Goal: Task Accomplishment & Management: Use online tool/utility

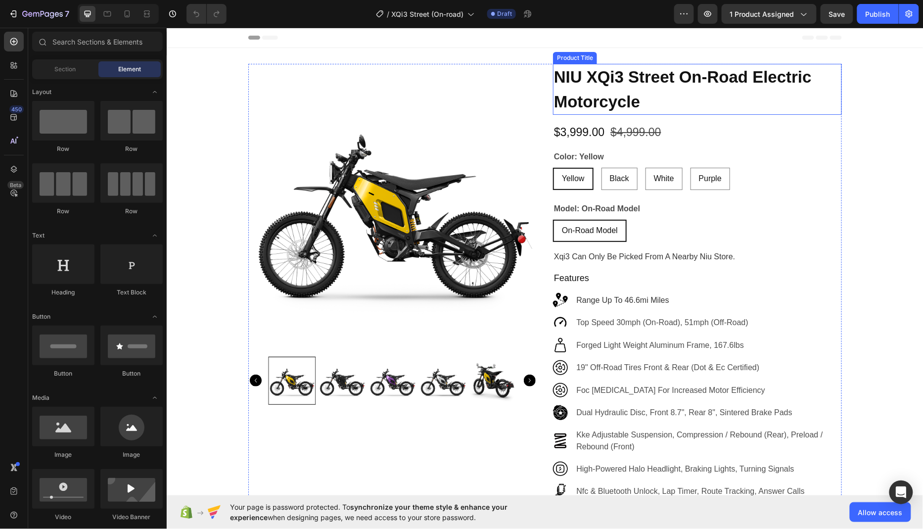
click at [727, 98] on h1 "NIU XQi3 Street On-Road Electric Motorcycle" at bounding box center [696, 88] width 289 height 51
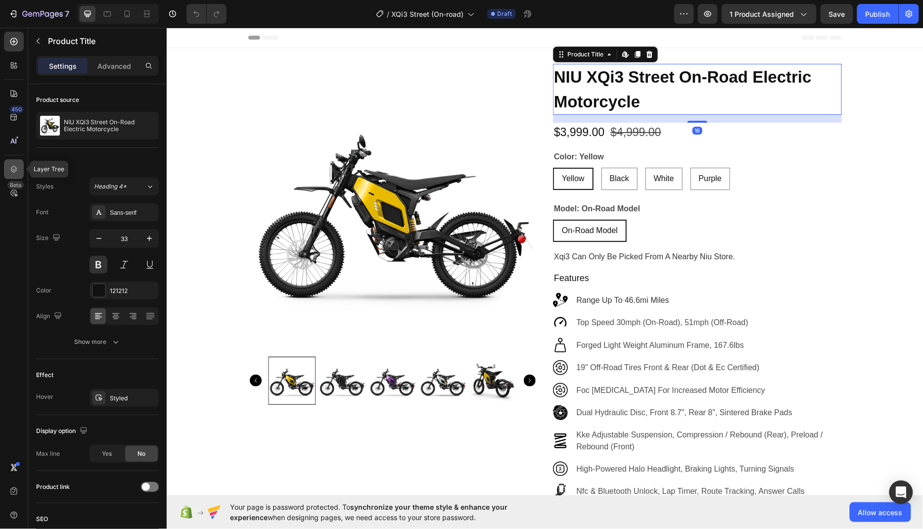
click at [15, 169] on icon at bounding box center [14, 169] width 6 height 7
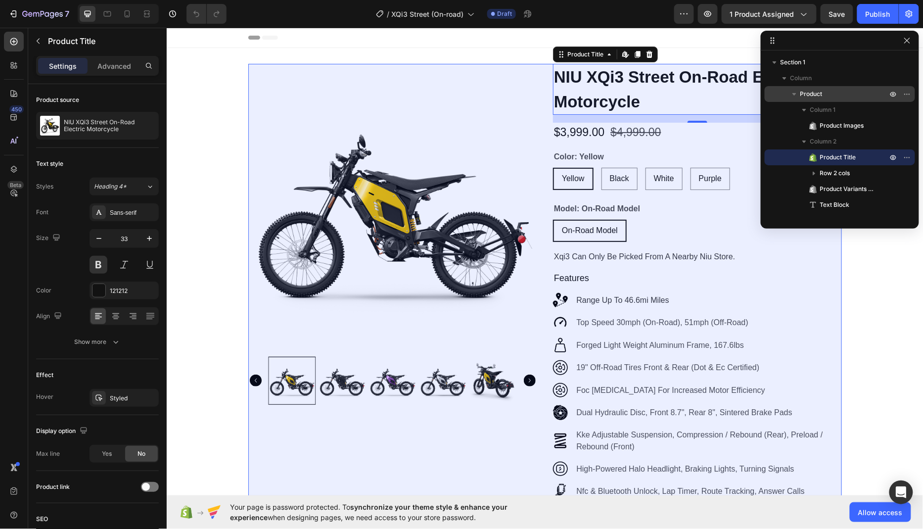
drag, startPoint x: 839, startPoint y: 93, endPoint x: 174, endPoint y: 102, distance: 664.5
click at [839, 93] on p "Product" at bounding box center [844, 94] width 89 height 10
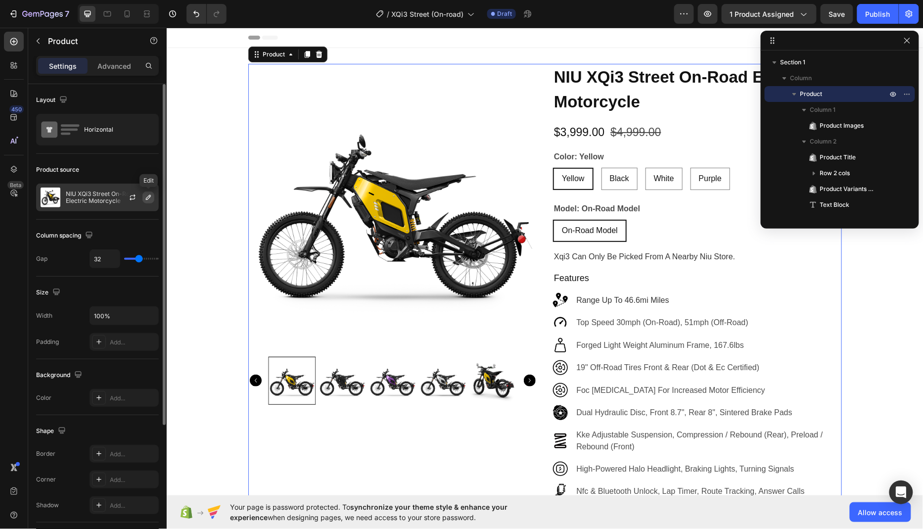
click at [149, 194] on icon "button" at bounding box center [148, 197] width 8 height 8
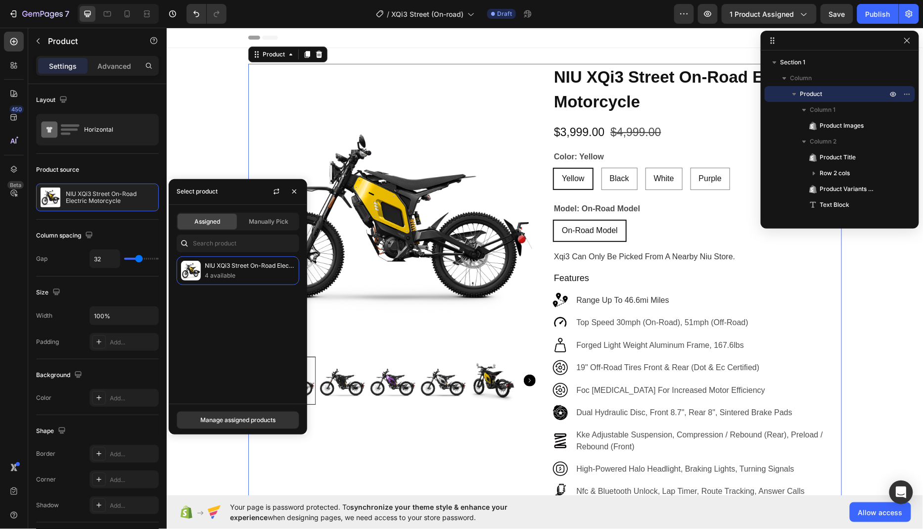
click at [204, 223] on span "Assigned" at bounding box center [207, 221] width 26 height 9
click at [242, 275] on p "4 available" at bounding box center [250, 275] width 90 height 10
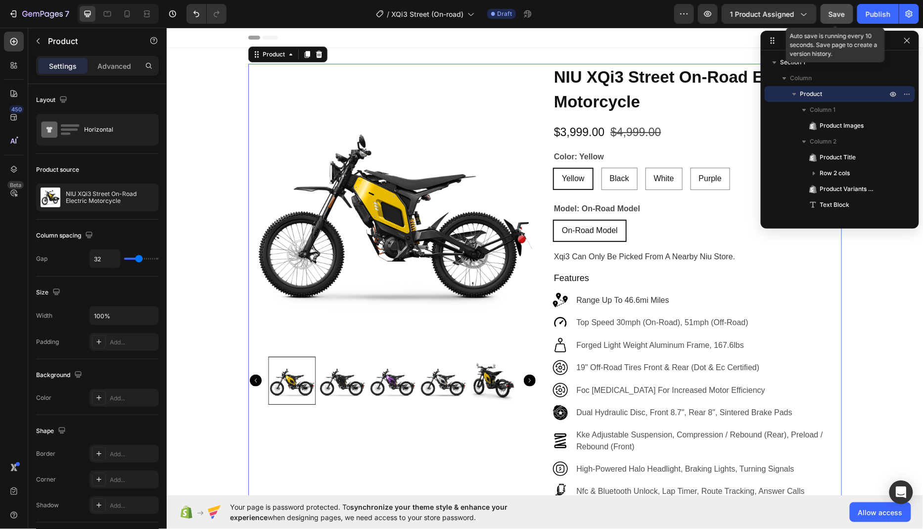
click at [838, 21] on button "Save" at bounding box center [836, 14] width 33 height 20
click at [876, 8] on button "Publish" at bounding box center [878, 14] width 42 height 20
click at [908, 44] on icon "button" at bounding box center [907, 41] width 8 height 8
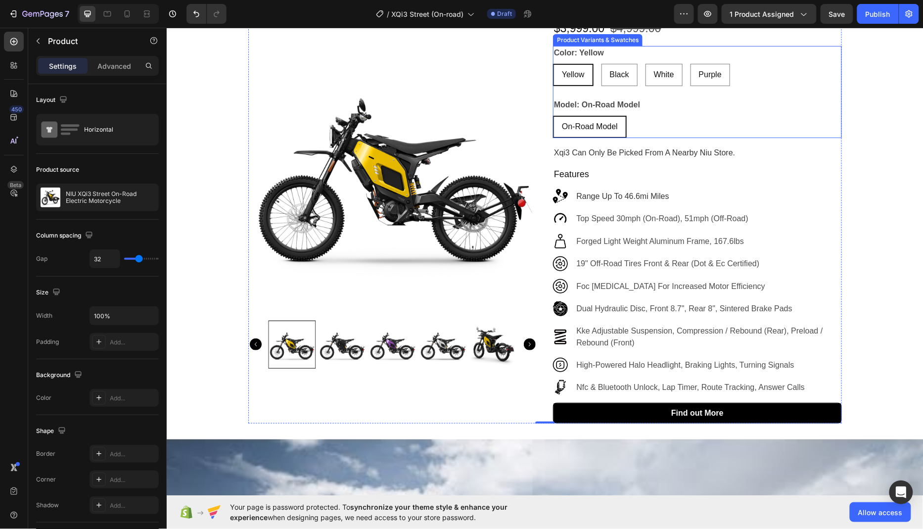
scroll to position [162, 0]
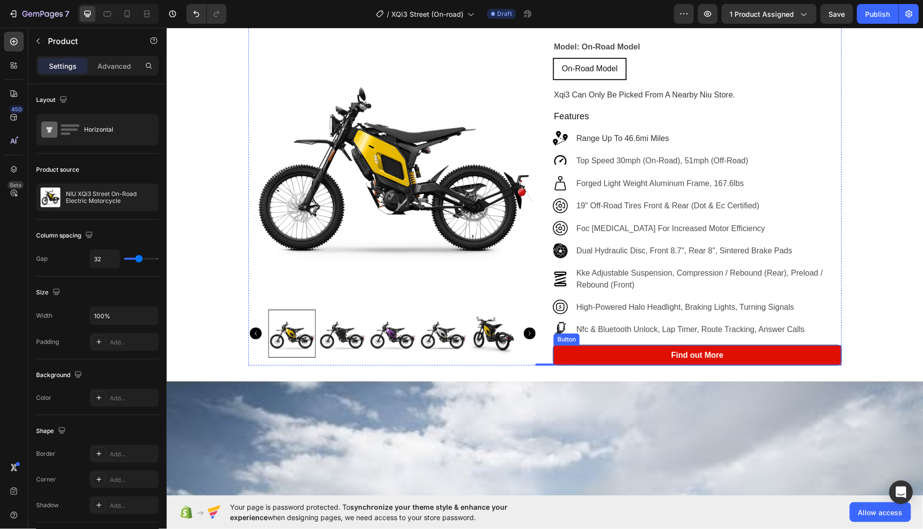
click at [644, 354] on link "Find out More" at bounding box center [697, 355] width 288 height 20
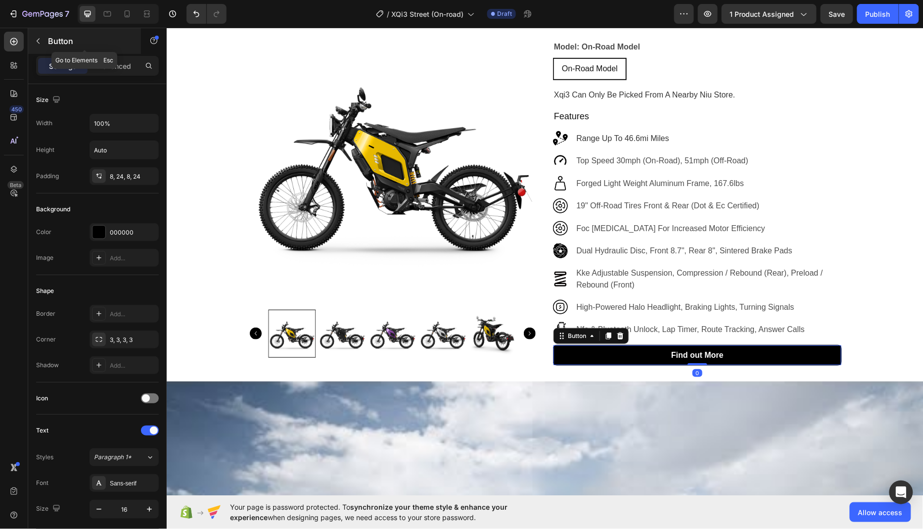
click at [36, 40] on icon "button" at bounding box center [38, 41] width 8 height 8
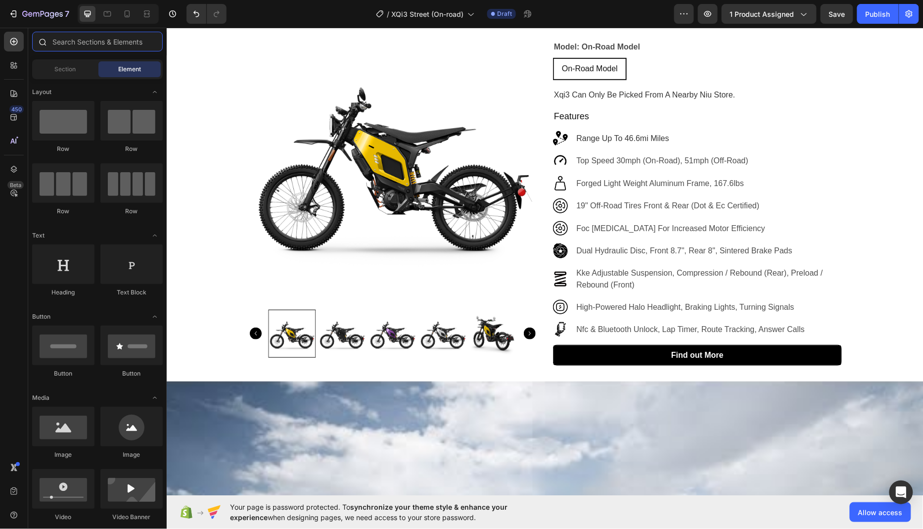
click at [81, 44] on input "text" at bounding box center [97, 42] width 131 height 20
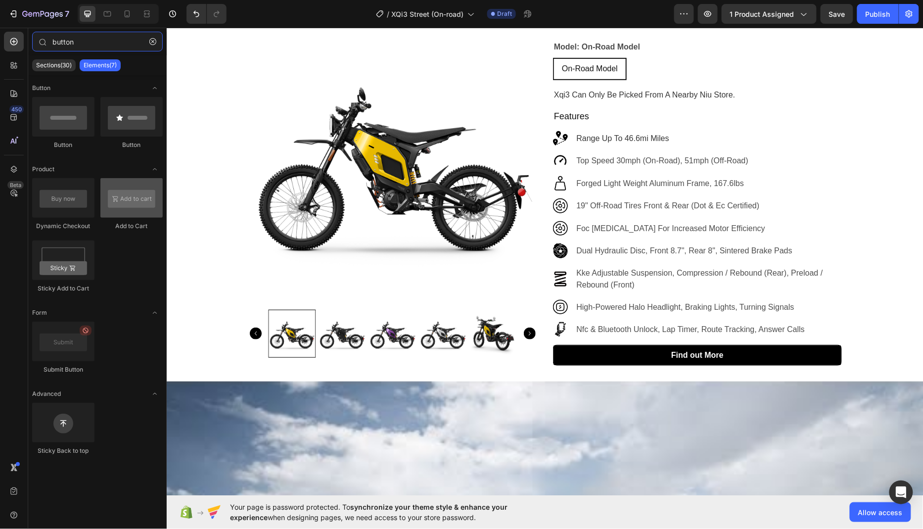
type input "button"
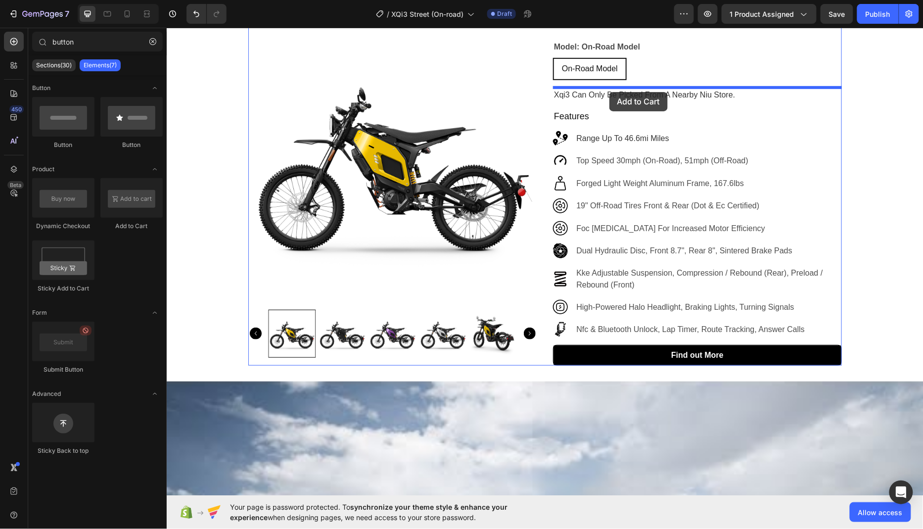
drag, startPoint x: 290, startPoint y: 232, endPoint x: 609, endPoint y: 91, distance: 348.4
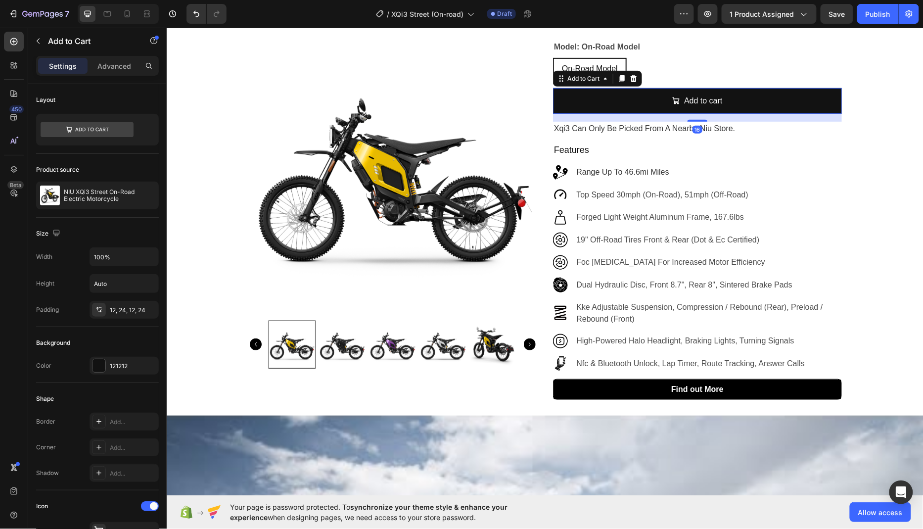
scroll to position [114, 0]
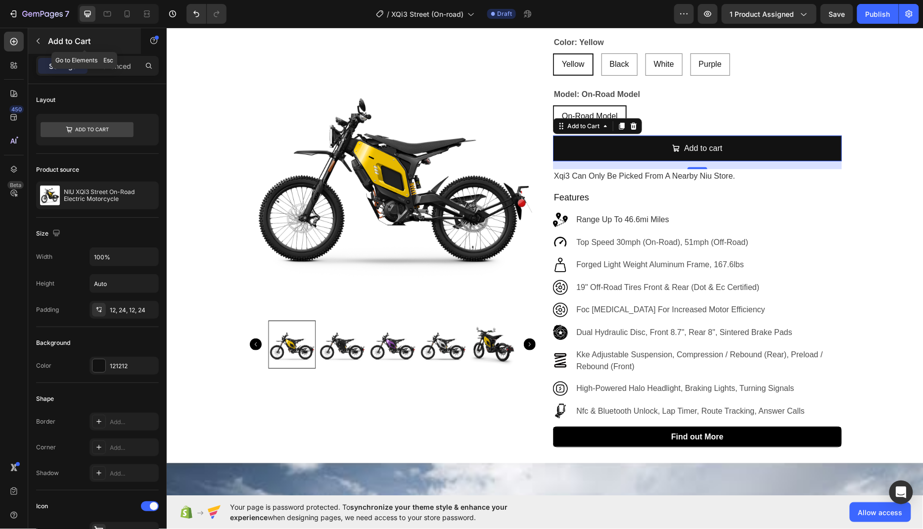
click at [42, 47] on button "button" at bounding box center [38, 41] width 16 height 16
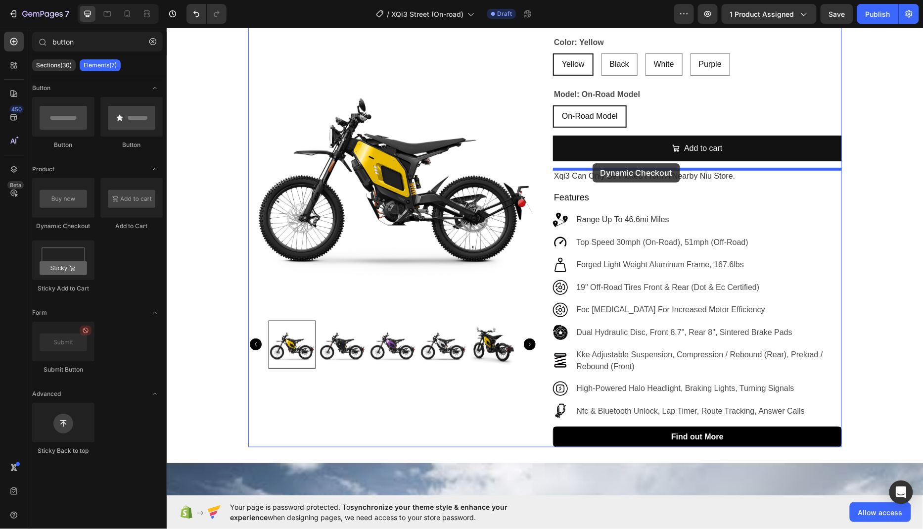
drag, startPoint x: 225, startPoint y: 240, endPoint x: 592, endPoint y: 163, distance: 374.9
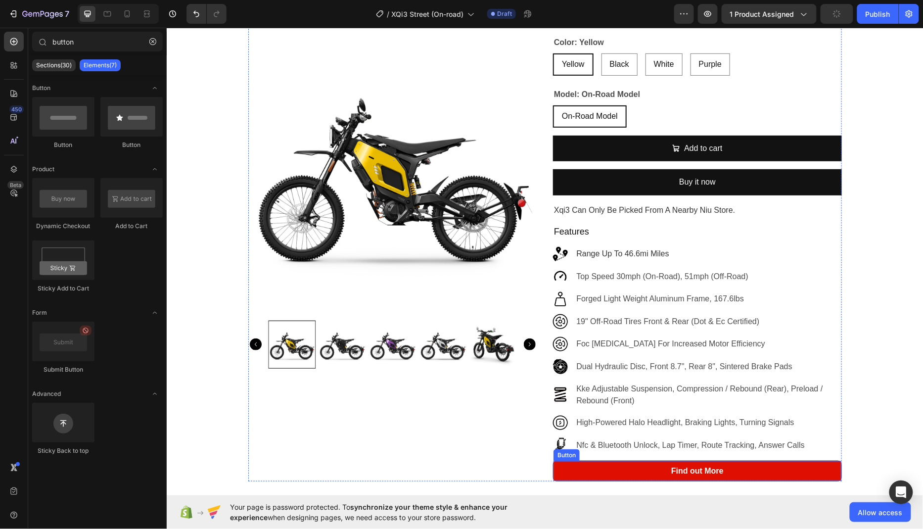
click at [749, 469] on link "Find out More" at bounding box center [697, 470] width 288 height 20
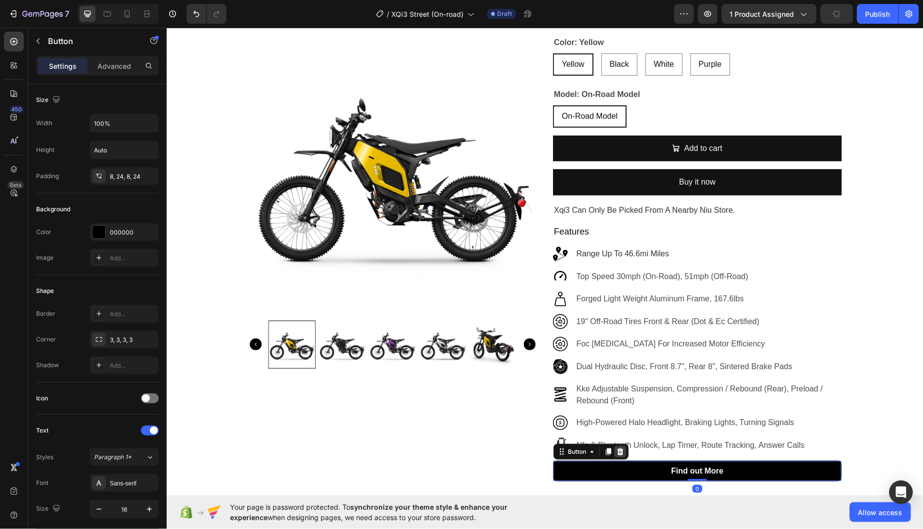
click at [619, 448] on icon at bounding box center [620, 450] width 6 height 7
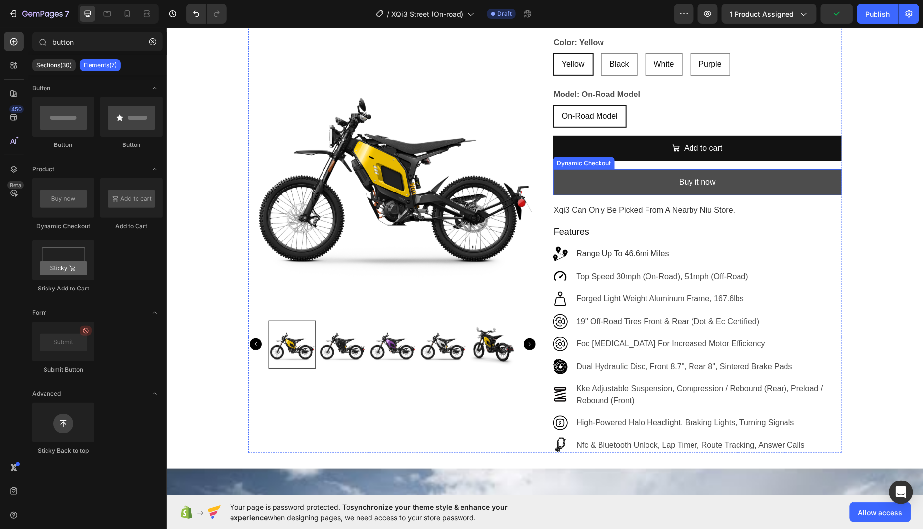
click at [648, 181] on button "Buy it now" at bounding box center [696, 182] width 289 height 26
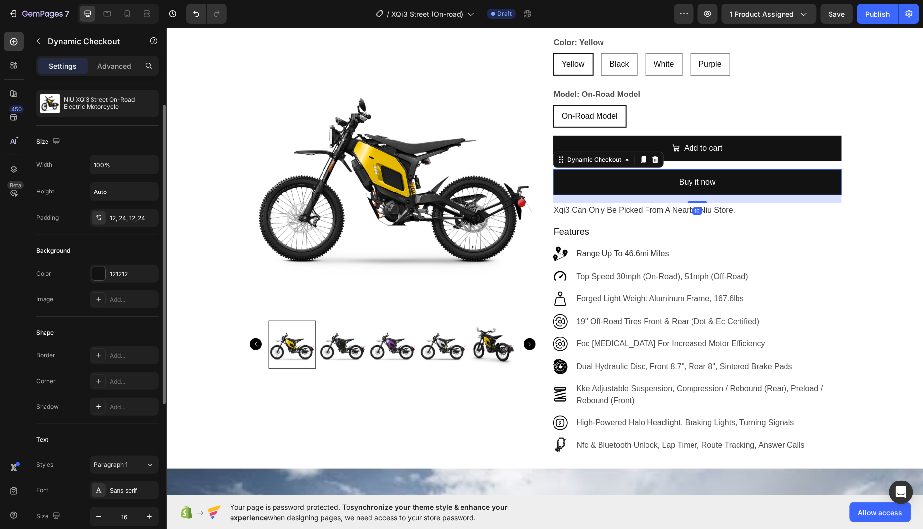
scroll to position [75, 0]
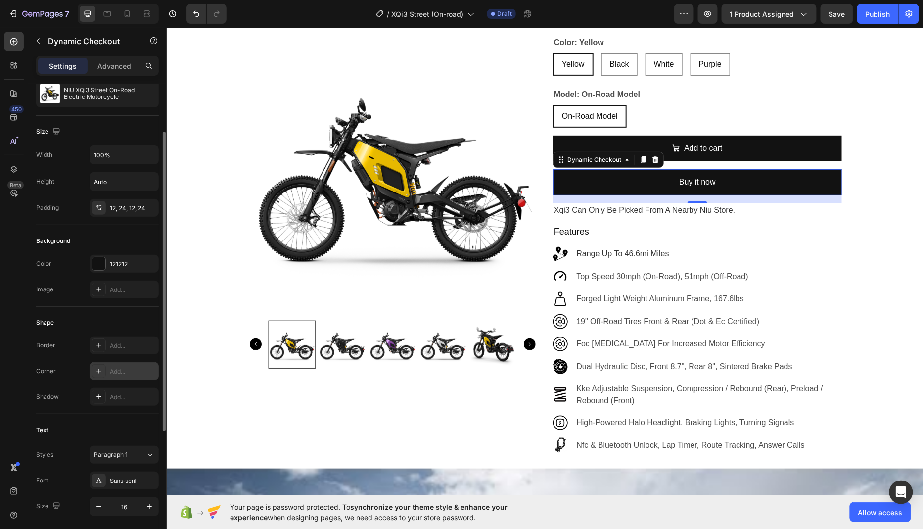
click at [118, 372] on div "Add..." at bounding box center [133, 371] width 46 height 9
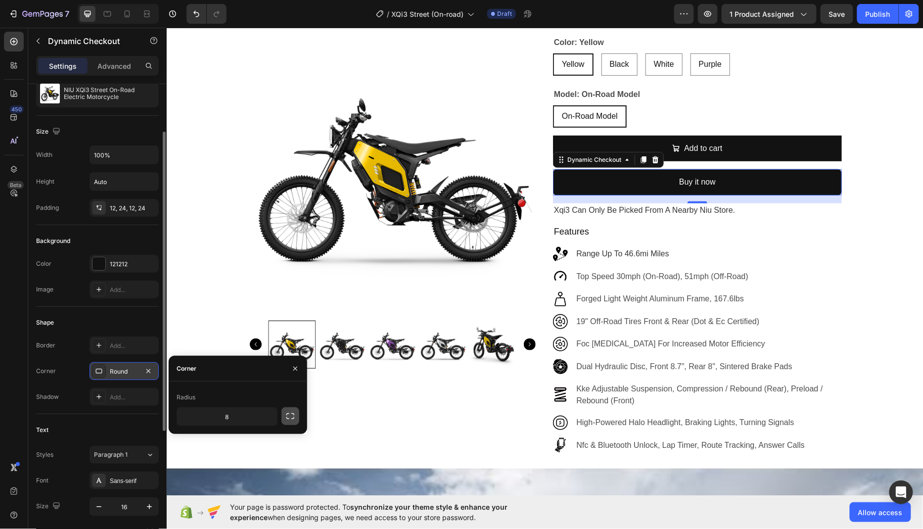
click at [287, 415] on icon "button" at bounding box center [290, 416] width 10 height 10
click at [245, 373] on div "Corner" at bounding box center [238, 368] width 138 height 26
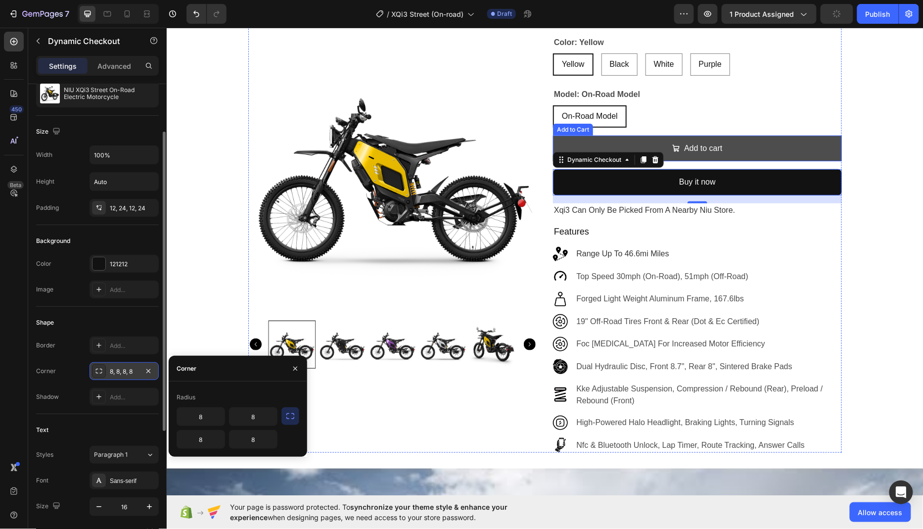
click at [795, 139] on button "Add to cart" at bounding box center [696, 148] width 289 height 26
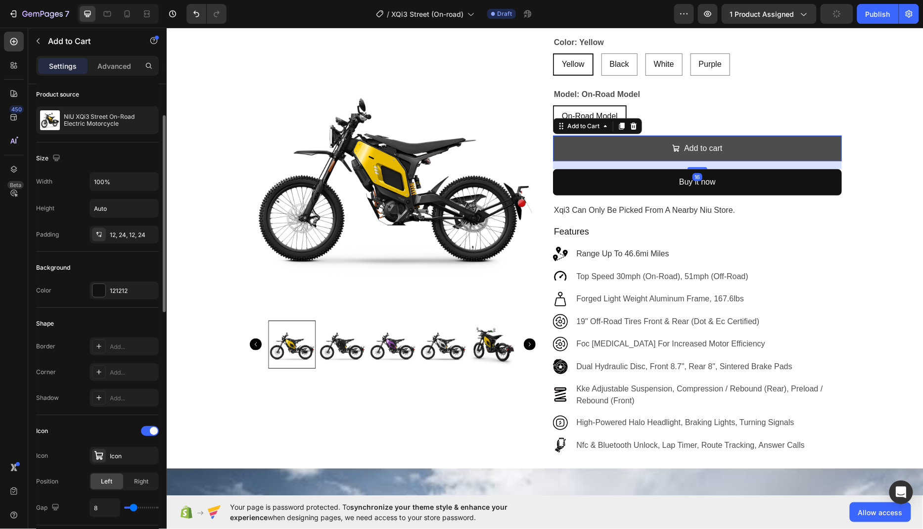
scroll to position [0, 0]
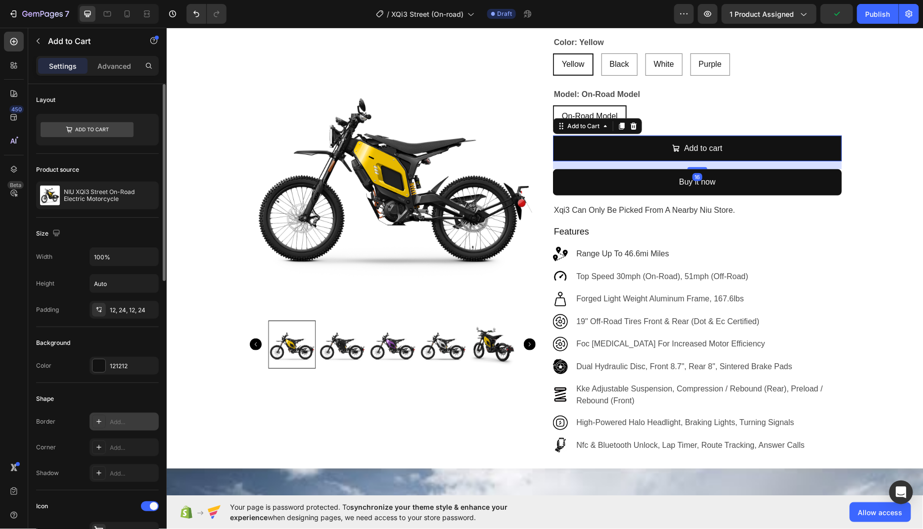
click at [123, 423] on div "Add..." at bounding box center [133, 421] width 46 height 9
click at [126, 443] on div "Add..." at bounding box center [133, 447] width 46 height 9
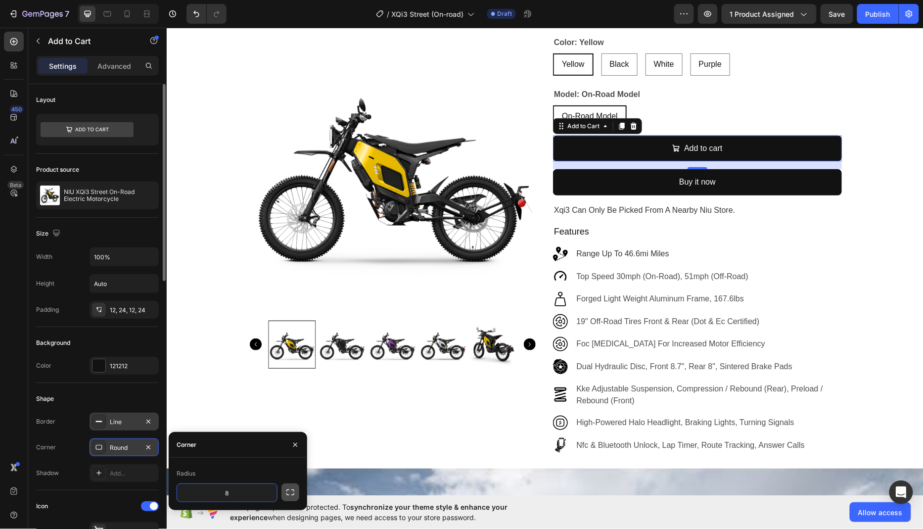
click at [287, 489] on icon "button" at bounding box center [290, 492] width 10 height 10
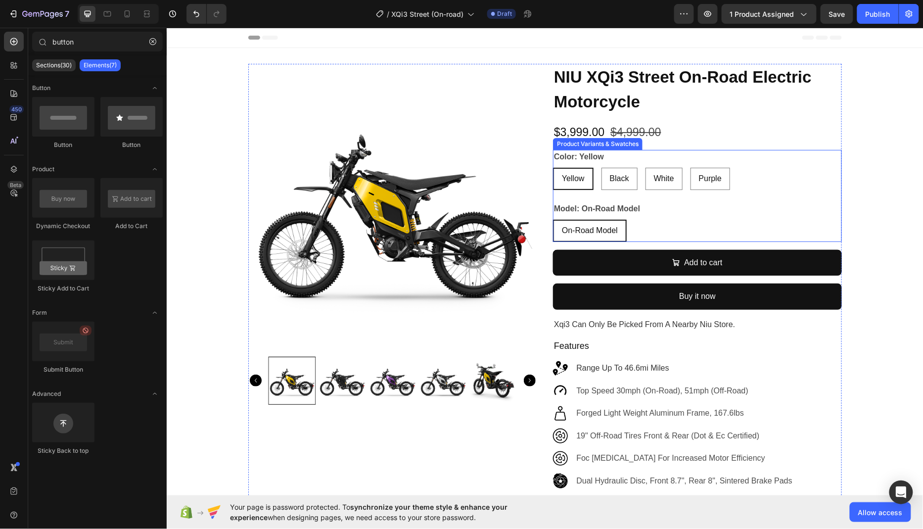
click at [620, 230] on div "On-Road Model" at bounding box center [589, 230] width 72 height 20
click at [552, 219] on input "On-Road Model On-Road Model On-Road Model" at bounding box center [552, 219] width 0 height 0
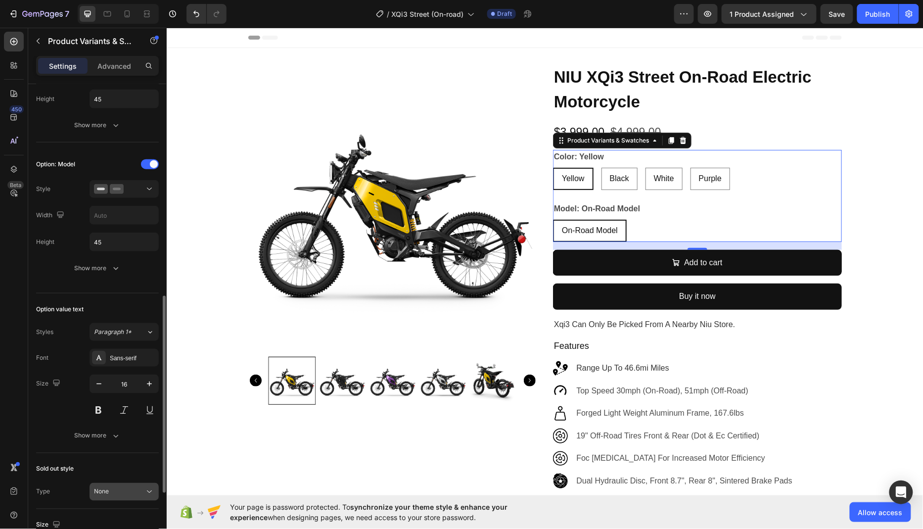
scroll to position [396, 0]
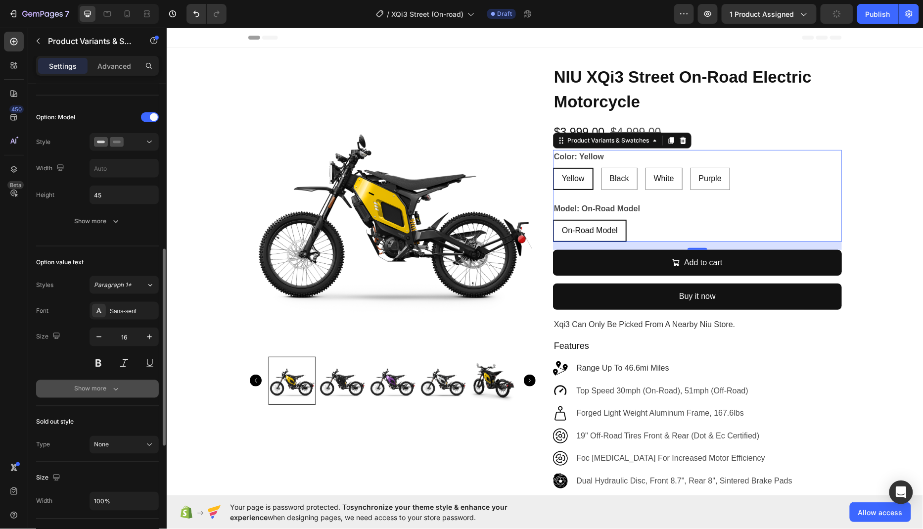
click at [103, 385] on div "Show more" at bounding box center [98, 389] width 46 height 10
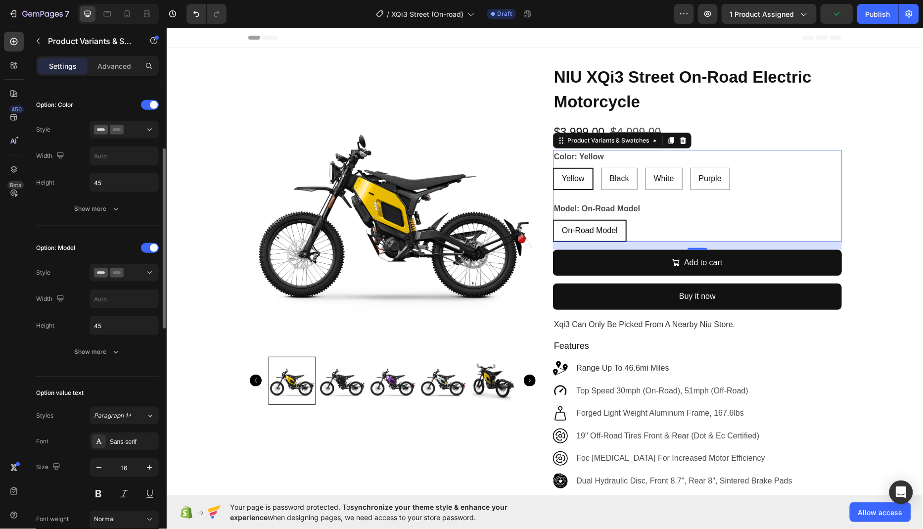
scroll to position [238, 0]
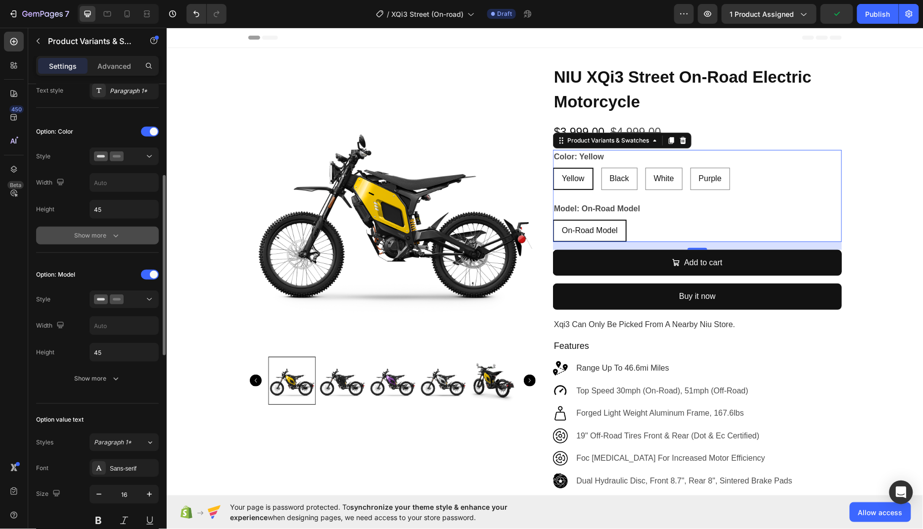
click at [100, 230] on div "Show more" at bounding box center [98, 235] width 46 height 10
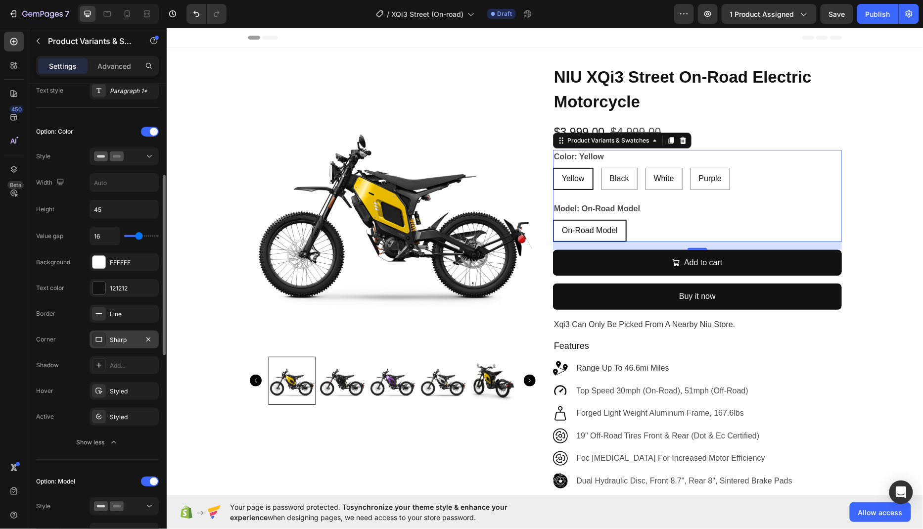
click at [130, 337] on div "Sharp" at bounding box center [124, 339] width 29 height 9
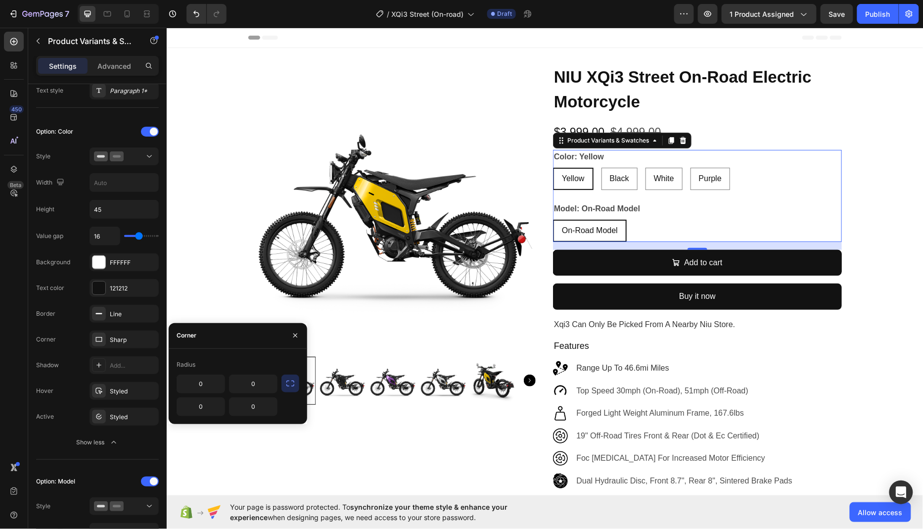
click at [292, 386] on icon "button" at bounding box center [290, 383] width 10 height 10
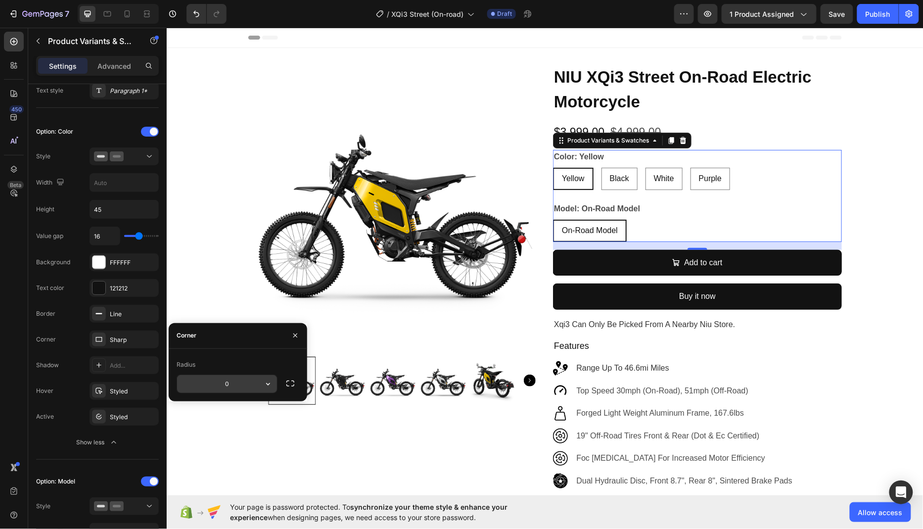
click at [238, 388] on input "0" at bounding box center [227, 384] width 100 height 18
type input "5"
click at [258, 352] on div "Radius 5" at bounding box center [238, 375] width 138 height 52
click at [126, 309] on div "Line" at bounding box center [124, 313] width 29 height 9
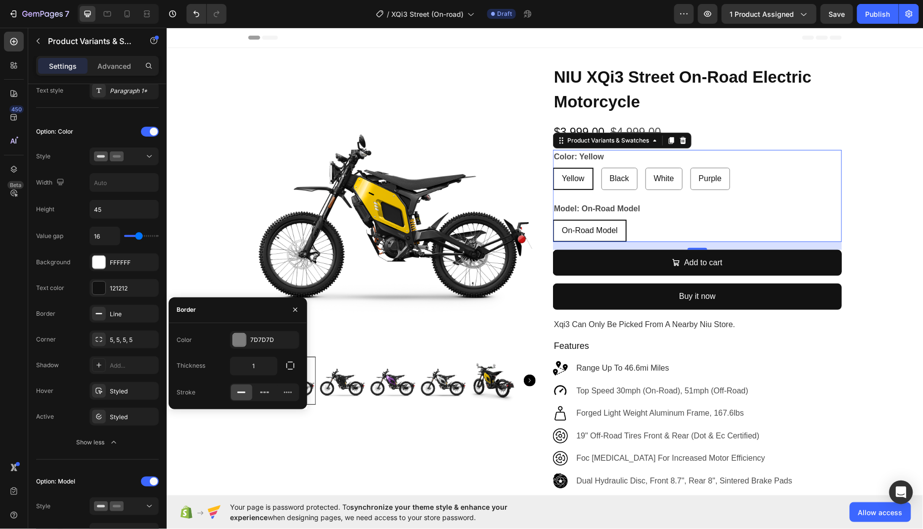
click at [0, 339] on div "450 Beta" at bounding box center [14, 278] width 28 height 501
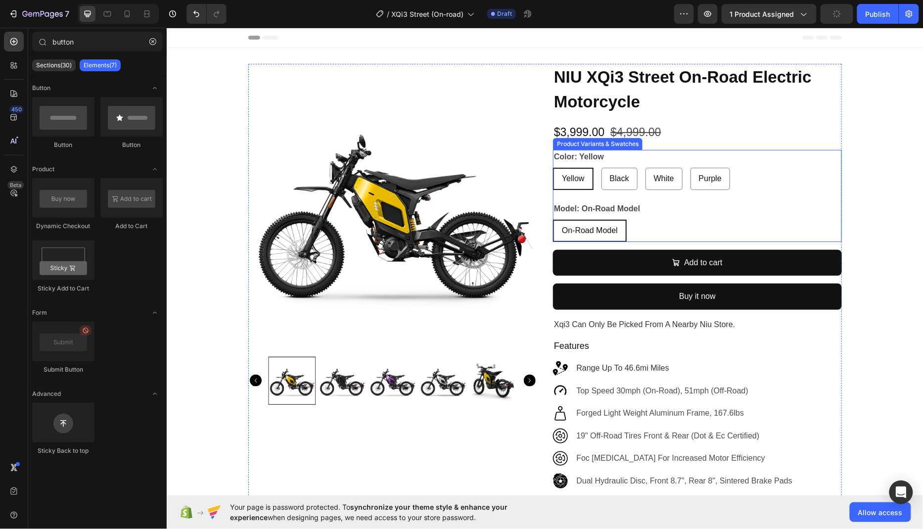
click at [625, 229] on div "On-Road Model" at bounding box center [589, 230] width 72 height 20
click at [552, 219] on input "On-Road Model On-Road Model On-Road Model" at bounding box center [552, 219] width 0 height 0
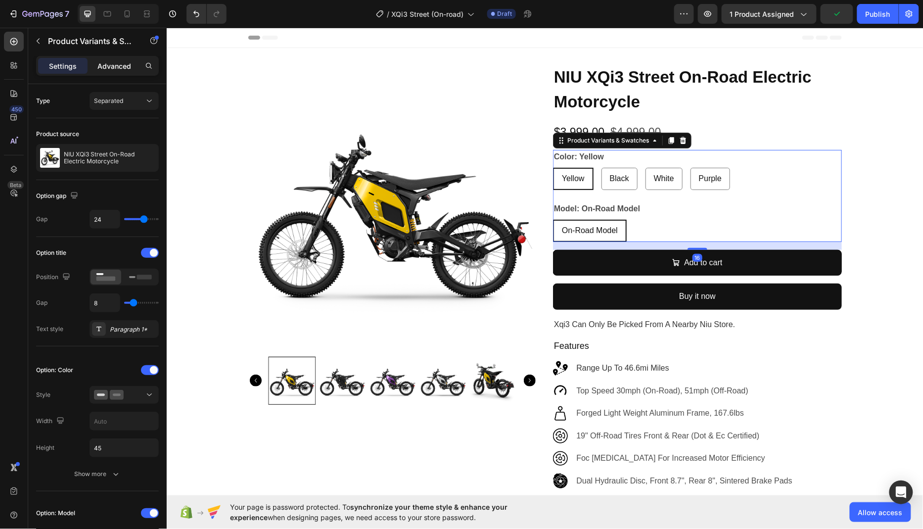
click at [114, 71] on div "Advanced" at bounding box center [113, 66] width 49 height 16
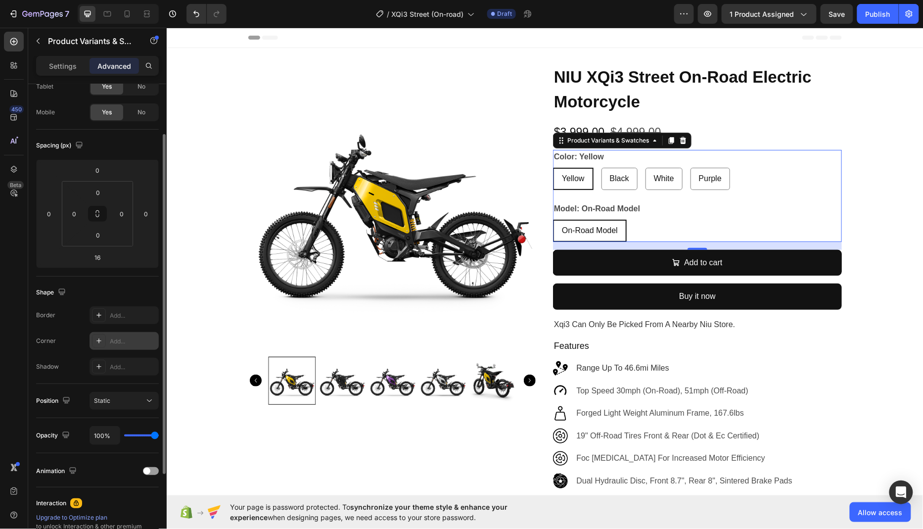
scroll to position [65, 0]
click at [128, 334] on div "Add..." at bounding box center [133, 337] width 46 height 9
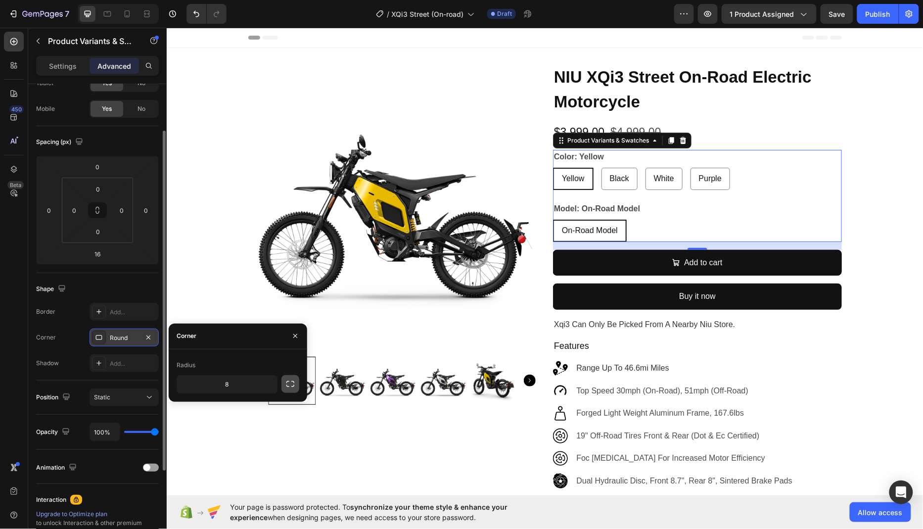
click at [291, 381] on icon "button" at bounding box center [290, 384] width 10 height 10
click at [206, 385] on input "8" at bounding box center [200, 384] width 47 height 18
click at [206, 385] on input "85" at bounding box center [200, 384] width 47 height 18
type input "5"
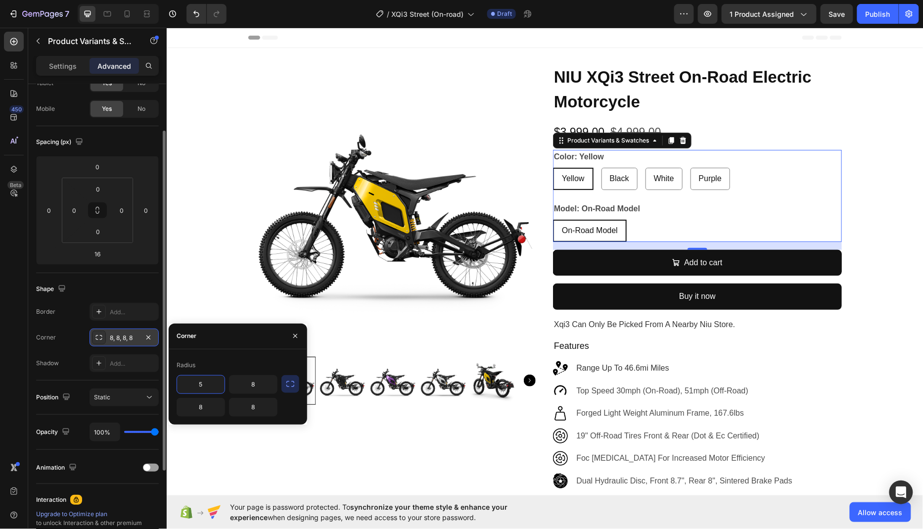
click at [229, 354] on div "Radius 5 8 8 8" at bounding box center [238, 386] width 138 height 75
click at [291, 383] on icon "button" at bounding box center [290, 384] width 10 height 10
click at [0, 336] on div "450 Beta" at bounding box center [14, 278] width 28 height 501
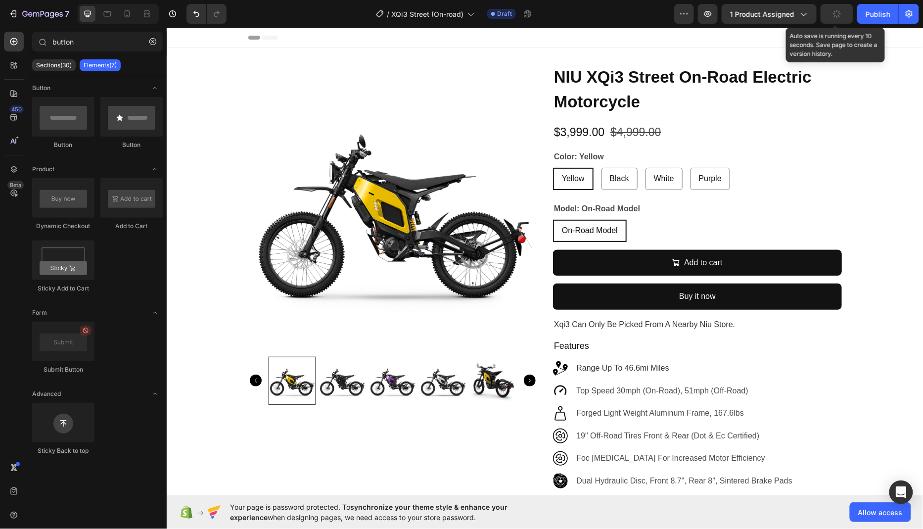
click at [833, 14] on button "button" at bounding box center [836, 14] width 33 height 20
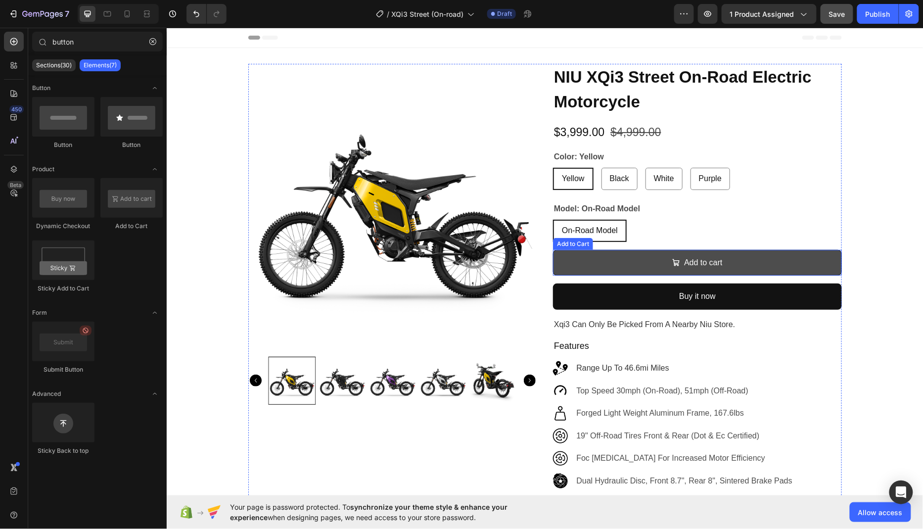
click at [768, 258] on button "Add to cart" at bounding box center [696, 262] width 289 height 26
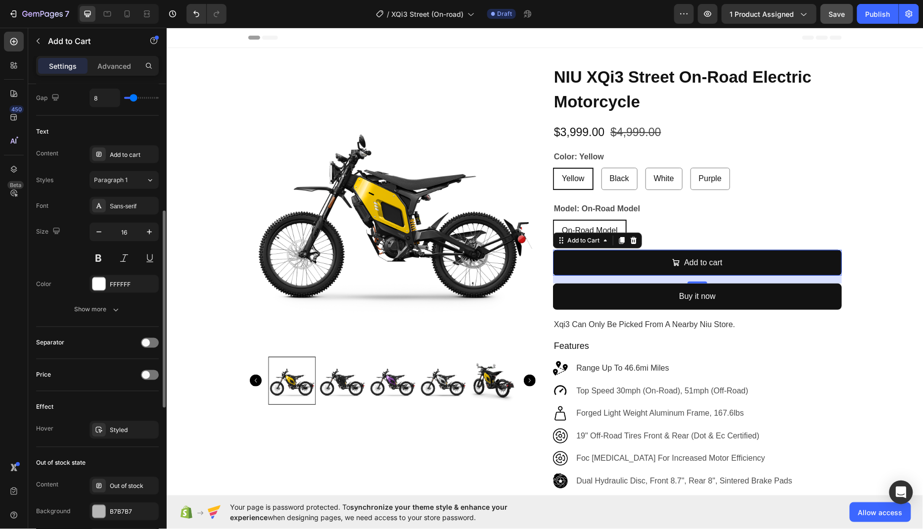
scroll to position [494, 0]
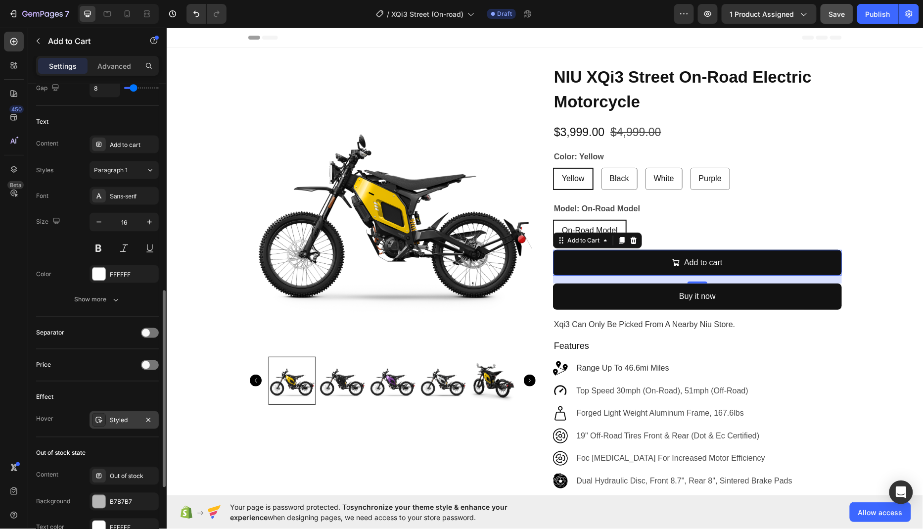
click at [124, 417] on div "Styled" at bounding box center [124, 420] width 29 height 9
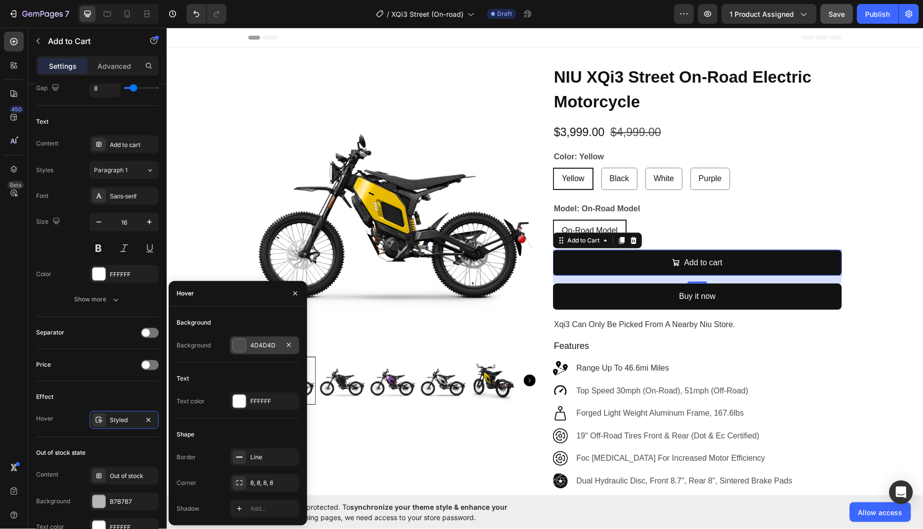
click at [259, 351] on div "4D4D4D" at bounding box center [264, 345] width 69 height 18
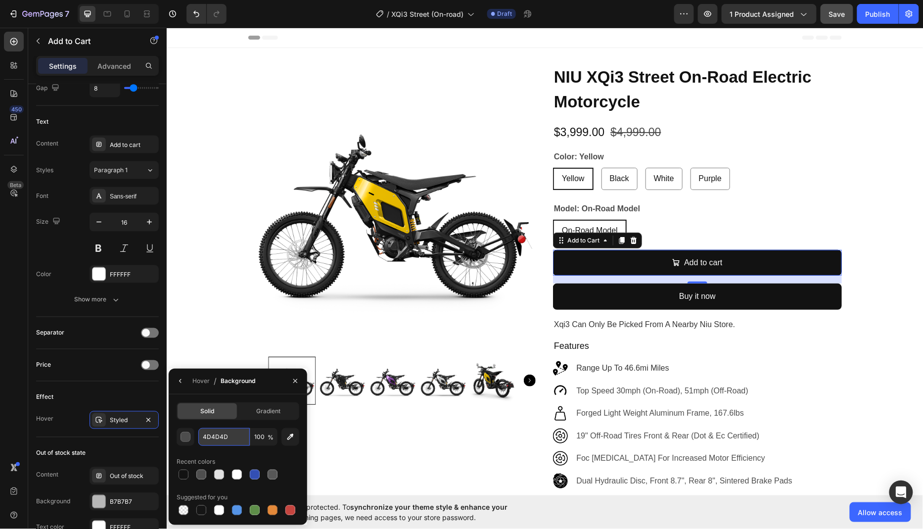
click at [230, 439] on input "4D4D4D" at bounding box center [223, 437] width 51 height 18
type input "DF001F"
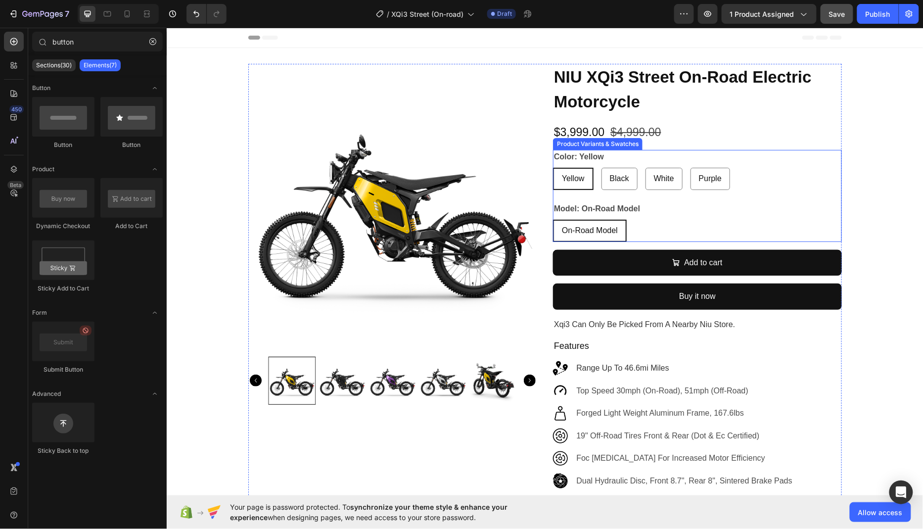
click at [690, 177] on div "Yellow Yellow Yellow Black Black Black White White White Purple Purple Purple" at bounding box center [696, 178] width 289 height 22
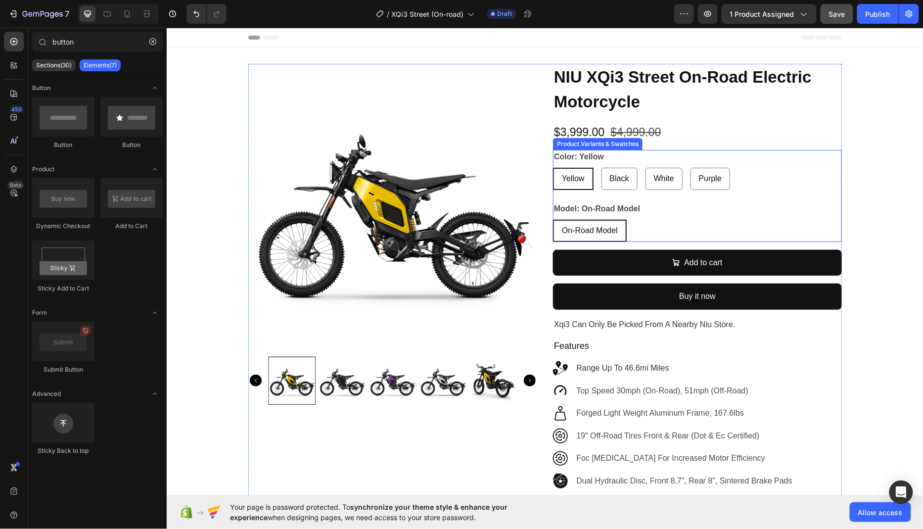
click at [599, 145] on div "Product Variants & Swatches" at bounding box center [596, 143] width 89 height 12
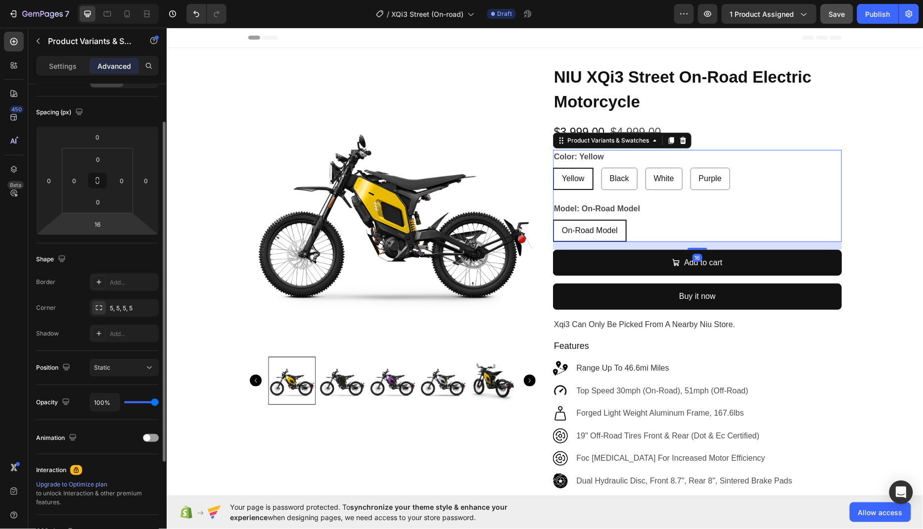
scroll to position [102, 0]
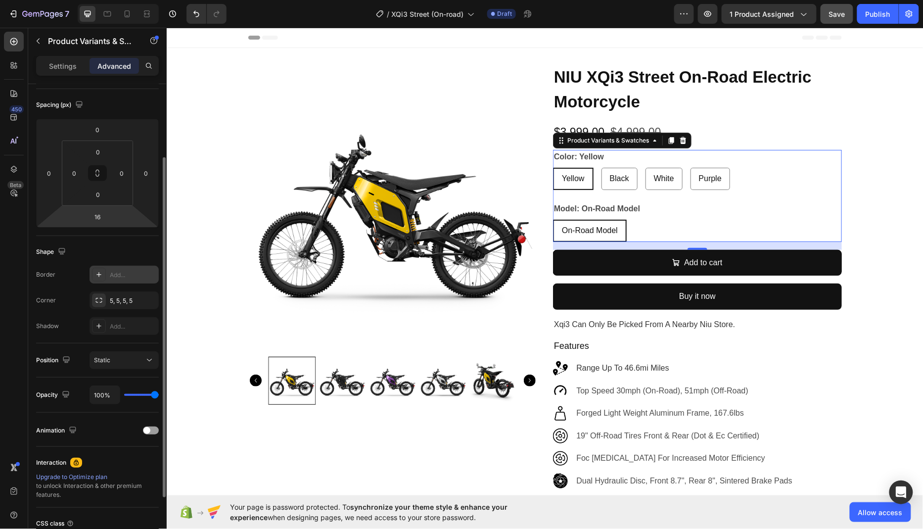
click at [119, 275] on div "Add..." at bounding box center [133, 274] width 46 height 9
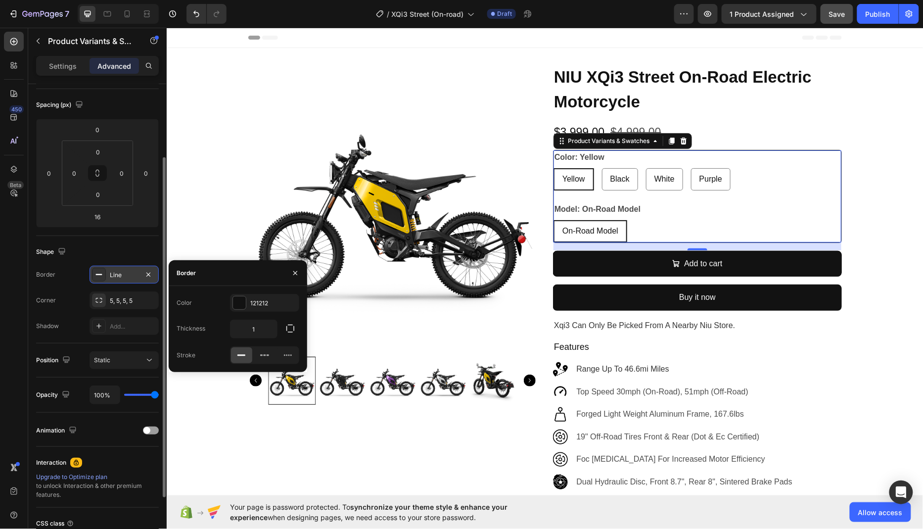
click at [119, 275] on div "Line" at bounding box center [124, 274] width 29 height 9
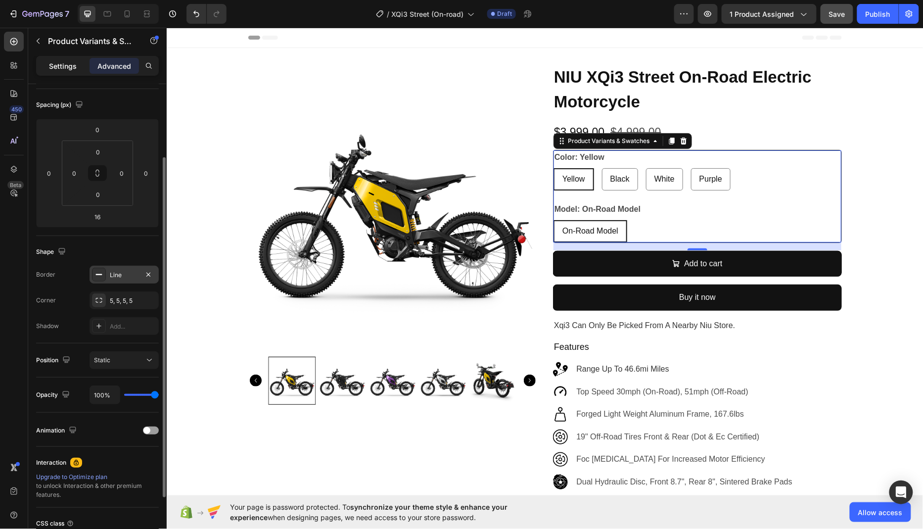
click at [52, 72] on div "Settings" at bounding box center [62, 66] width 49 height 16
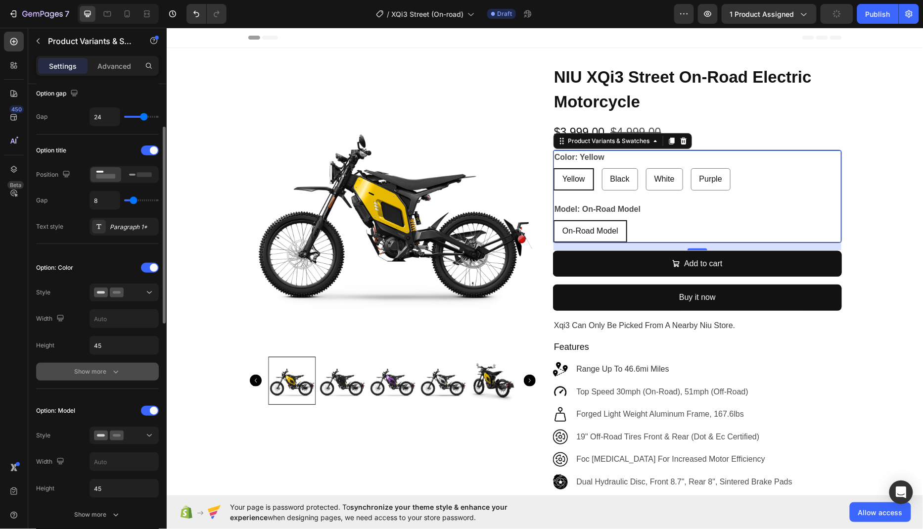
click at [118, 367] on icon "button" at bounding box center [116, 371] width 10 height 10
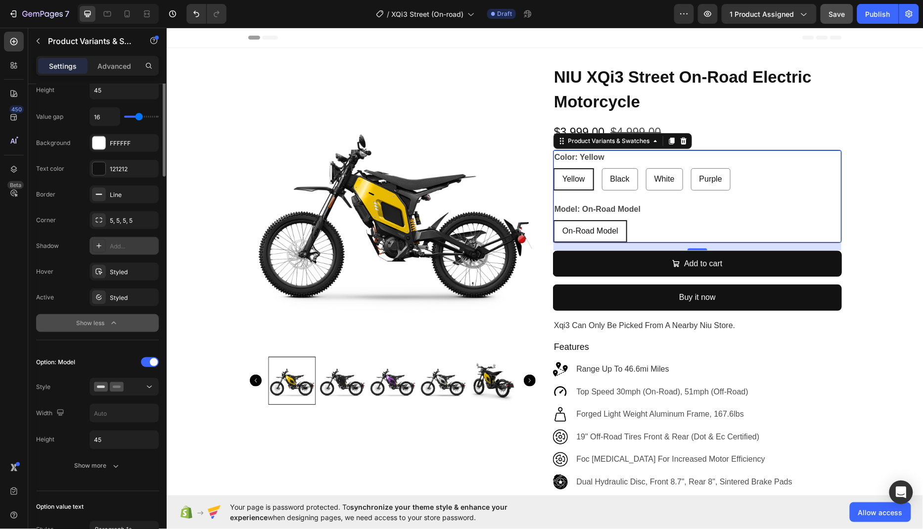
scroll to position [391, 0]
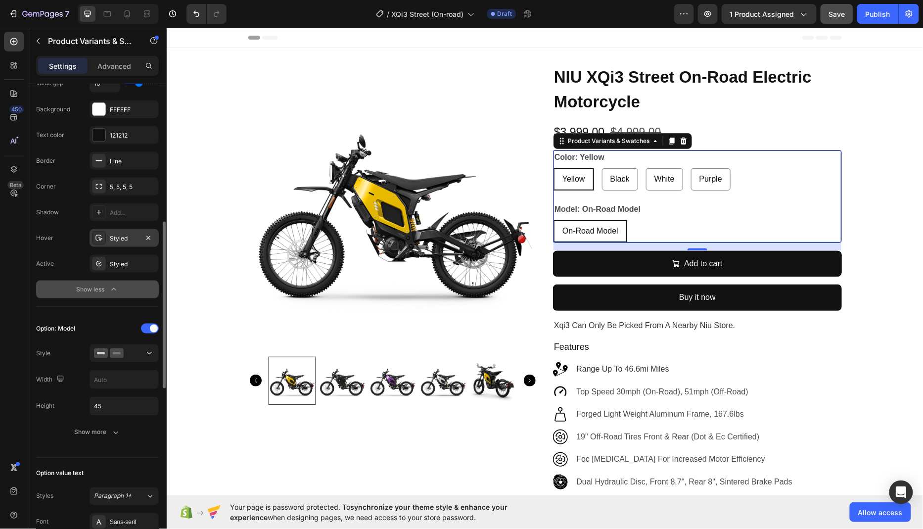
click at [125, 234] on div "Styled" at bounding box center [124, 238] width 29 height 9
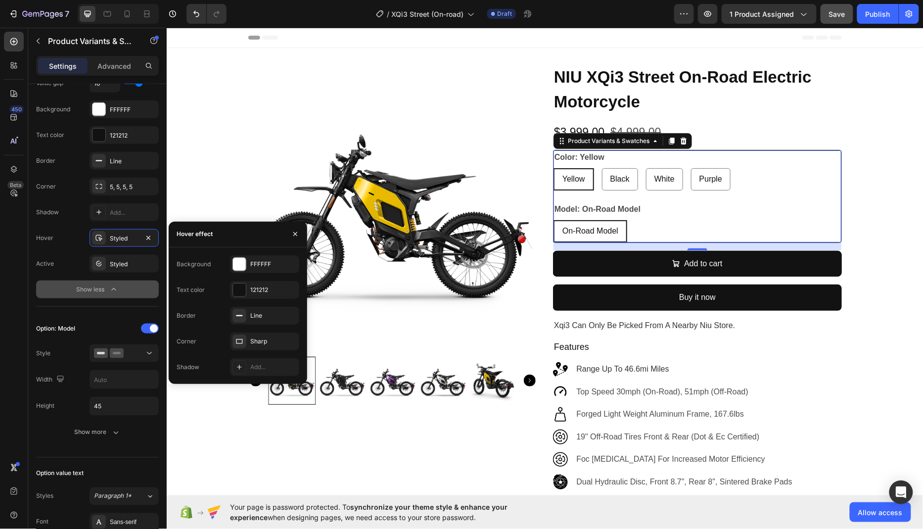
click at [0, 285] on div "450 Beta" at bounding box center [14, 278] width 28 height 501
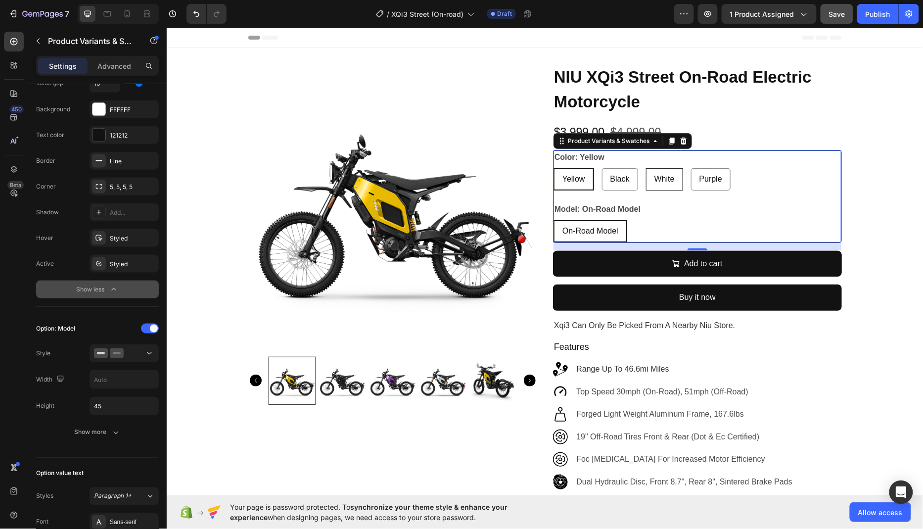
click at [674, 180] on span "White" at bounding box center [664, 178] width 20 height 8
click at [645, 168] on input "White White White" at bounding box center [645, 167] width 0 height 0
radio input "true"
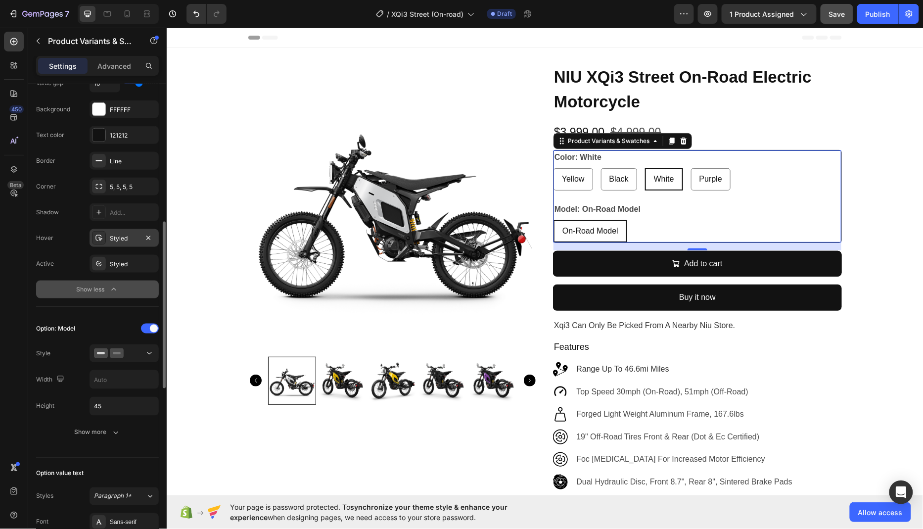
click at [121, 234] on div "Styled" at bounding box center [124, 238] width 29 height 9
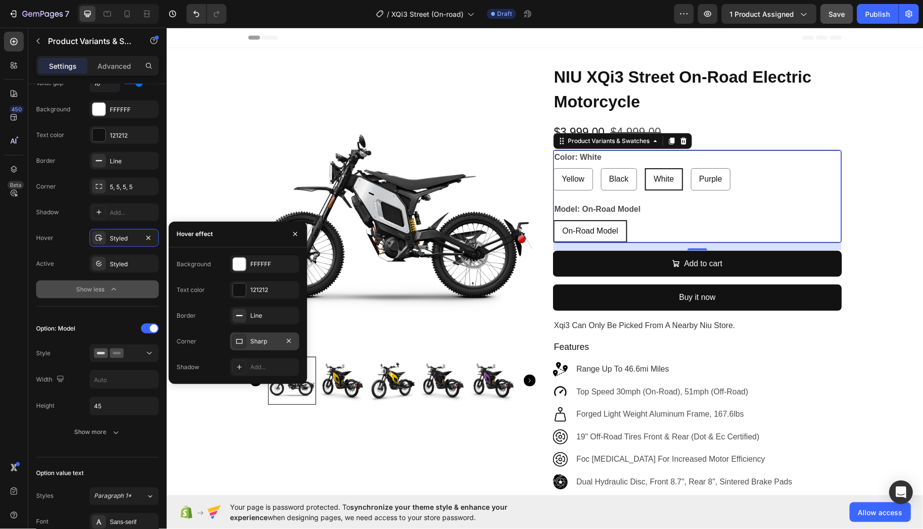
click at [265, 345] on div "Sharp" at bounding box center [264, 341] width 29 height 9
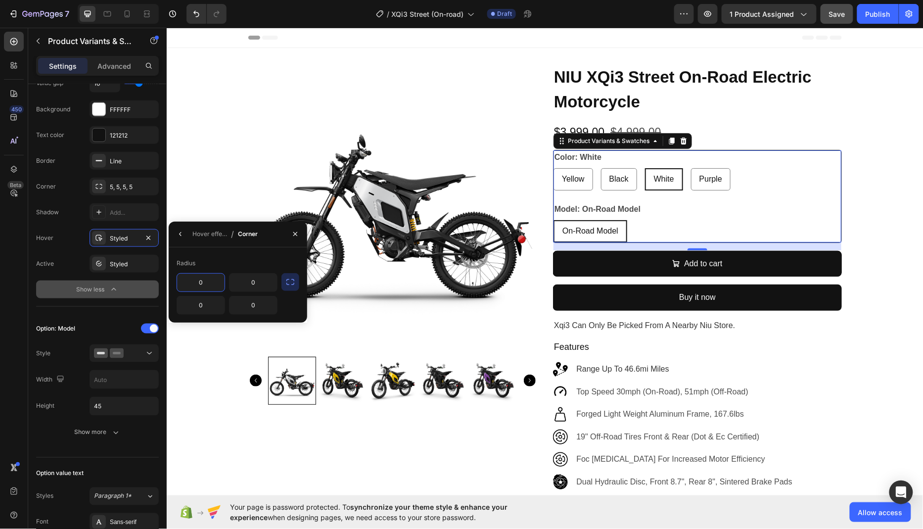
click at [216, 286] on input "0" at bounding box center [200, 282] width 47 height 18
type input "5"
click at [293, 283] on icon "button" at bounding box center [290, 282] width 8 height 6
click at [2, 295] on div "450 Beta" at bounding box center [14, 278] width 28 height 501
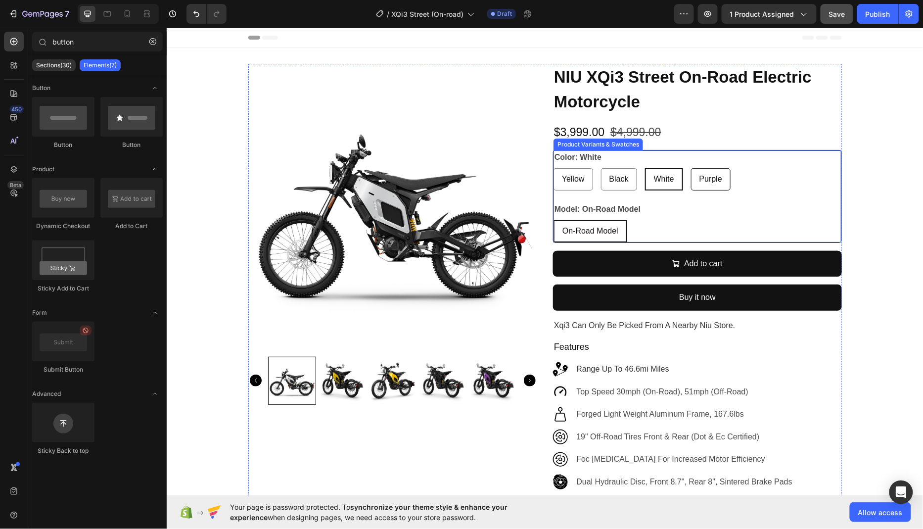
click at [719, 188] on div "Purple" at bounding box center [710, 179] width 40 height 22
click at [690, 168] on input "Purple Purple Purple" at bounding box center [690, 167] width 0 height 0
radio input "true"
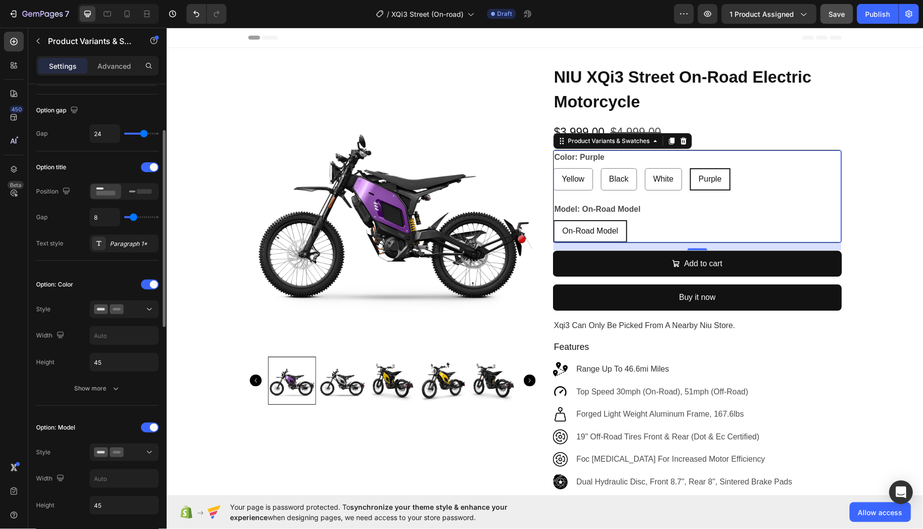
scroll to position [93, 0]
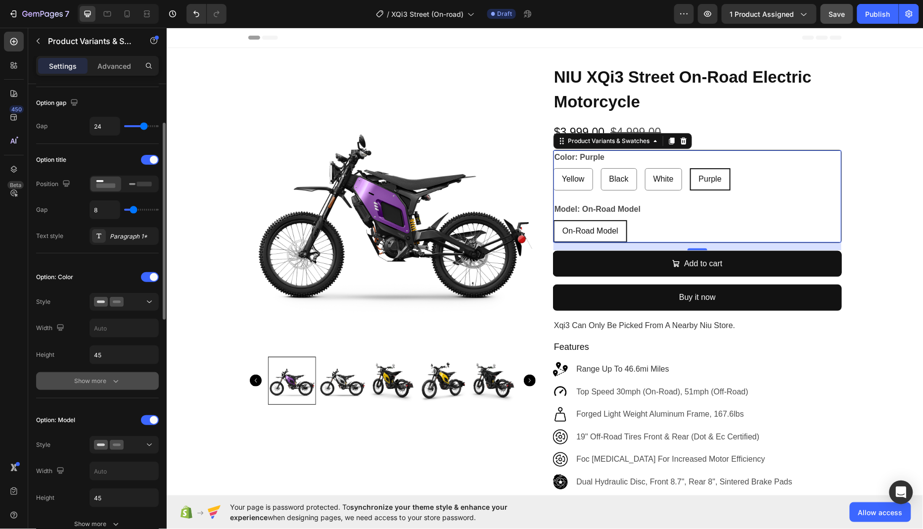
click at [101, 384] on button "Show more" at bounding box center [97, 381] width 123 height 18
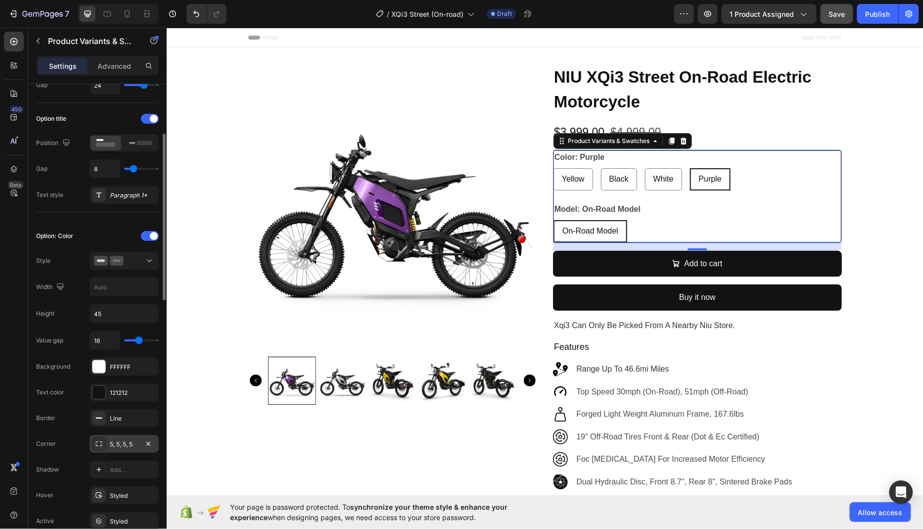
scroll to position [136, 0]
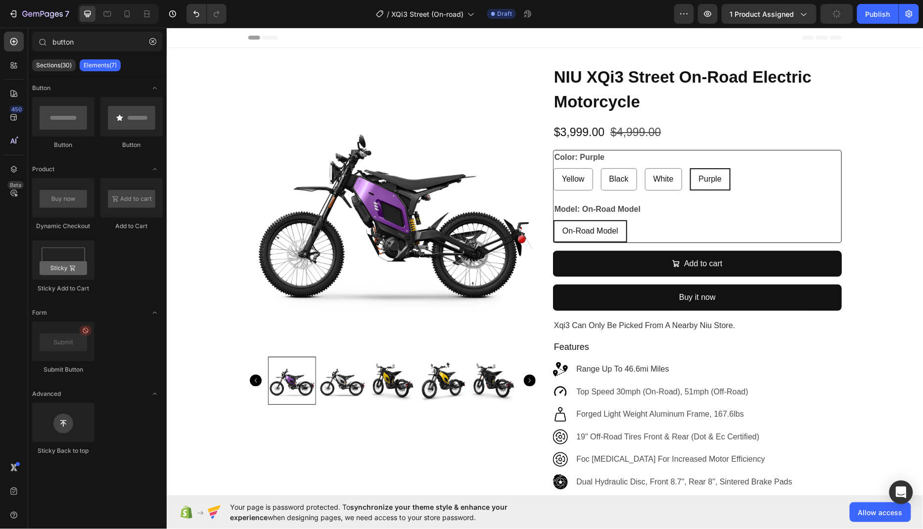
click at [727, 185] on div "Purple" at bounding box center [709, 179] width 39 height 20
click at [689, 168] on input "Purple Purple Purple" at bounding box center [689, 167] width 0 height 0
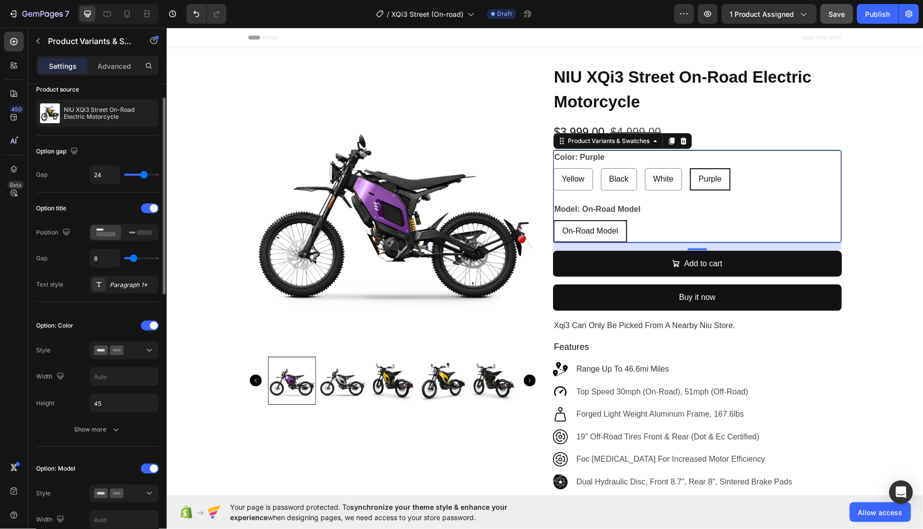
scroll to position [61, 0]
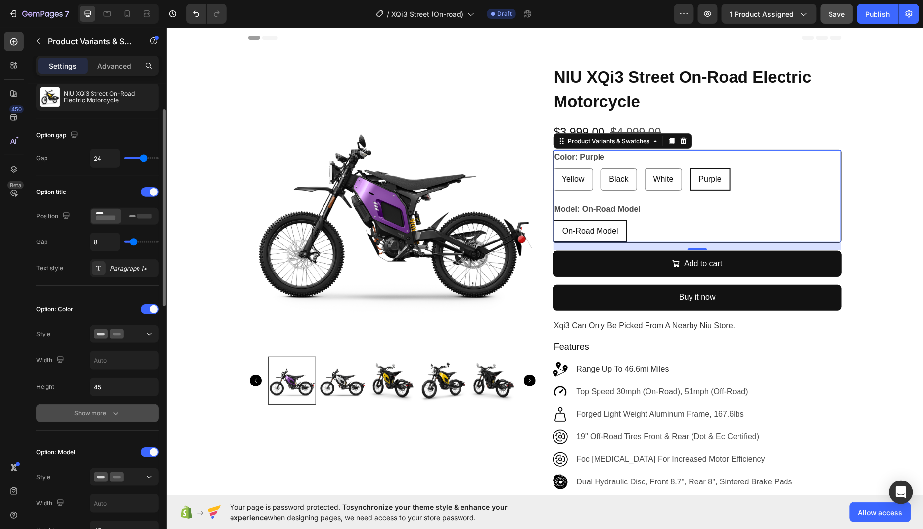
click at [92, 413] on div "Show more" at bounding box center [98, 413] width 46 height 10
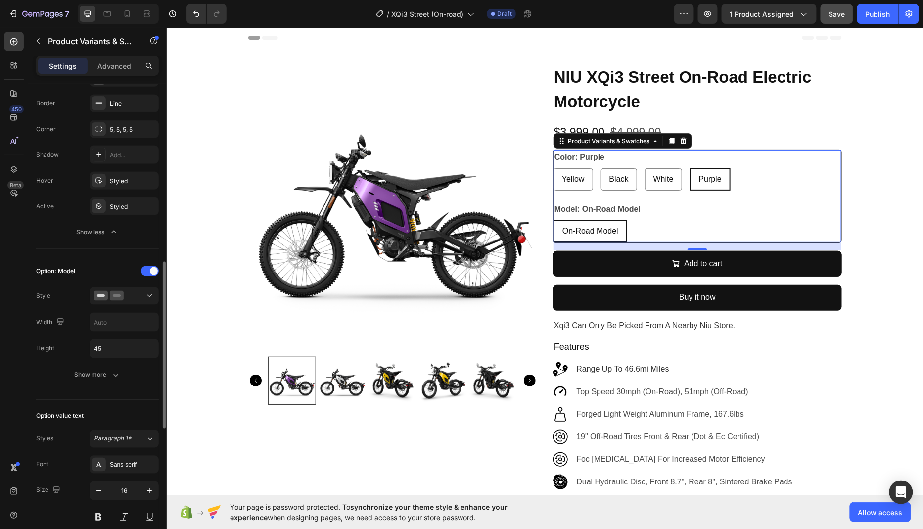
scroll to position [463, 0]
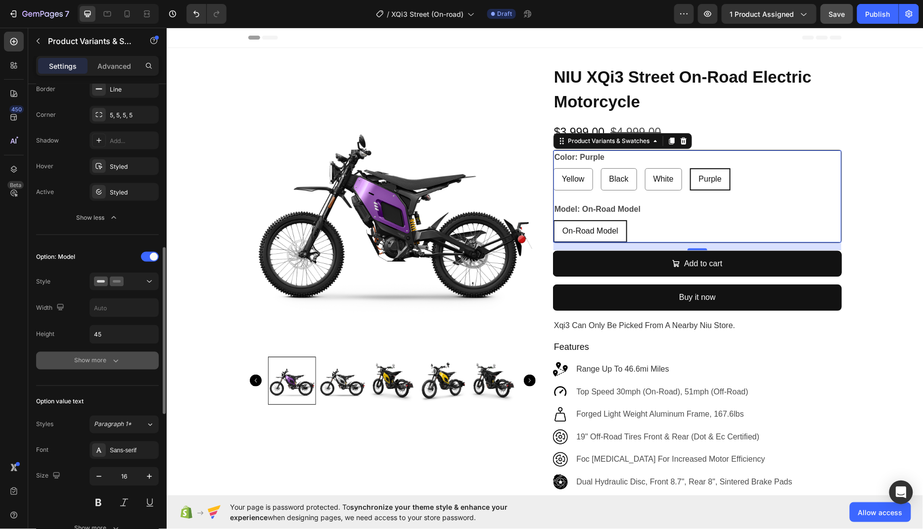
click at [107, 355] on div "Show more" at bounding box center [98, 360] width 46 height 10
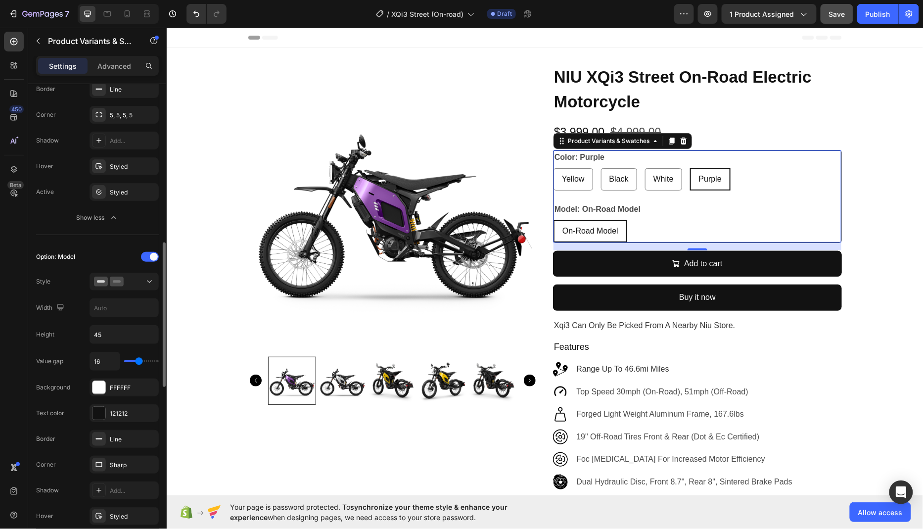
scroll to position [513, 0]
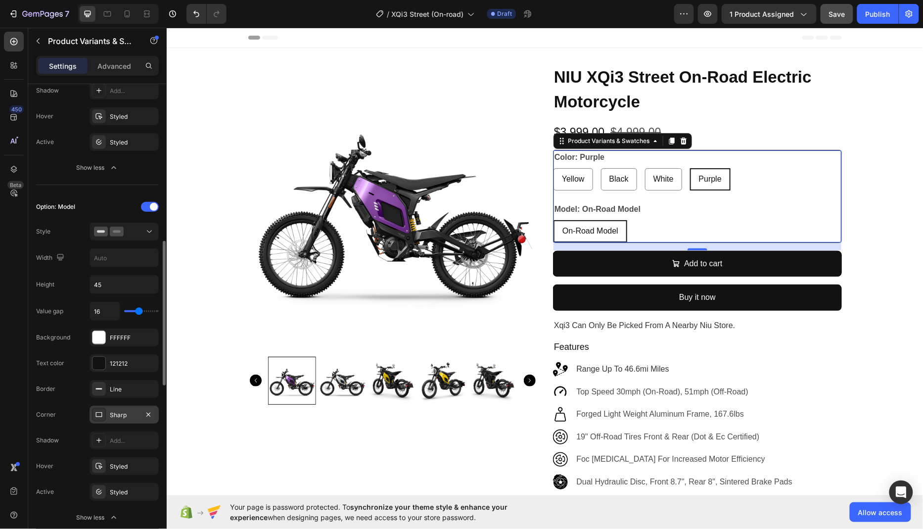
click at [123, 410] on div "Sharp" at bounding box center [124, 414] width 29 height 9
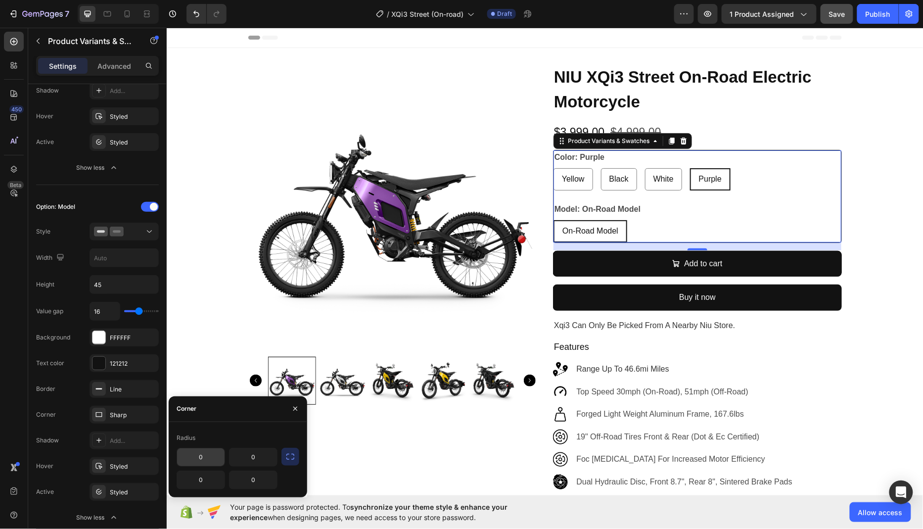
click at [200, 459] on input "0" at bounding box center [200, 457] width 47 height 18
type input "5"
click at [294, 456] on icon "button" at bounding box center [290, 456] width 10 height 10
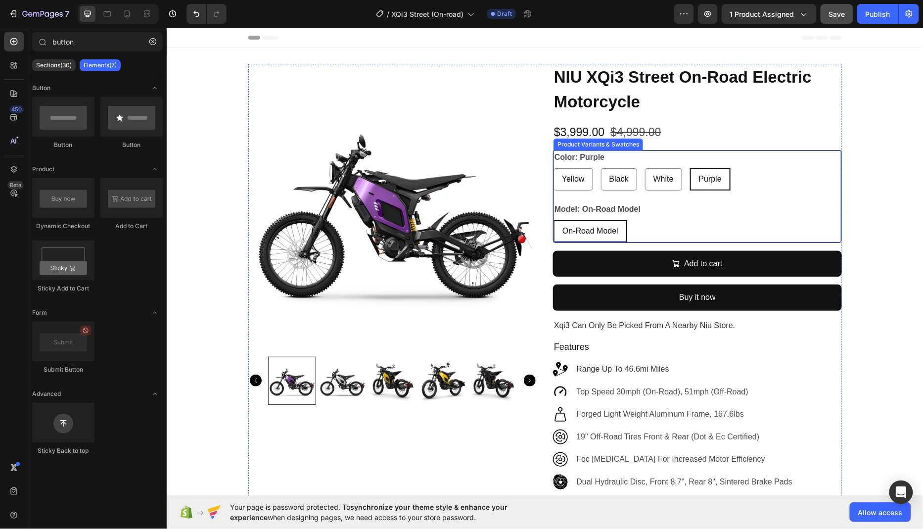
click at [696, 182] on div "Purple" at bounding box center [709, 179] width 39 height 20
click at [689, 168] on input "Purple Purple Purple" at bounding box center [689, 167] width 0 height 0
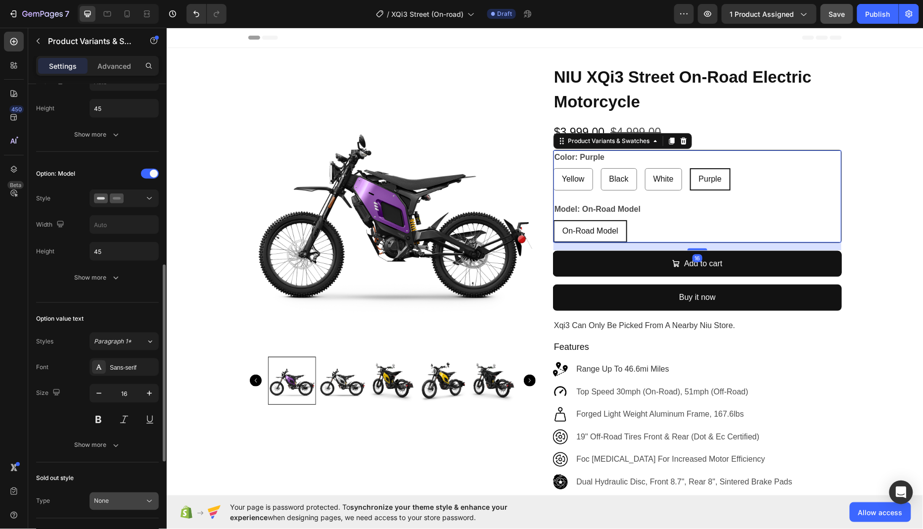
scroll to position [367, 0]
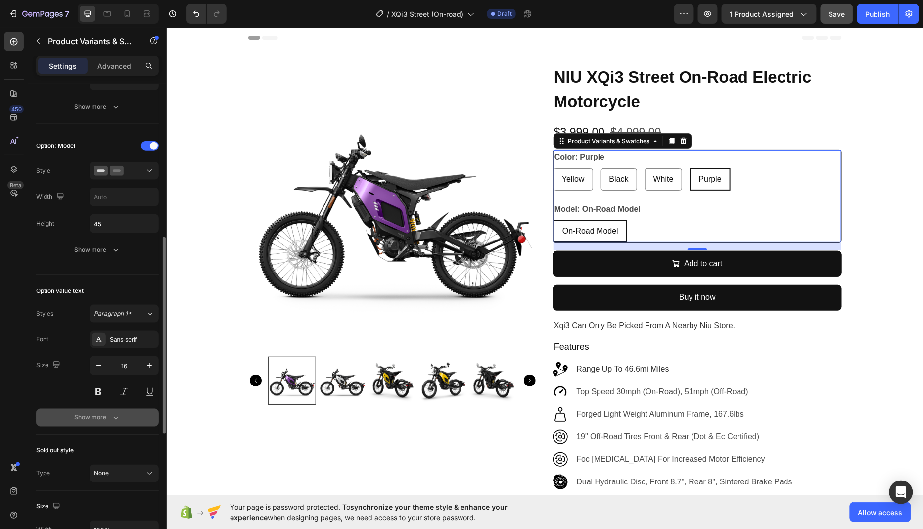
click at [97, 418] on button "Show more" at bounding box center [97, 417] width 123 height 18
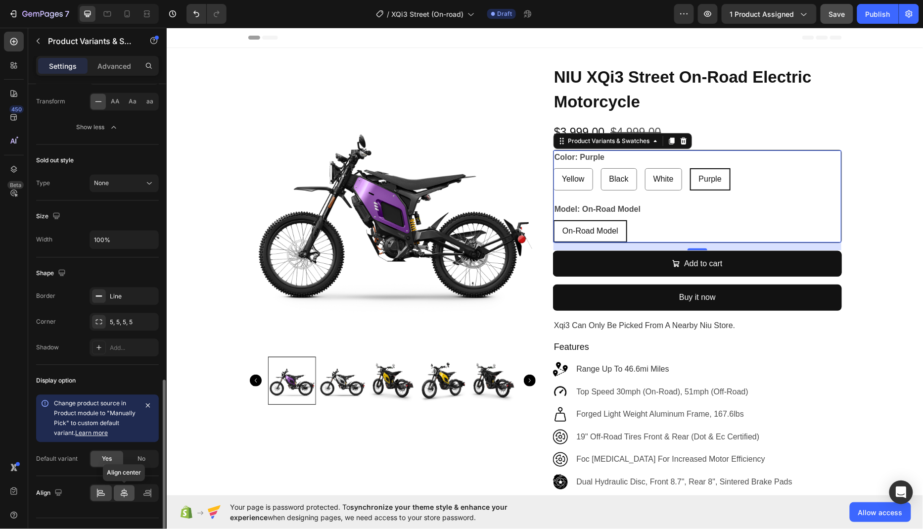
scroll to position [765, 0]
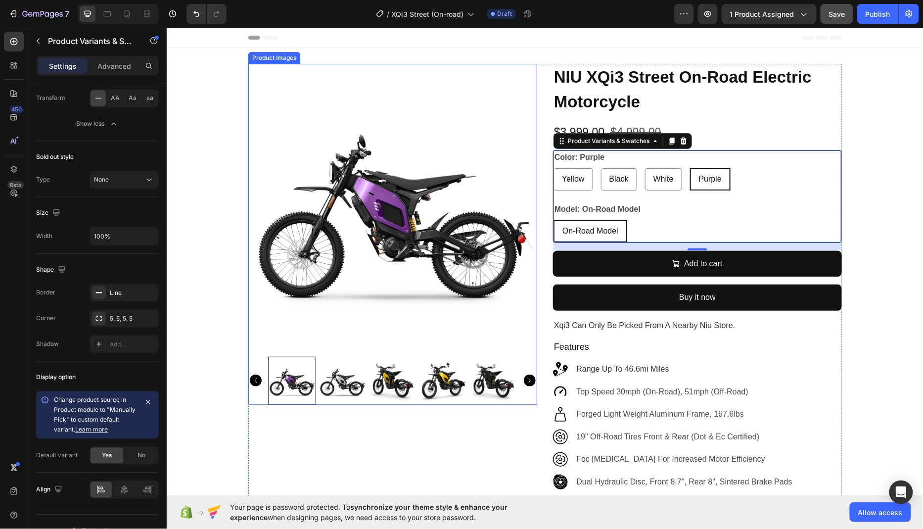
click at [387, 221] on img at bounding box center [392, 207] width 289 height 289
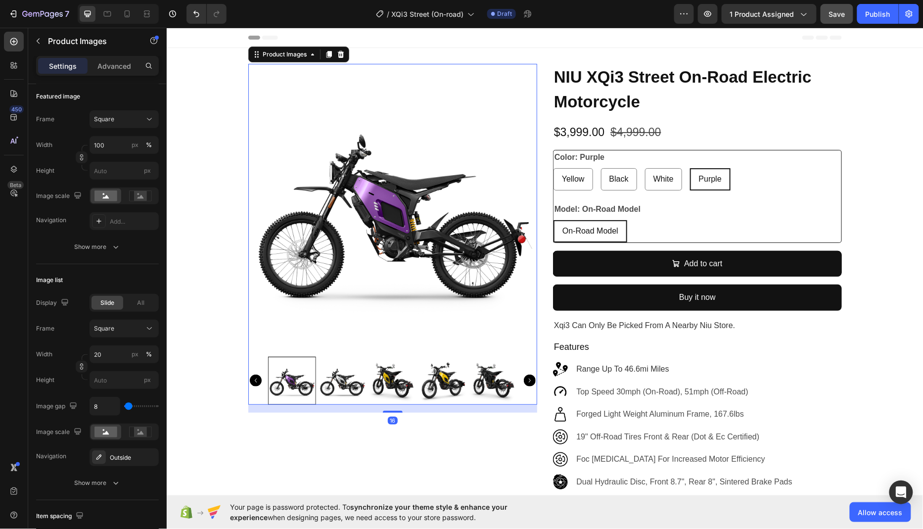
scroll to position [373, 0]
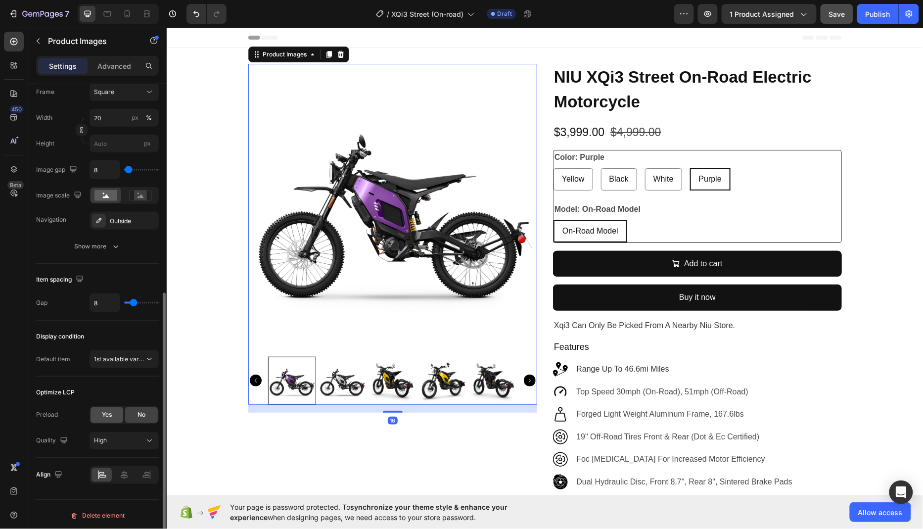
click at [105, 414] on span "Yes" at bounding box center [107, 414] width 10 height 9
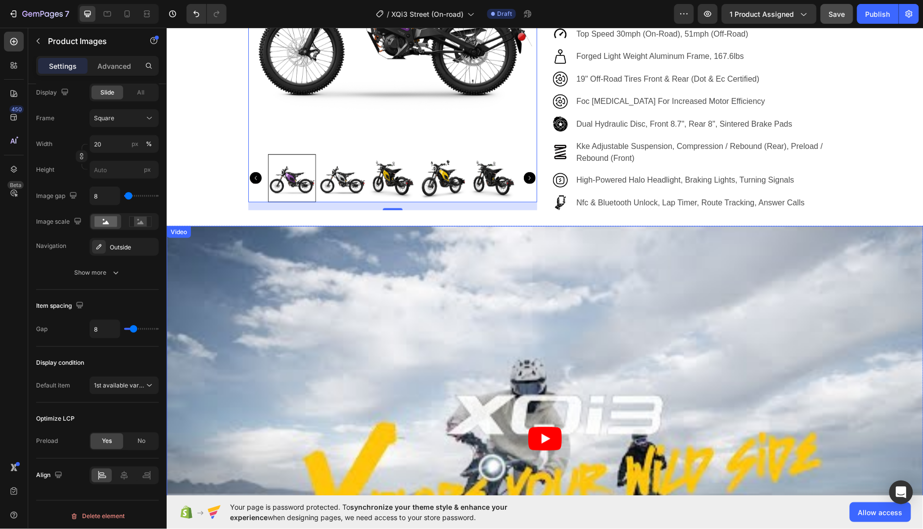
scroll to position [568, 0]
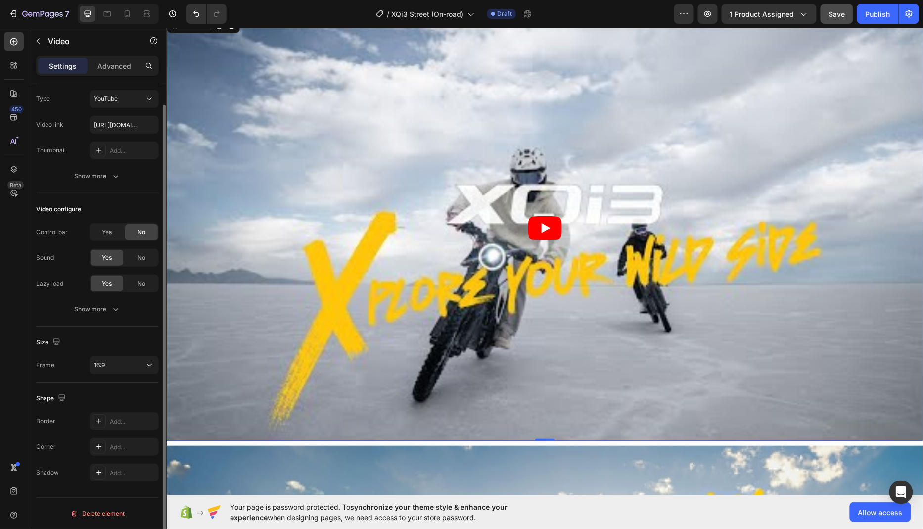
click at [398, 212] on article at bounding box center [544, 228] width 756 height 426
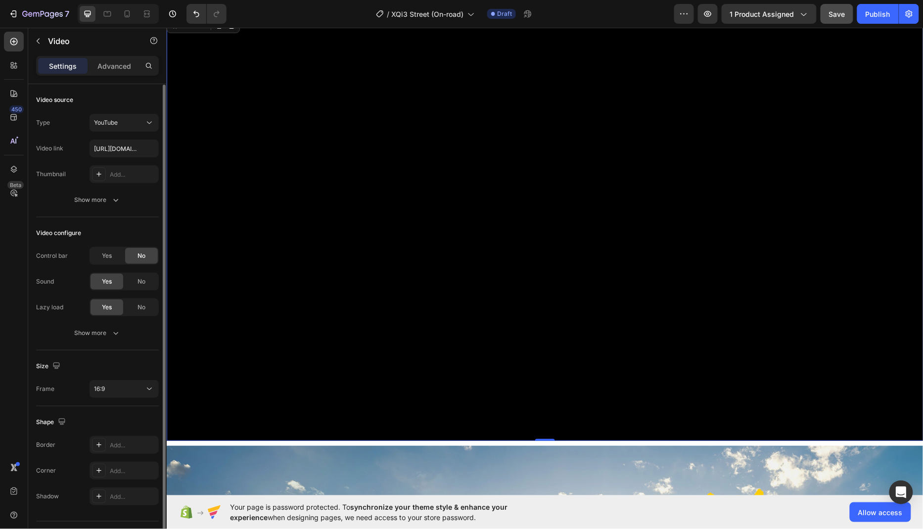
scroll to position [23, 0]
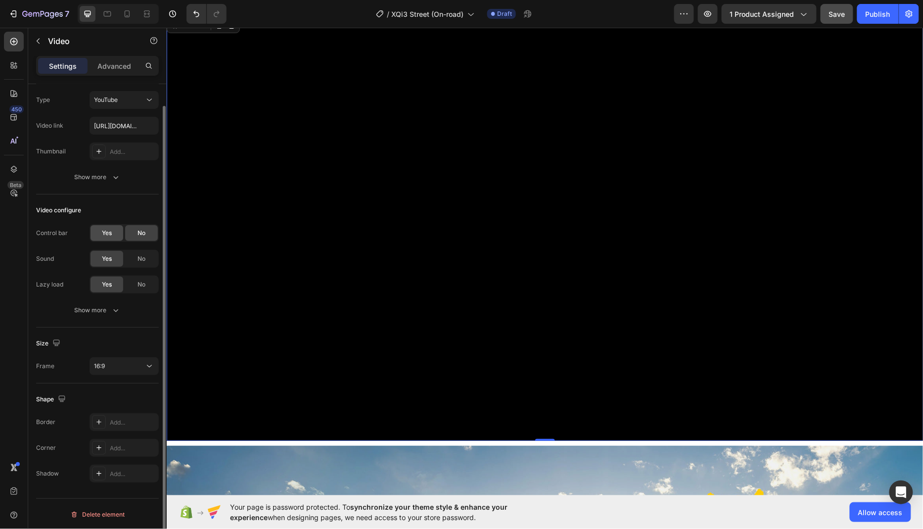
click at [109, 232] on span "Yes" at bounding box center [107, 232] width 10 height 9
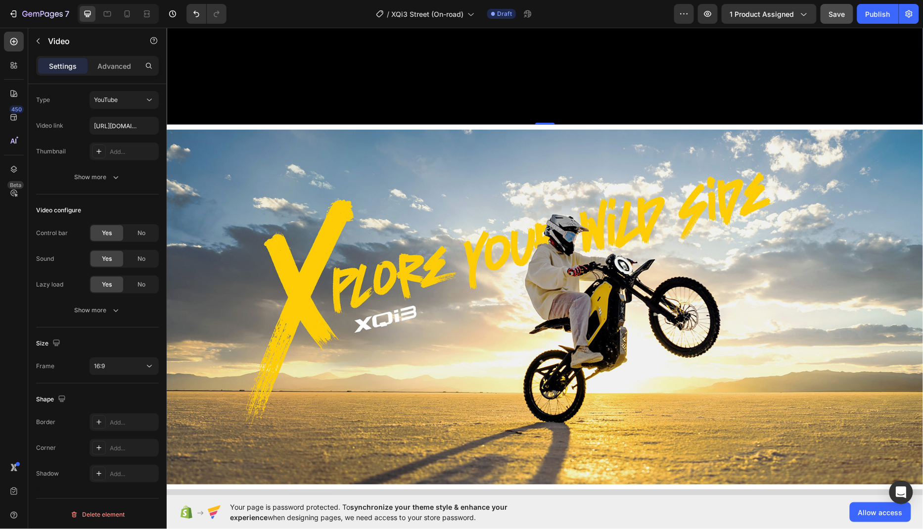
scroll to position [913, 0]
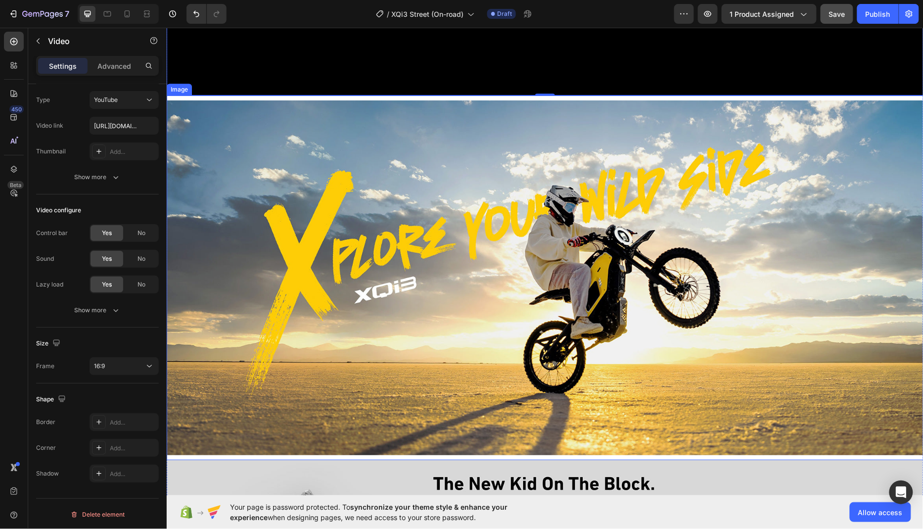
click at [446, 224] on img at bounding box center [544, 277] width 756 height 354
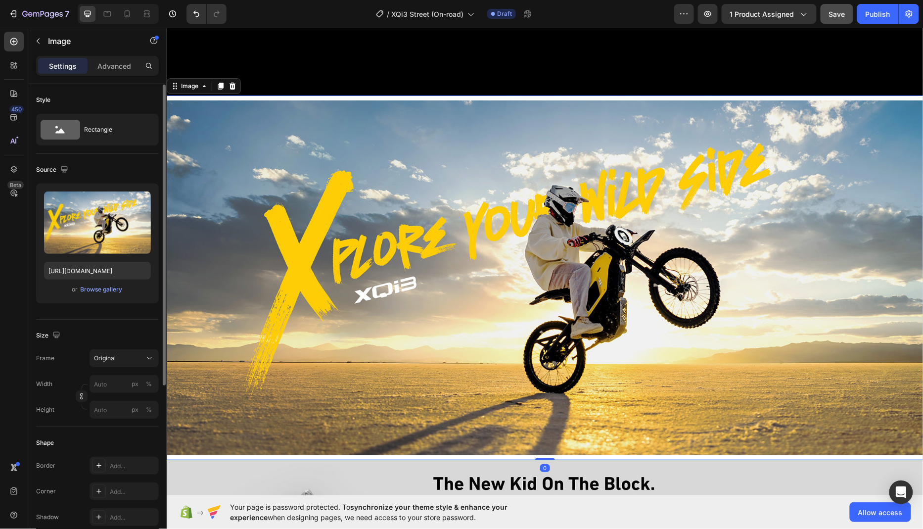
scroll to position [270, 0]
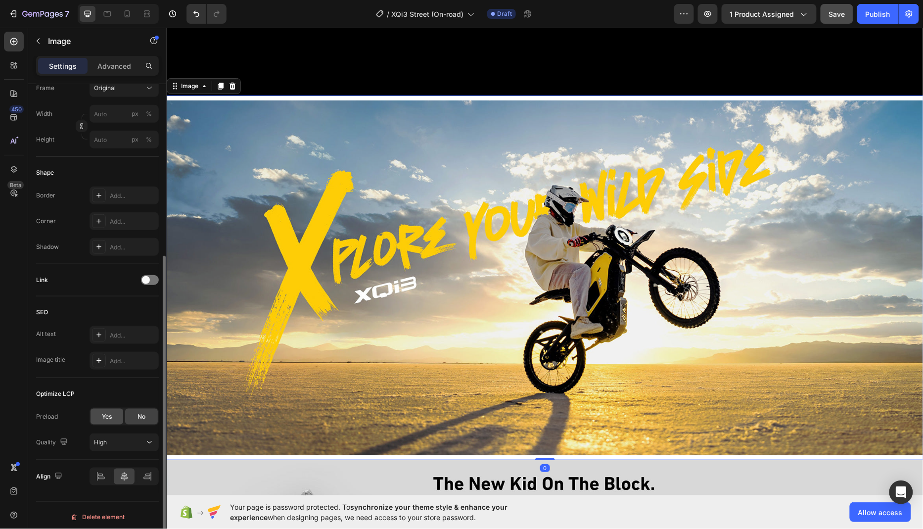
click at [108, 412] on span "Yes" at bounding box center [107, 416] width 10 height 9
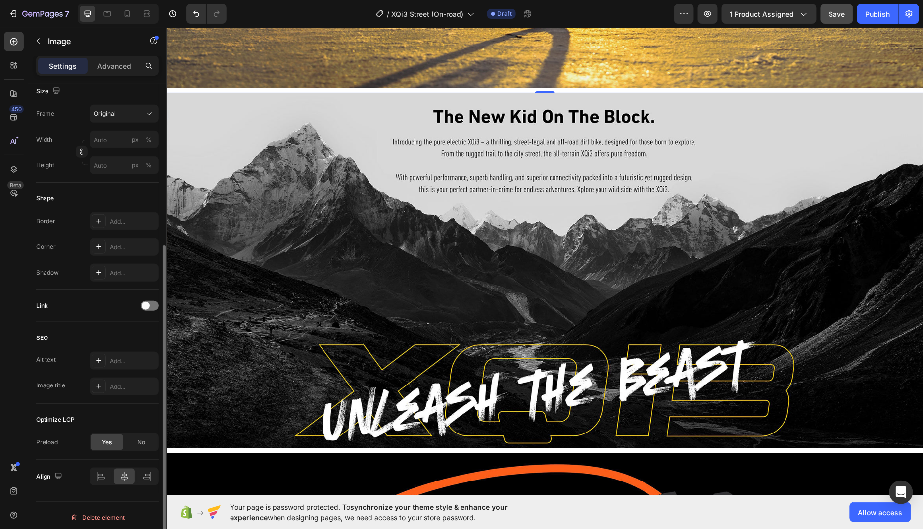
scroll to position [1311, 0]
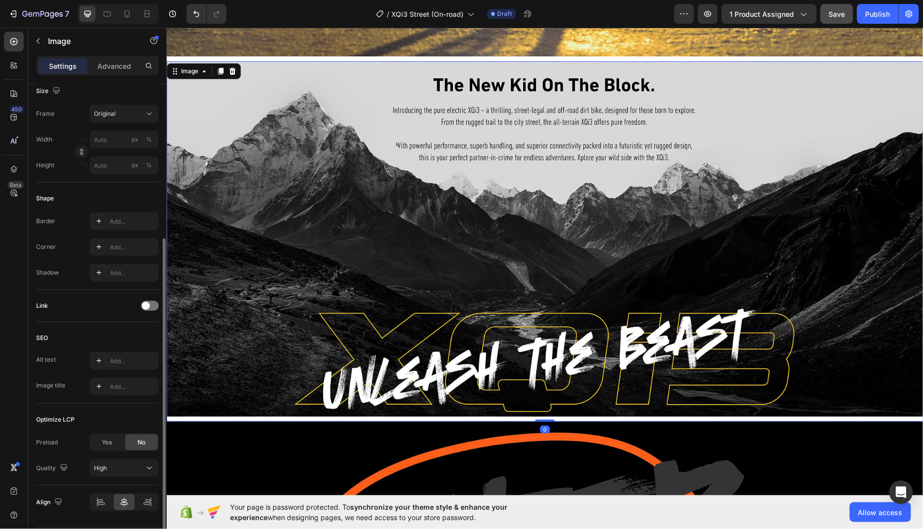
click at [441, 263] on img at bounding box center [544, 238] width 756 height 354
click at [99, 435] on div "Yes" at bounding box center [106, 443] width 33 height 16
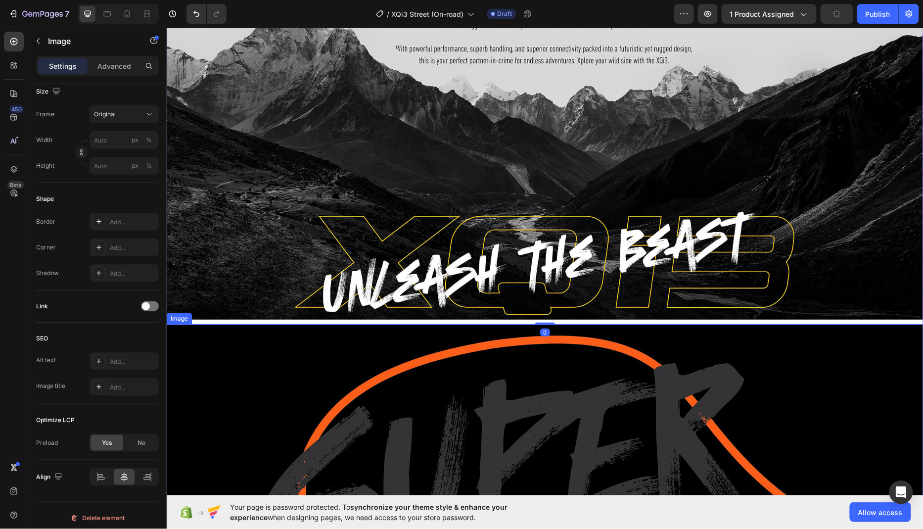
scroll to position [1605, 0]
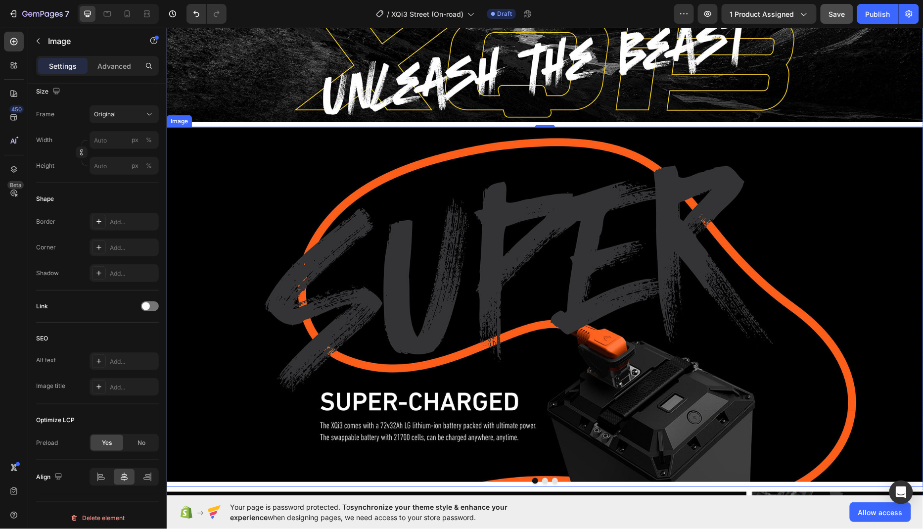
click at [486, 318] on img at bounding box center [544, 304] width 756 height 354
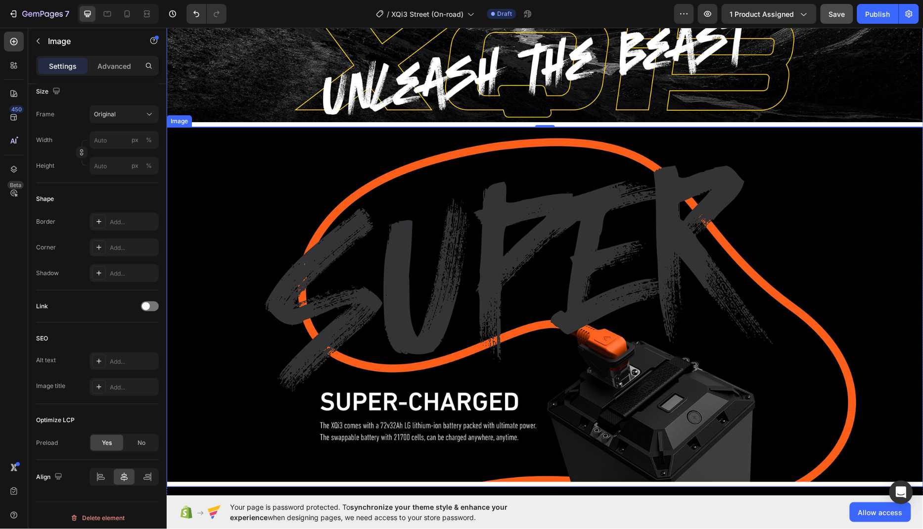
scroll to position [243, 0]
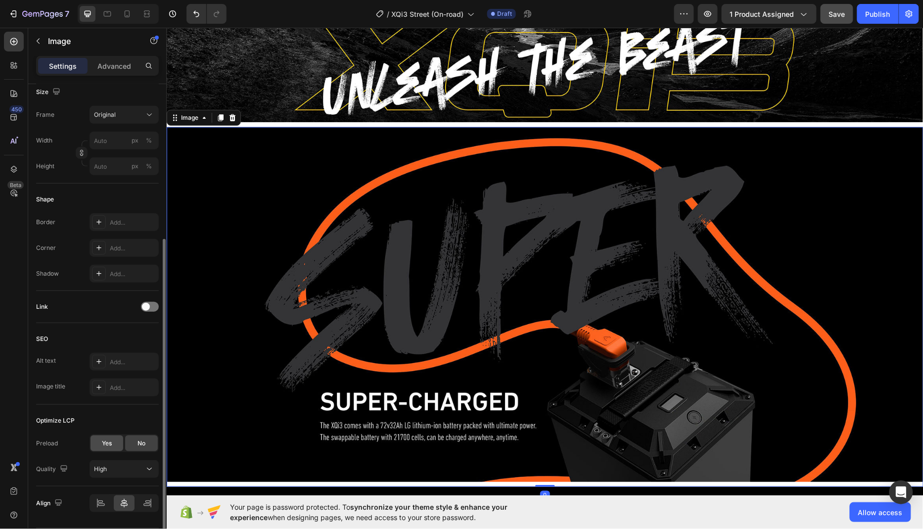
click at [106, 439] on span "Yes" at bounding box center [107, 443] width 10 height 9
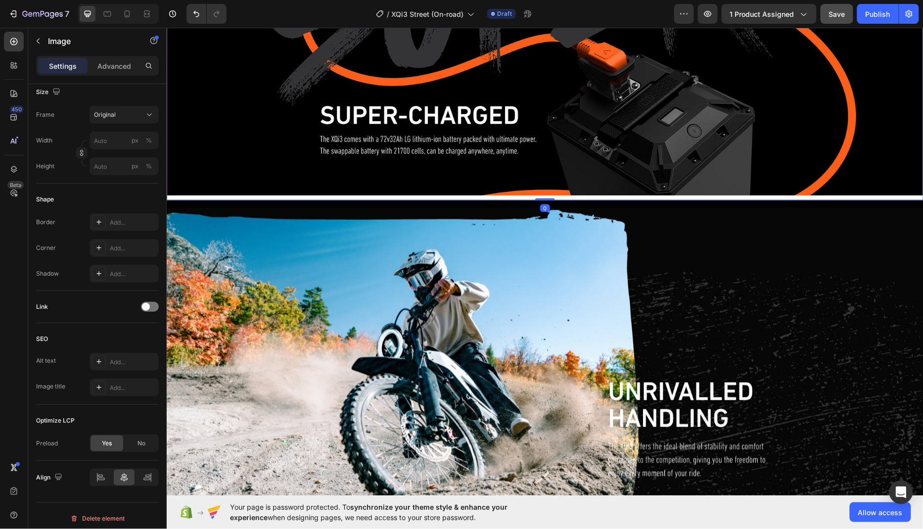
scroll to position [1954, 0]
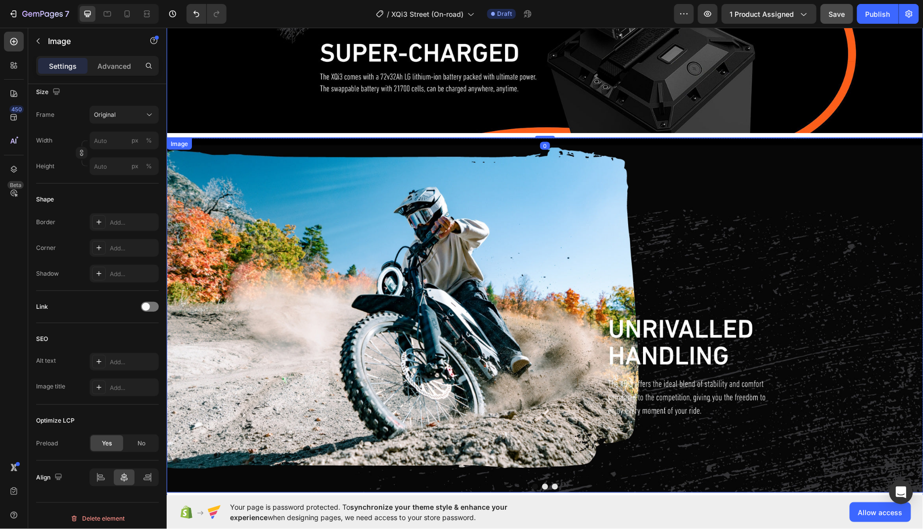
click at [469, 277] on img at bounding box center [544, 314] width 756 height 354
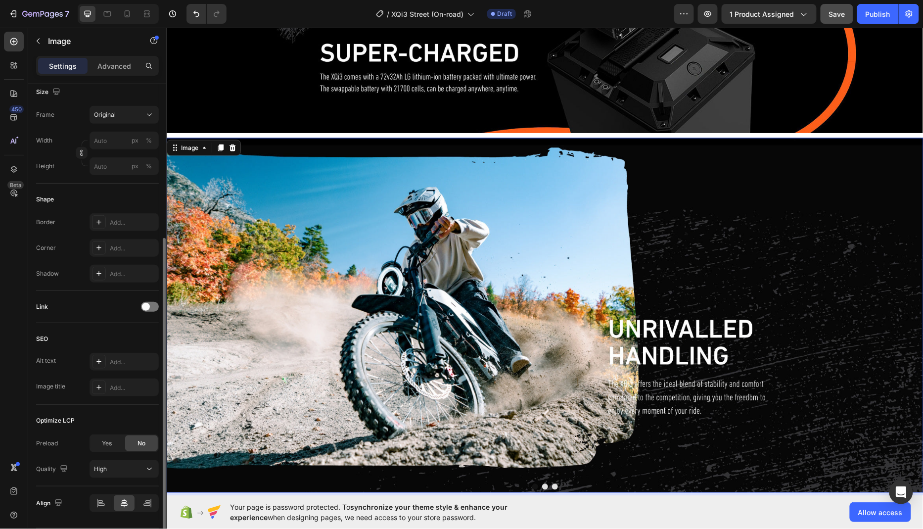
scroll to position [243, 0]
click at [102, 443] on span "Yes" at bounding box center [107, 443] width 10 height 9
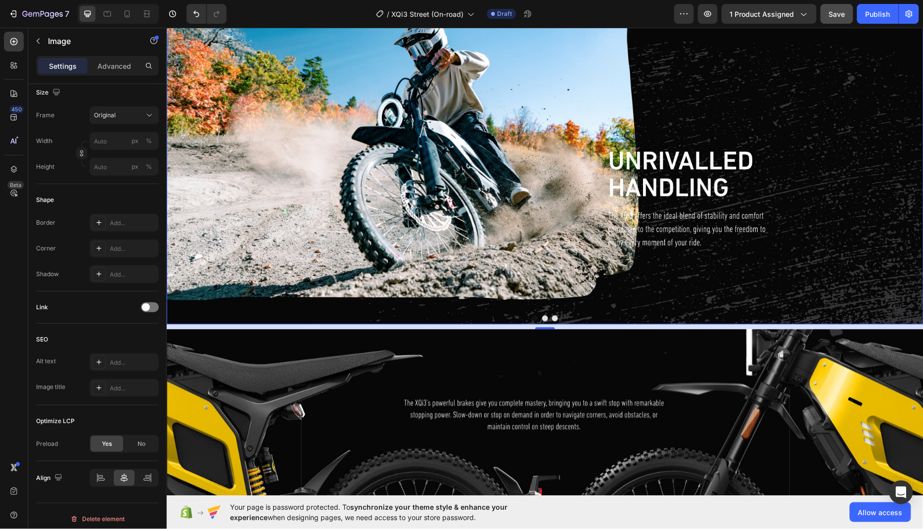
scroll to position [2329, 0]
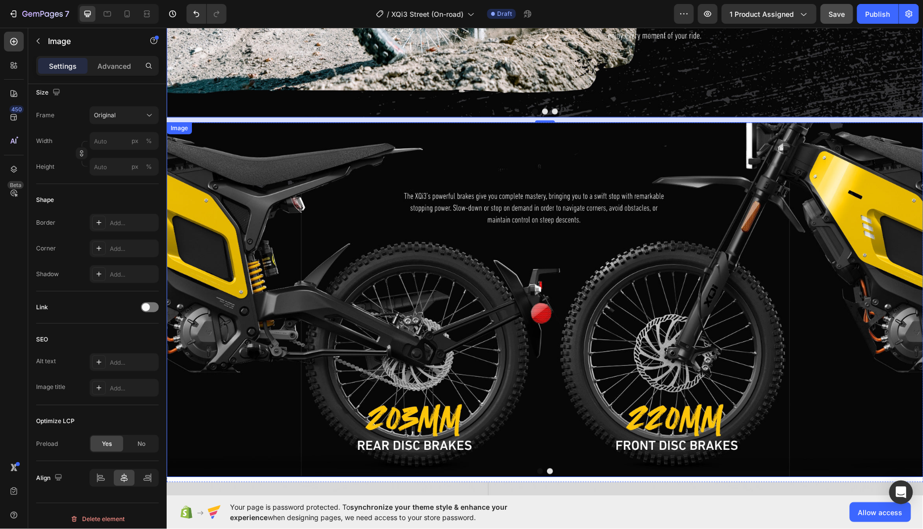
click at [481, 321] on img at bounding box center [544, 299] width 756 height 354
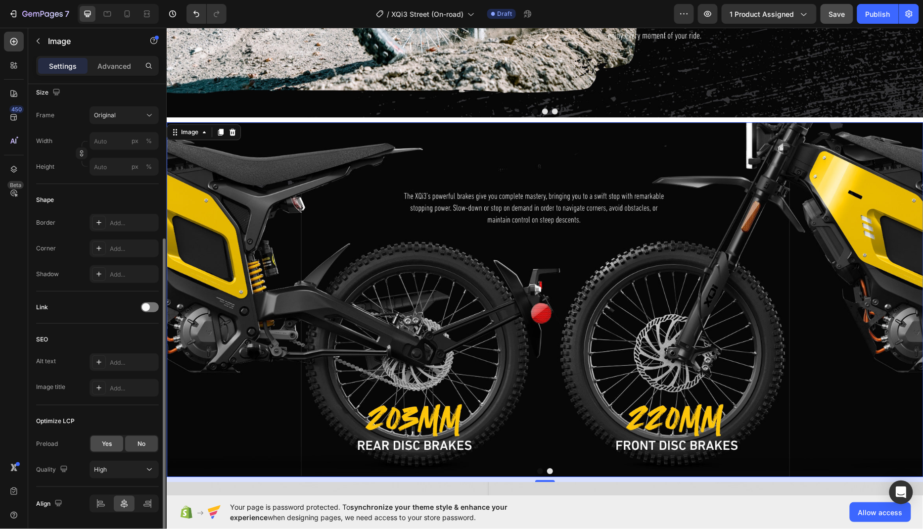
click at [107, 442] on span "Yes" at bounding box center [107, 443] width 10 height 9
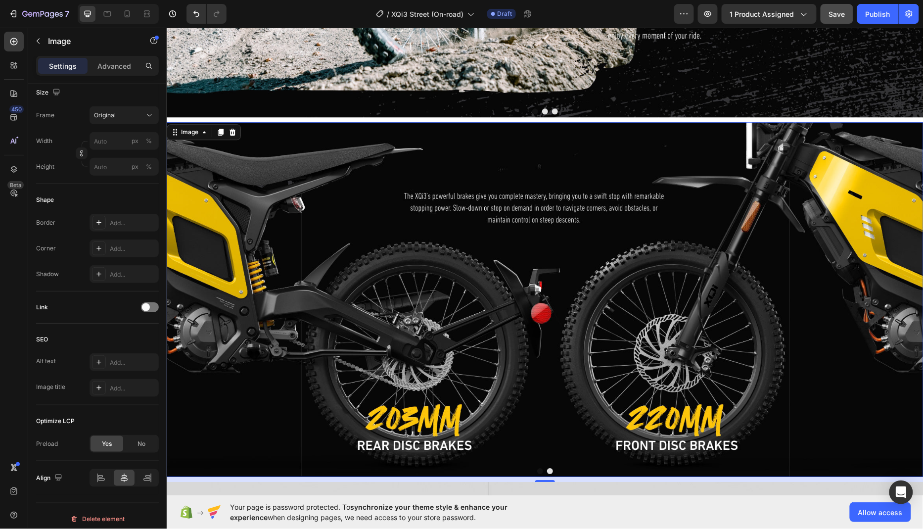
scroll to position [2575, 0]
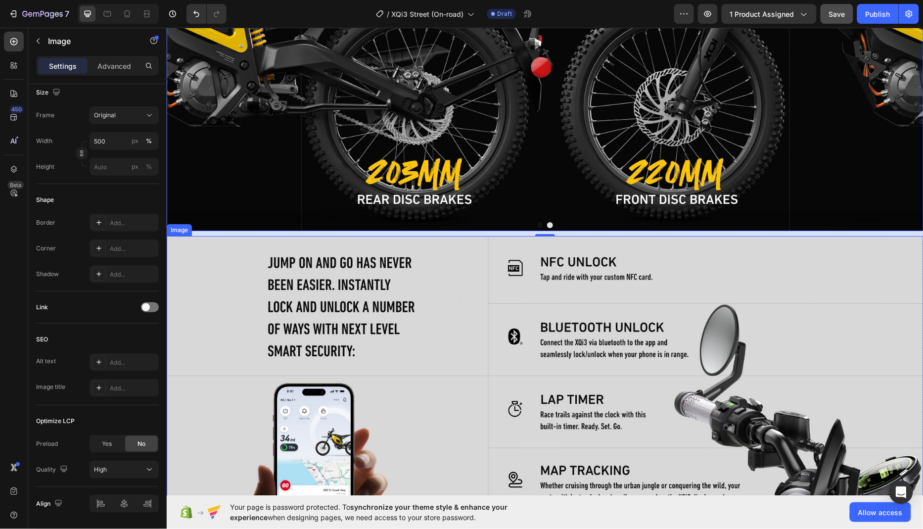
click at [523, 327] on img at bounding box center [544, 412] width 756 height 354
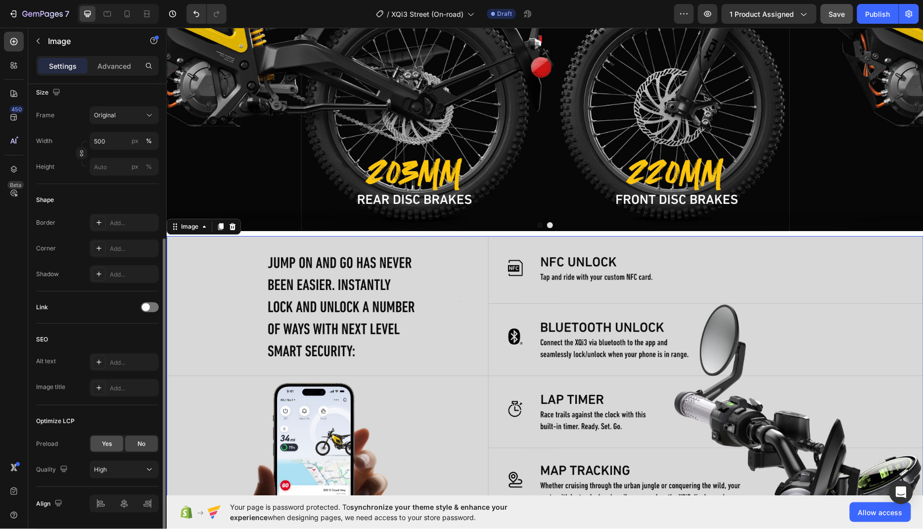
click at [109, 439] on span "Yes" at bounding box center [107, 443] width 10 height 9
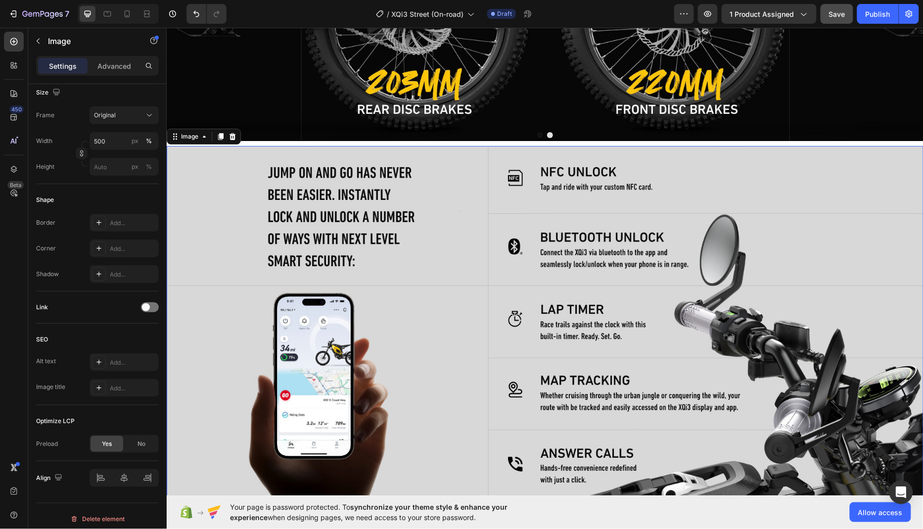
scroll to position [2915, 0]
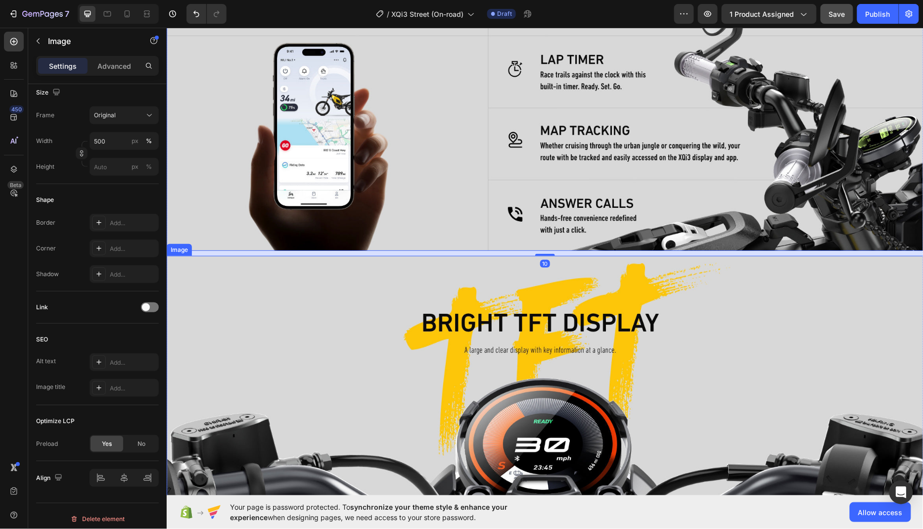
click at [499, 346] on img at bounding box center [544, 432] width 756 height 354
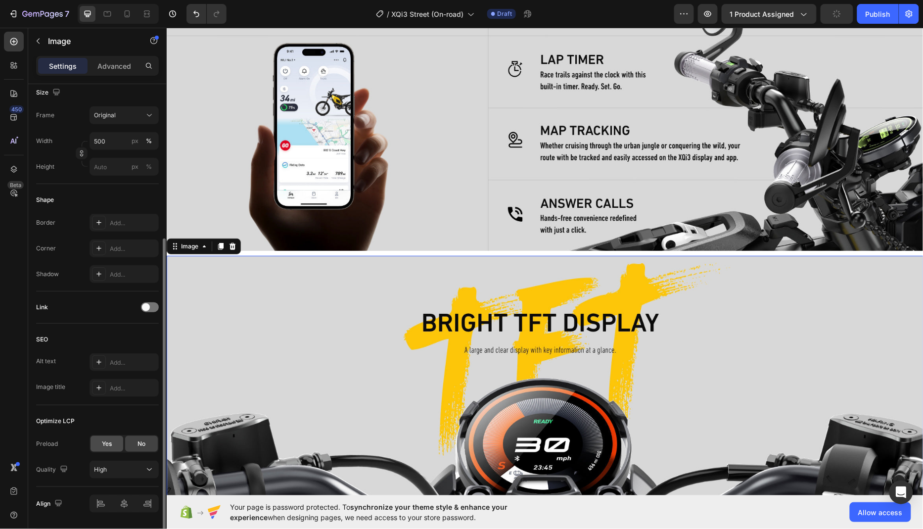
drag, startPoint x: 109, startPoint y: 437, endPoint x: 16, endPoint y: 409, distance: 97.5
click at [109, 439] on span "Yes" at bounding box center [107, 443] width 10 height 9
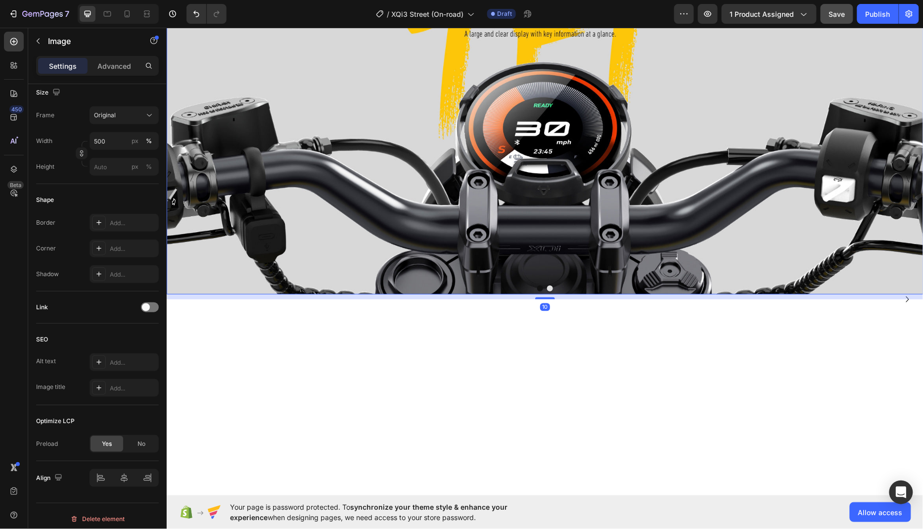
scroll to position [3260, 0]
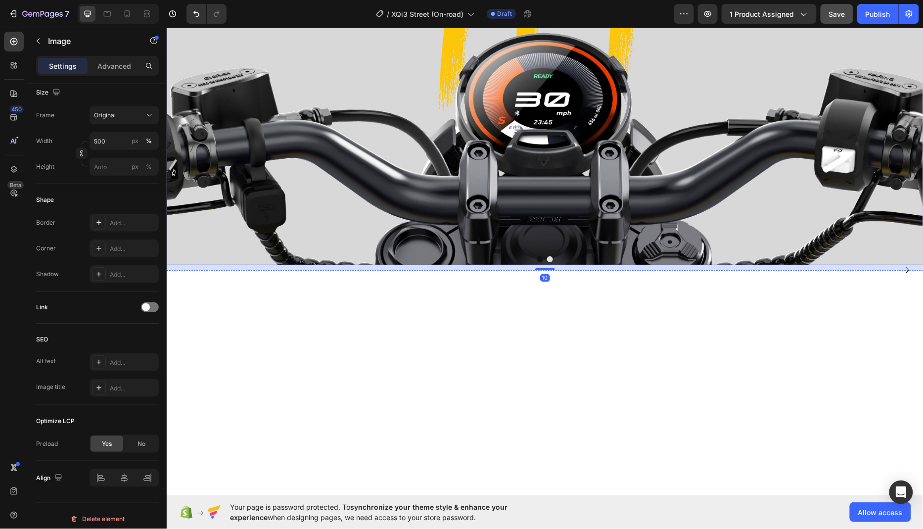
click at [527, 269] on img at bounding box center [544, 269] width 756 height 0
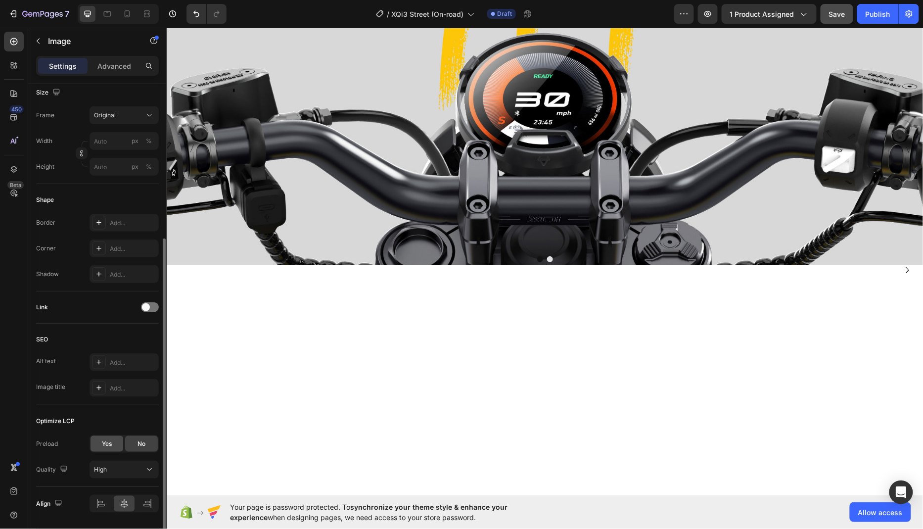
click at [102, 442] on span "Yes" at bounding box center [107, 443] width 10 height 9
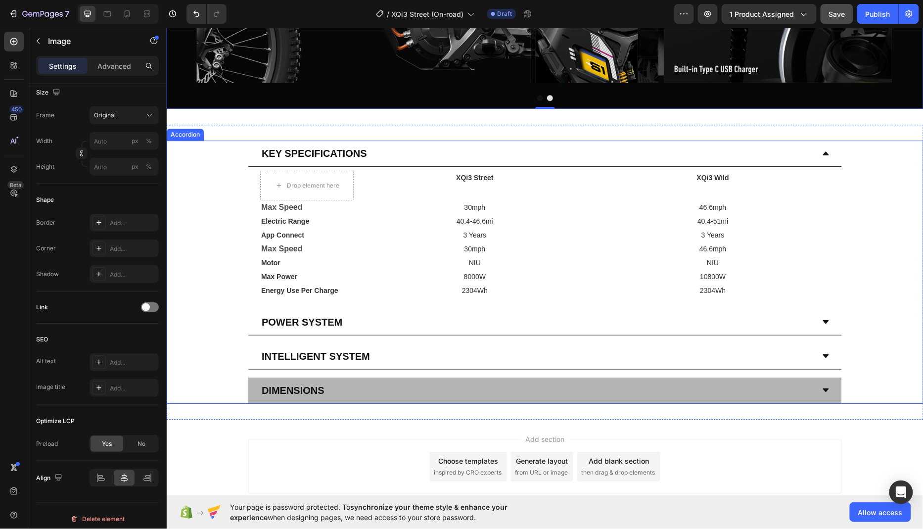
scroll to position [3818, 0]
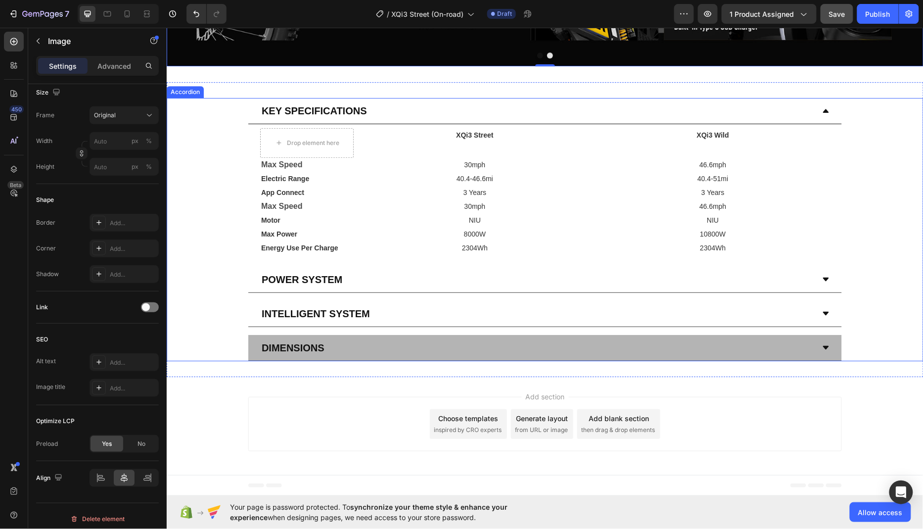
click at [818, 348] on div "Dimensions" at bounding box center [544, 347] width 593 height 26
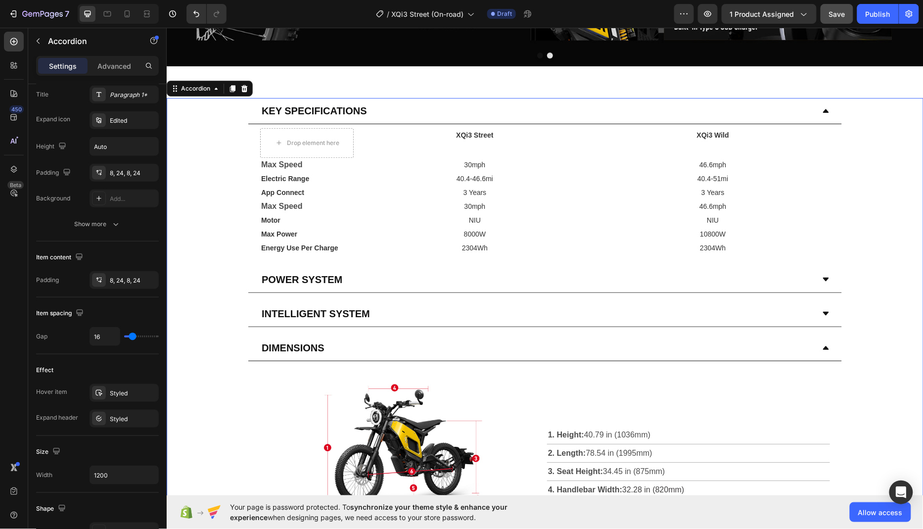
scroll to position [0, 0]
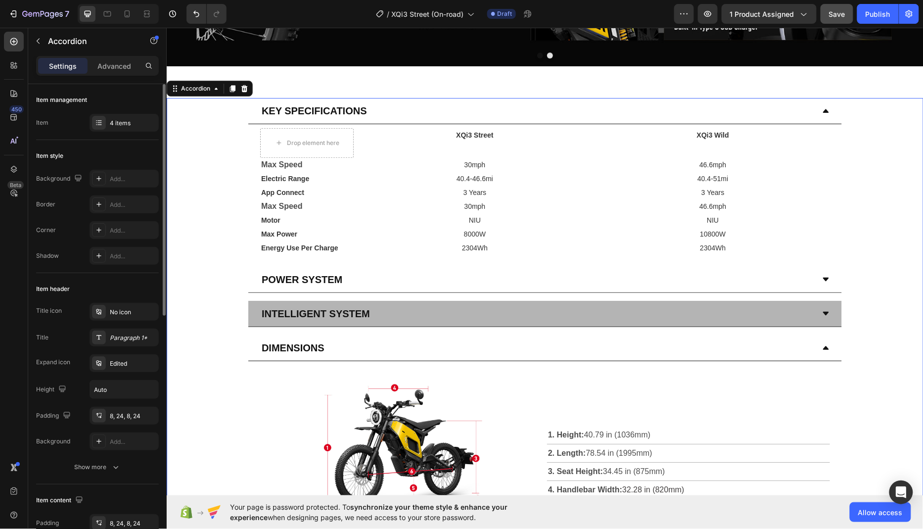
click at [825, 314] on icon at bounding box center [825, 312] width 6 height 3
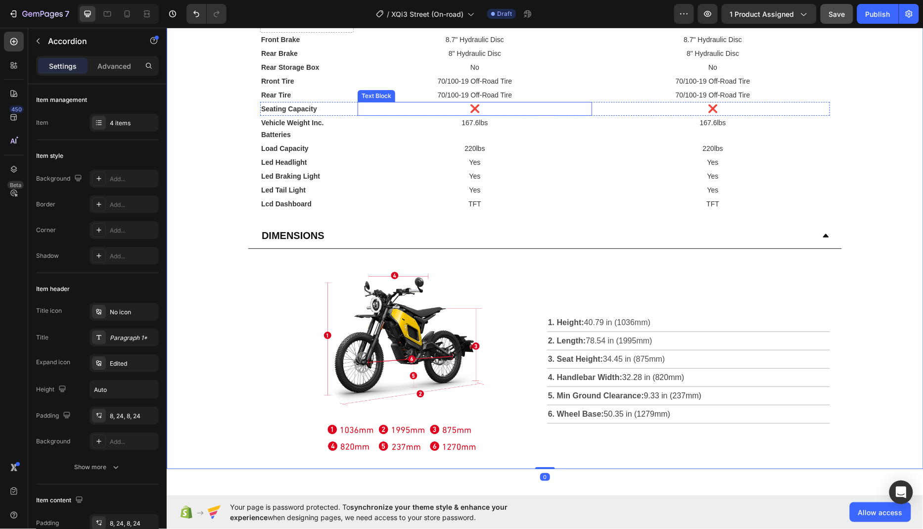
scroll to position [4181, 0]
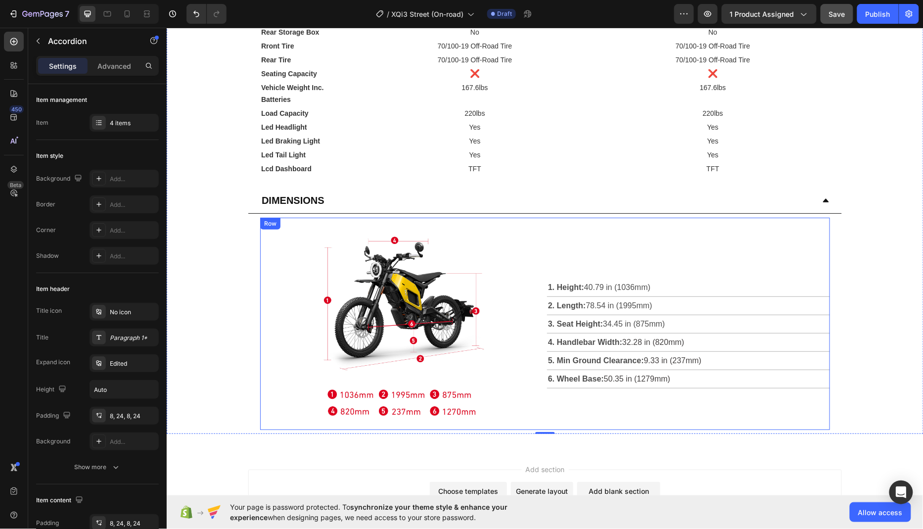
click at [353, 303] on img at bounding box center [401, 323] width 170 height 212
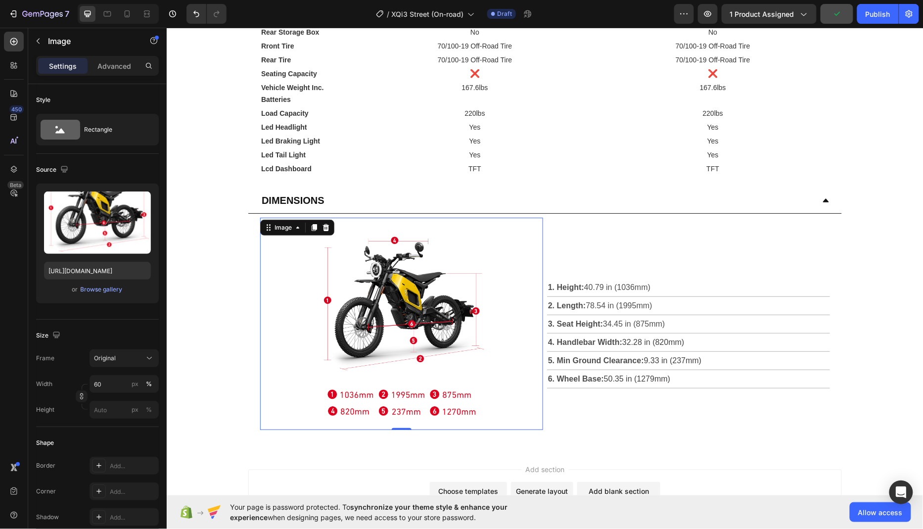
click at [393, 300] on img at bounding box center [401, 323] width 170 height 212
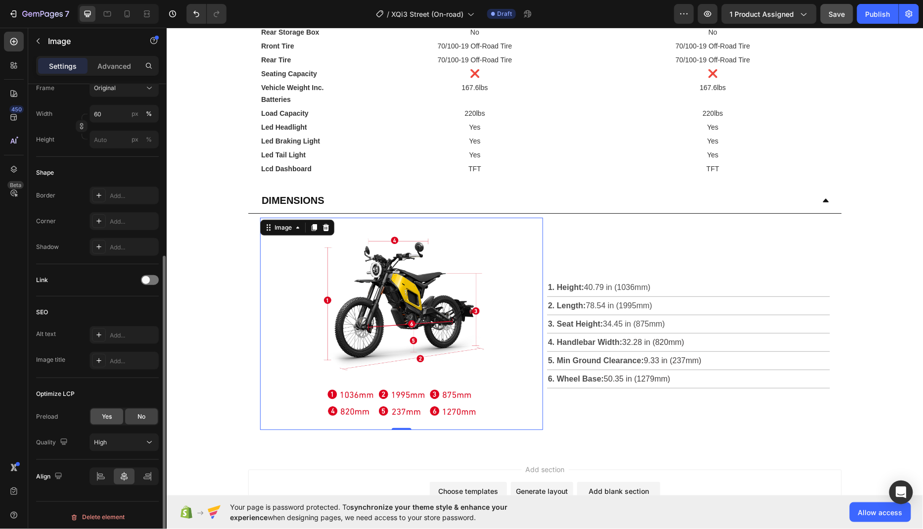
click at [114, 408] on div "Yes" at bounding box center [106, 416] width 33 height 16
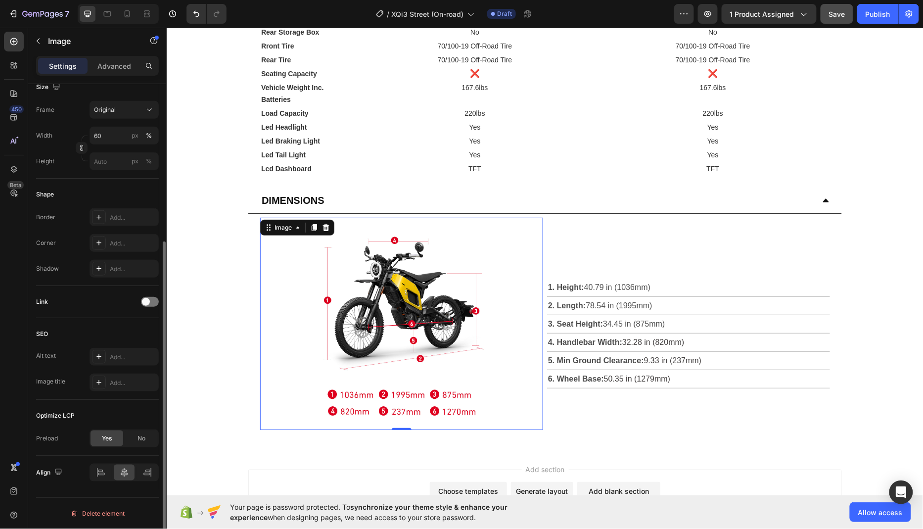
scroll to position [244, 0]
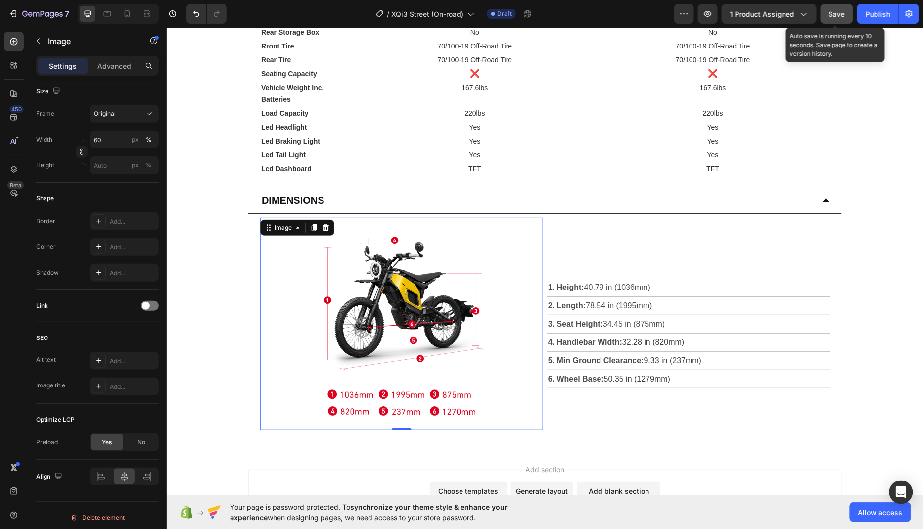
click at [838, 15] on span "Save" at bounding box center [837, 14] width 16 height 8
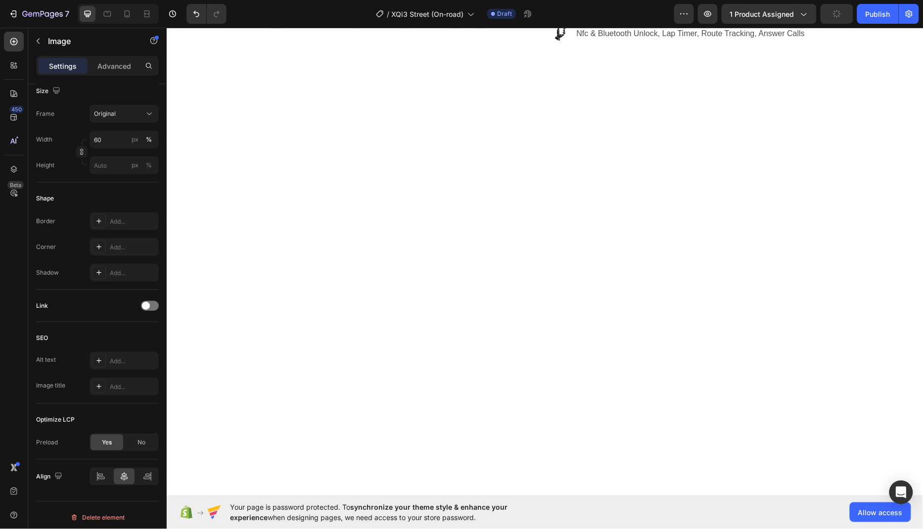
scroll to position [0, 0]
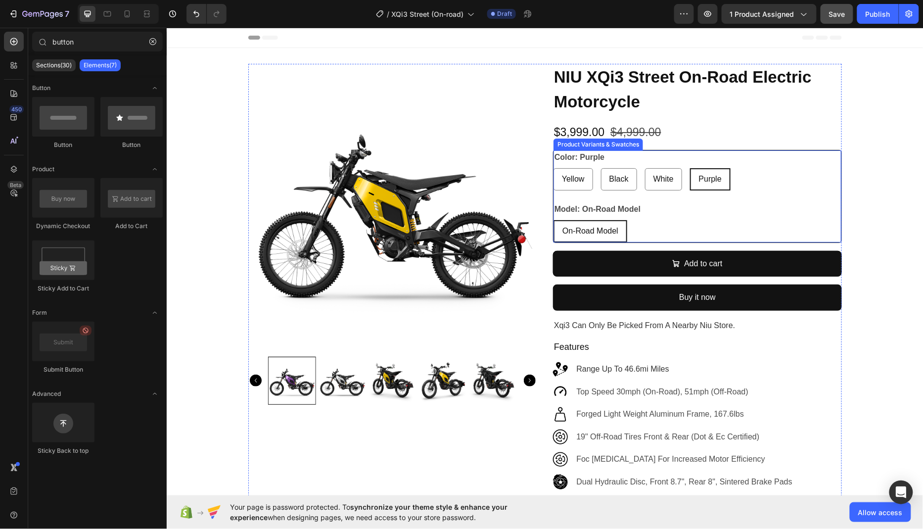
click at [618, 233] on span "On-Road Model" at bounding box center [590, 230] width 56 height 8
click at [553, 220] on input "On-Road Model On-Road Model On-Road Model" at bounding box center [552, 219] width 0 height 0
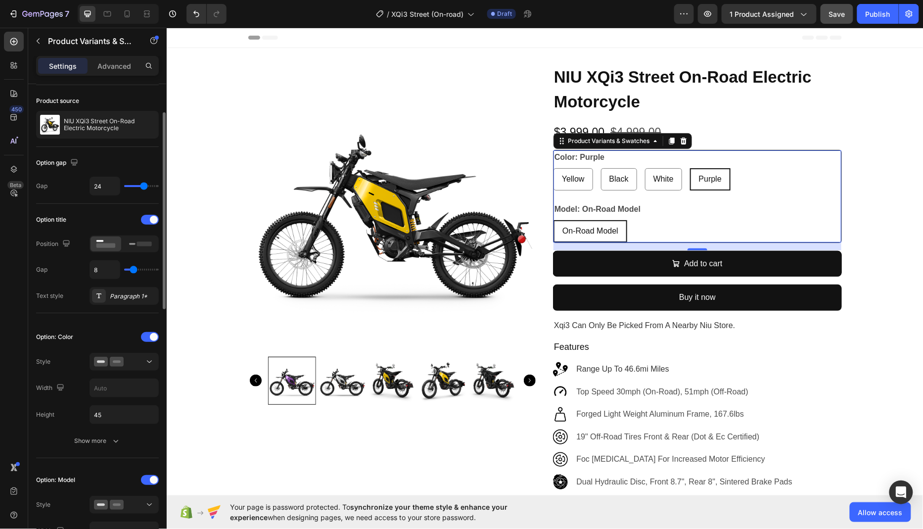
scroll to position [44, 0]
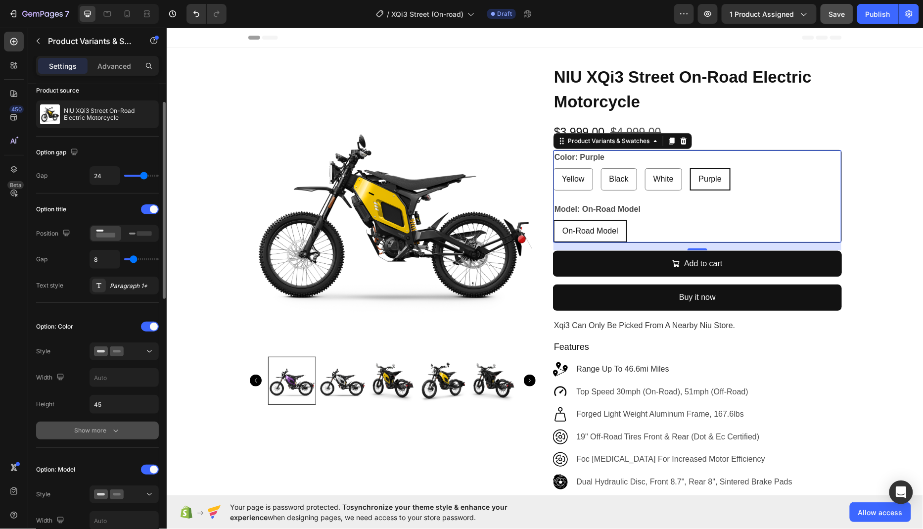
click at [114, 421] on button "Show more" at bounding box center [97, 430] width 123 height 18
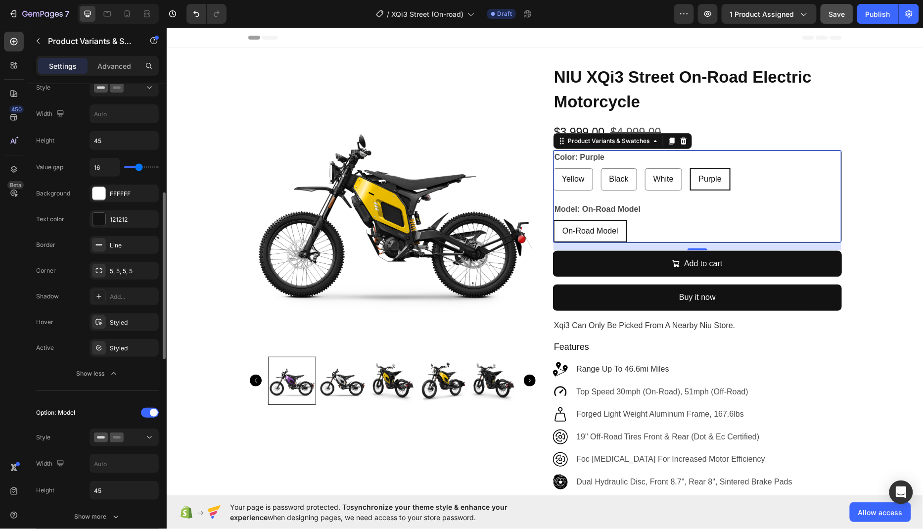
scroll to position [333, 0]
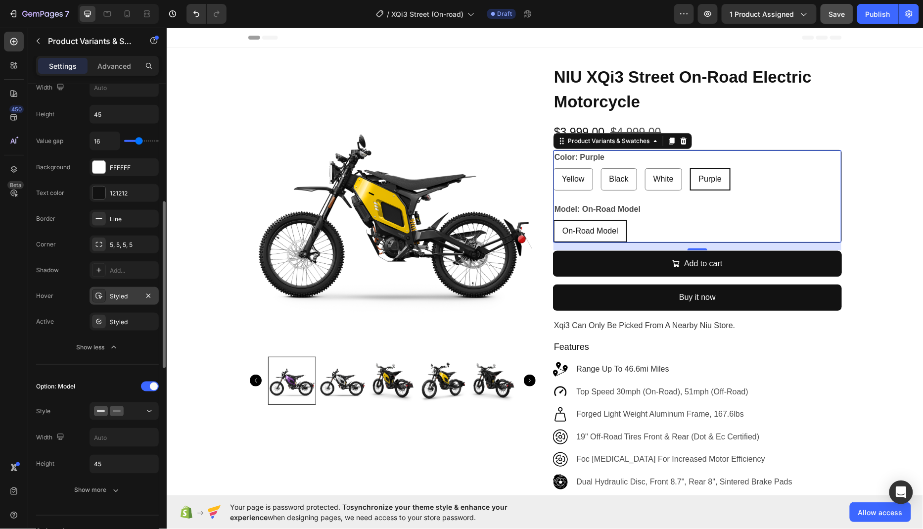
click at [126, 292] on div "Styled" at bounding box center [124, 296] width 29 height 9
click at [120, 321] on div "Styled" at bounding box center [124, 321] width 29 height 9
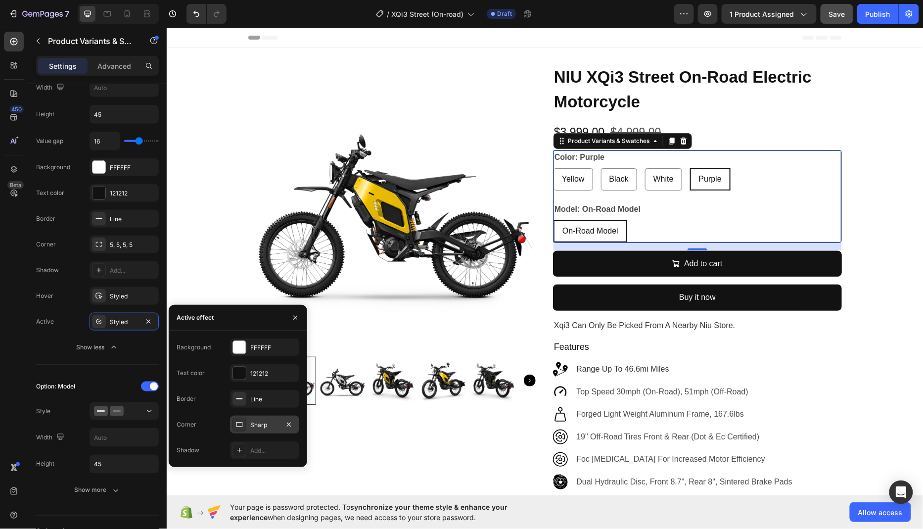
click at [258, 421] on div "Sharp" at bounding box center [264, 424] width 29 height 9
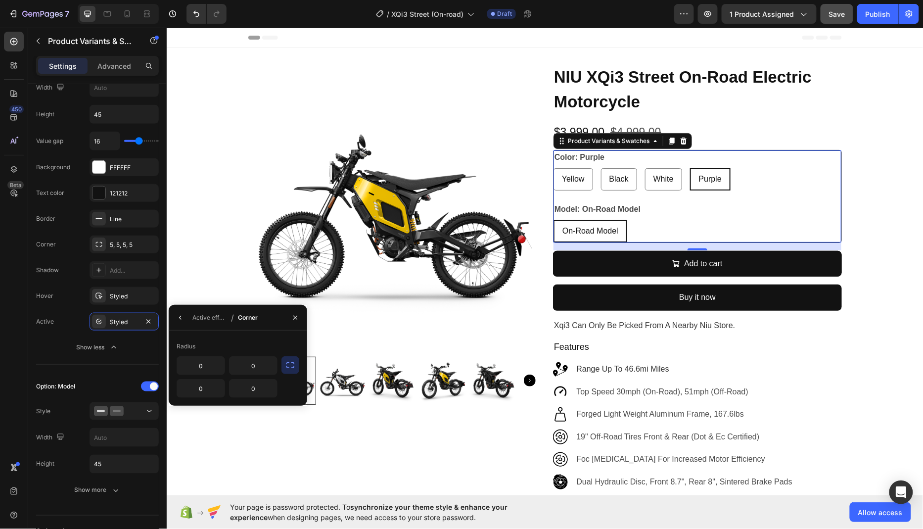
click at [292, 365] on icon "button" at bounding box center [290, 365] width 10 height 10
click at [226, 366] on input "0" at bounding box center [227, 365] width 100 height 18
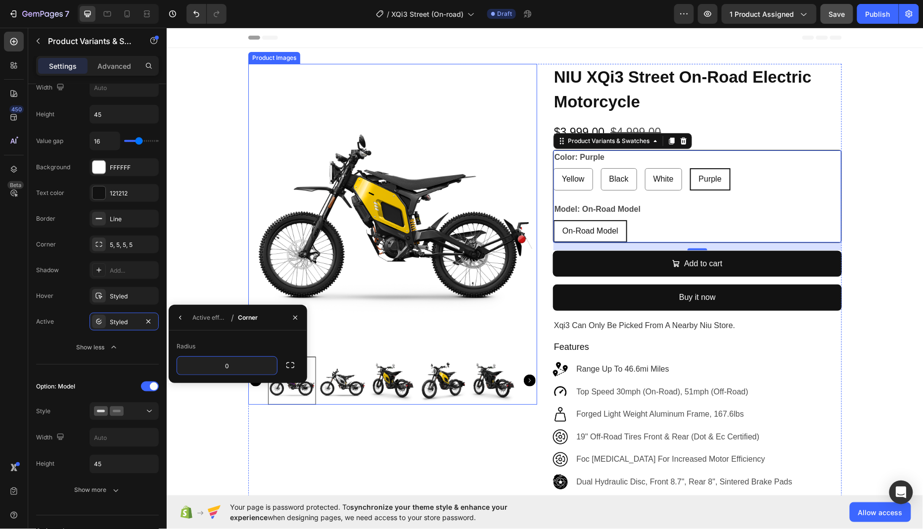
type input "5"
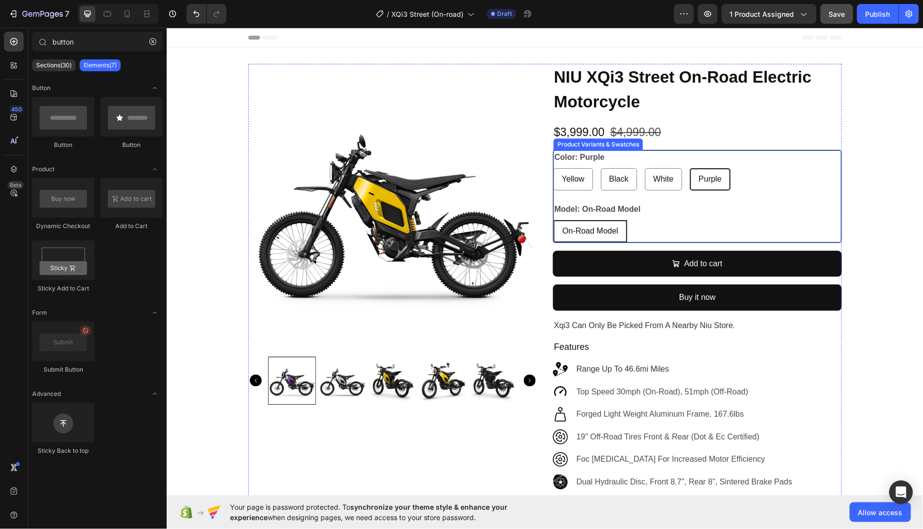
click at [625, 226] on div "On-Road Model" at bounding box center [590, 231] width 72 height 20
click at [553, 220] on input "On-Road Model On-Road Model On-Road Model" at bounding box center [552, 219] width 0 height 0
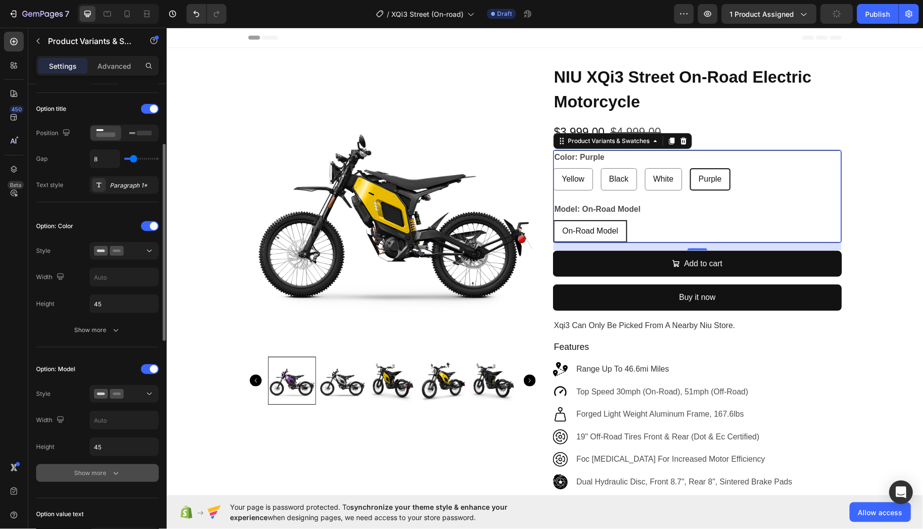
scroll to position [191, 0]
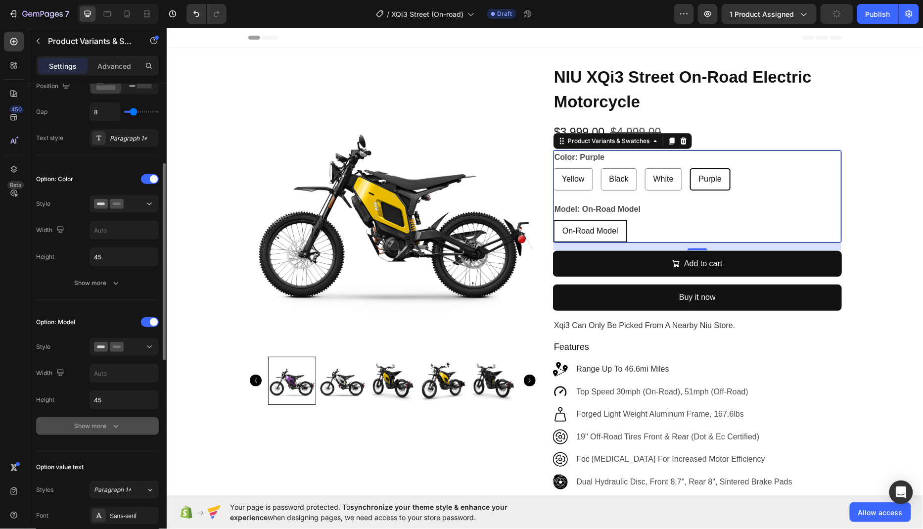
click at [105, 425] on div "Show more" at bounding box center [98, 426] width 46 height 10
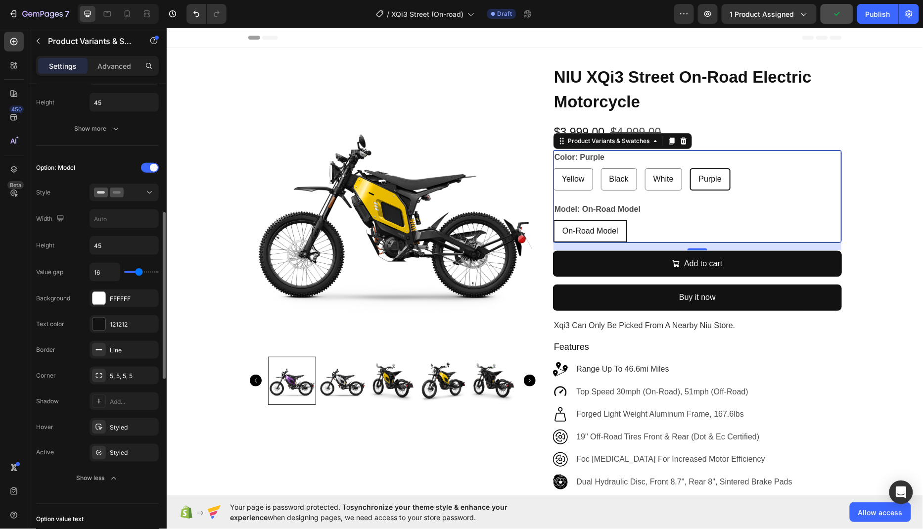
scroll to position [350, 0]
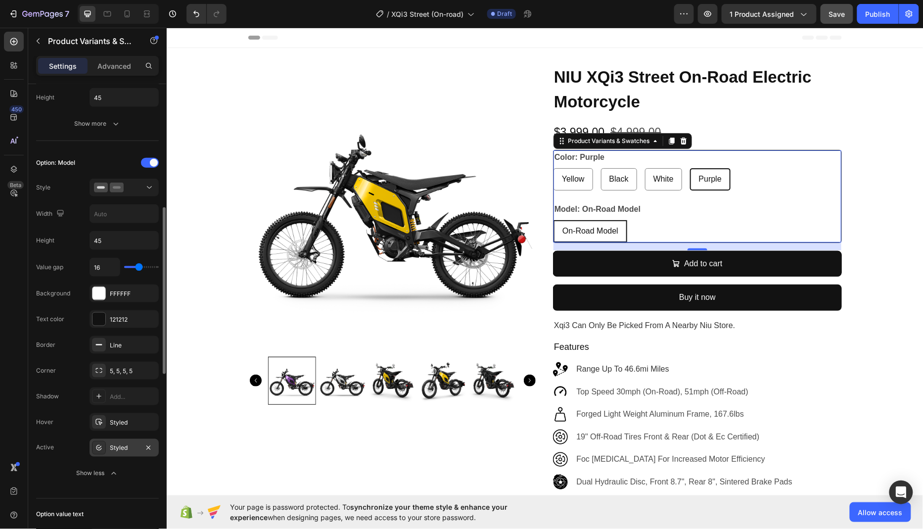
click at [119, 446] on div "Styled" at bounding box center [124, 447] width 29 height 9
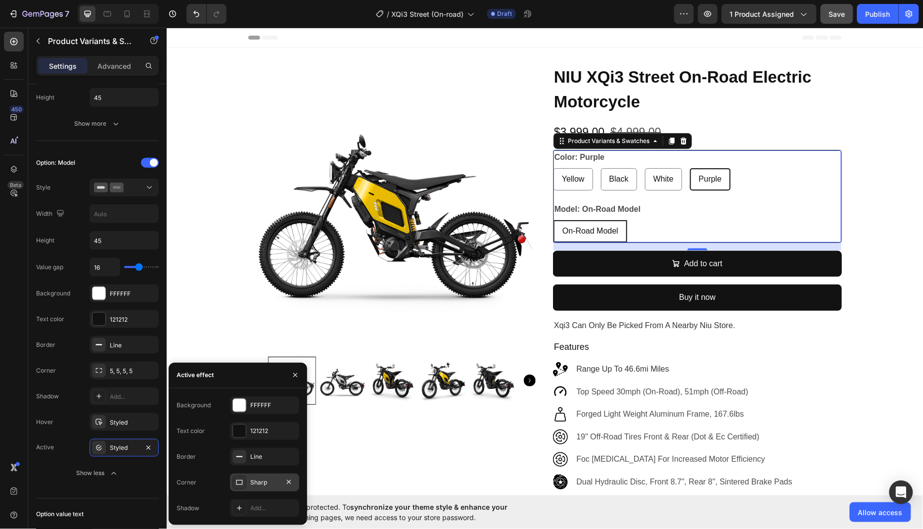
click at [259, 484] on div "Sharp" at bounding box center [264, 482] width 29 height 9
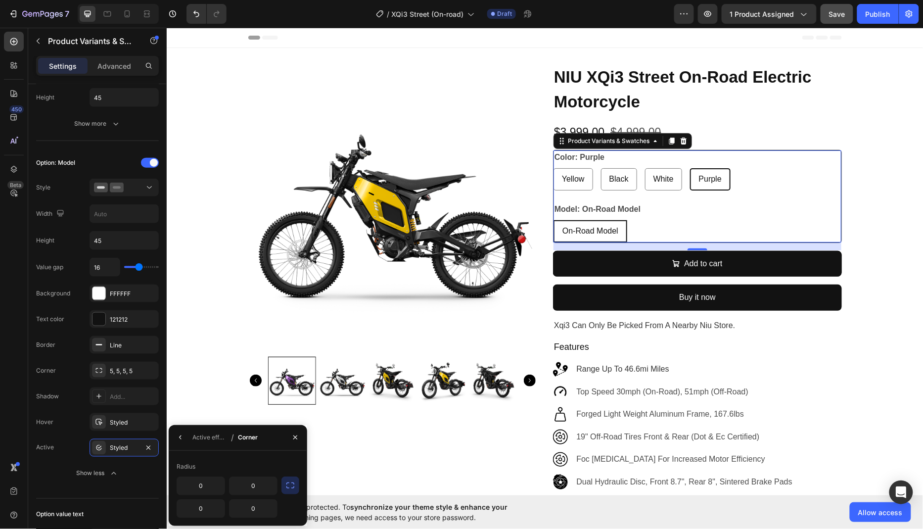
click at [294, 487] on icon "button" at bounding box center [290, 485] width 10 height 10
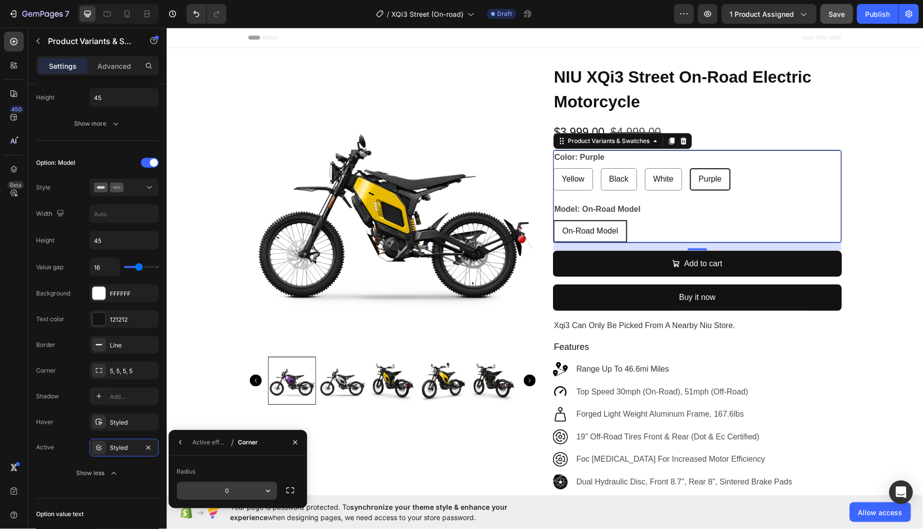
click at [237, 490] on input "0" at bounding box center [227, 491] width 100 height 18
type input "5"
click at [125, 418] on div "Styled" at bounding box center [124, 422] width 29 height 9
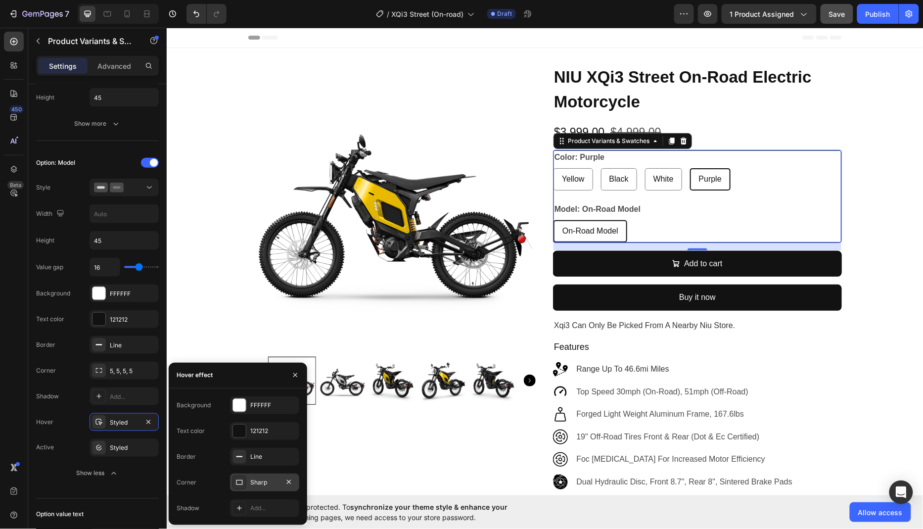
click at [264, 482] on div "Sharp" at bounding box center [264, 482] width 29 height 9
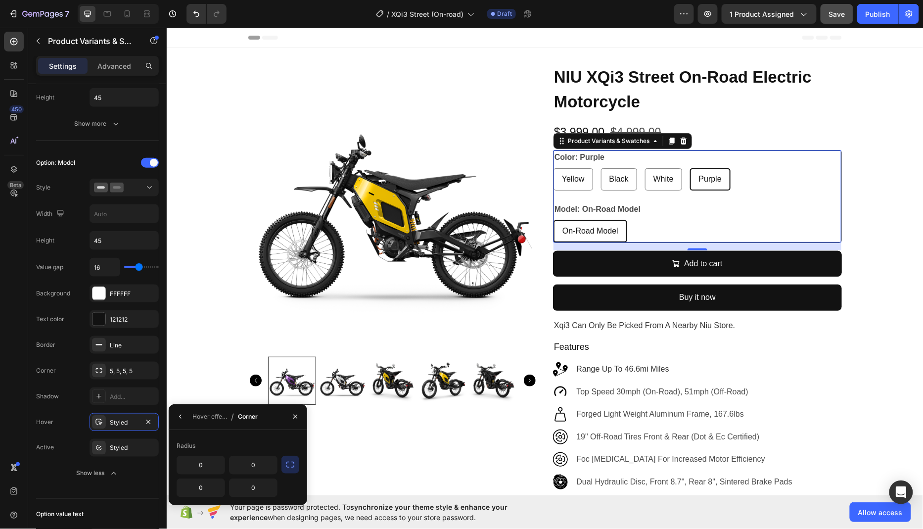
click at [293, 463] on icon "button" at bounding box center [290, 464] width 10 height 10
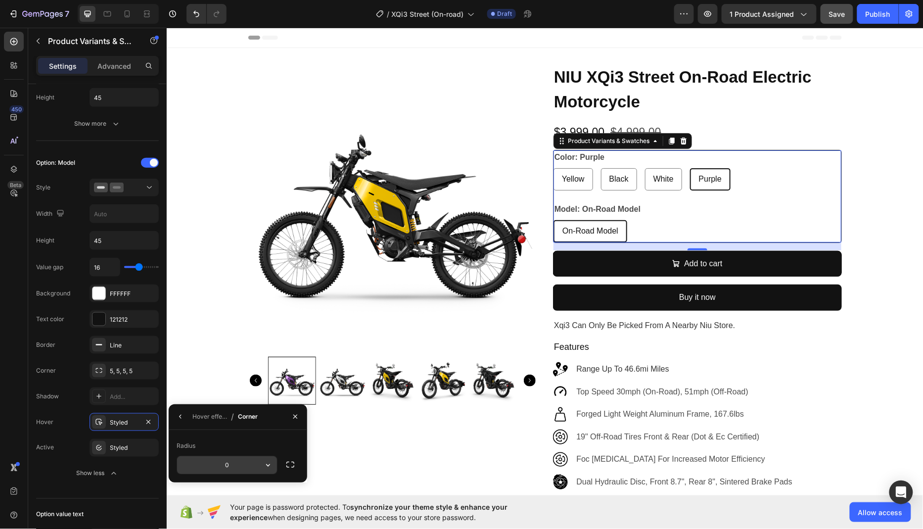
click at [0, 0] on input "0" at bounding box center [0, 0] width 0 height 0
type input "5"
click at [0, 401] on div "450 Beta" at bounding box center [14, 278] width 28 height 501
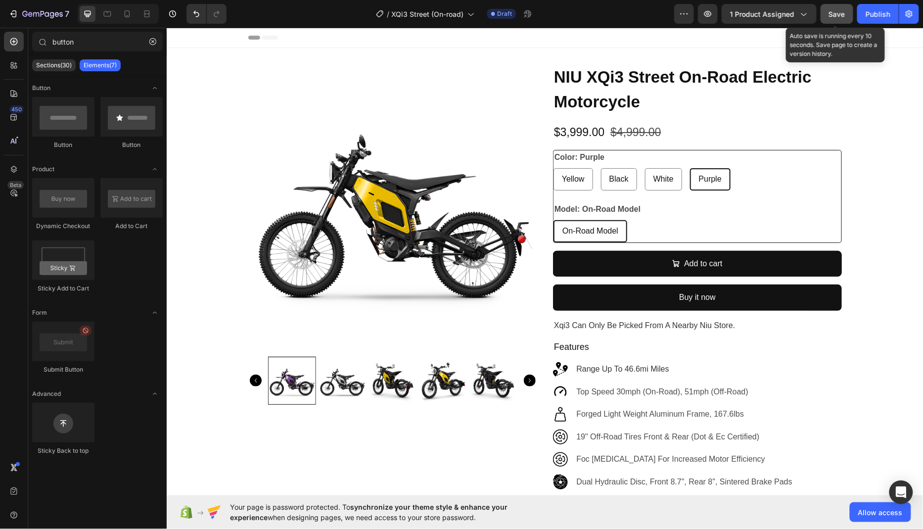
click at [834, 14] on span "Save" at bounding box center [837, 14] width 16 height 8
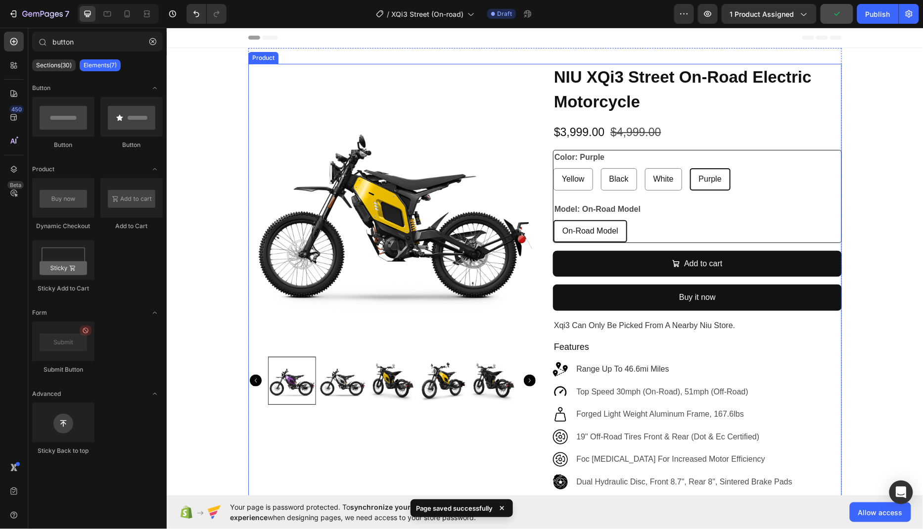
scroll to position [227, 0]
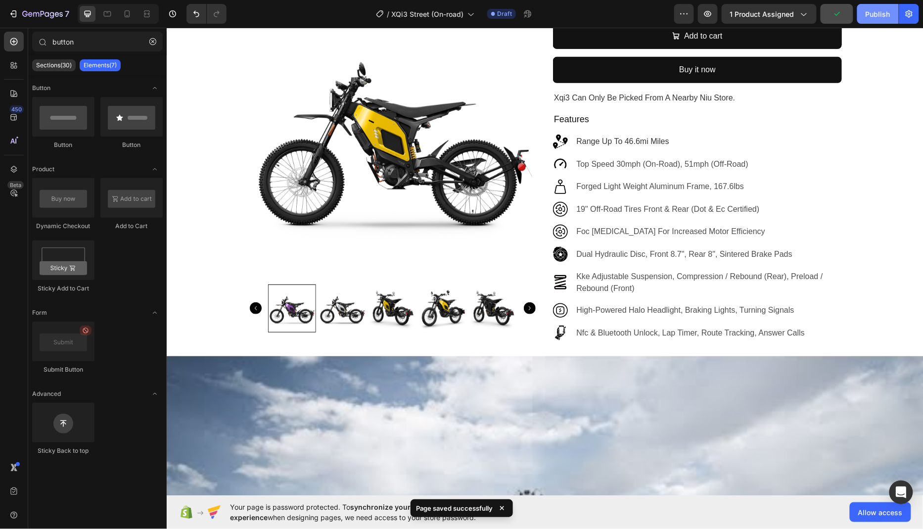
click at [871, 16] on div "Publish" at bounding box center [877, 14] width 25 height 10
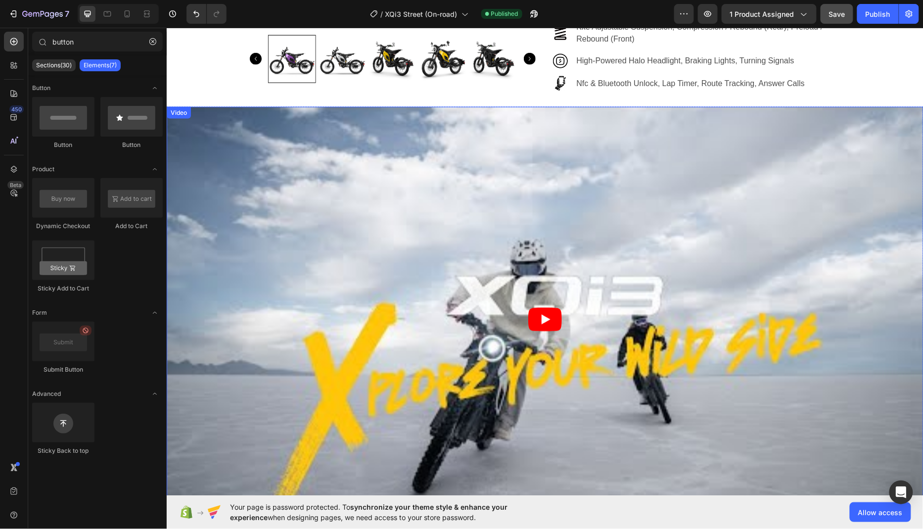
scroll to position [794, 0]
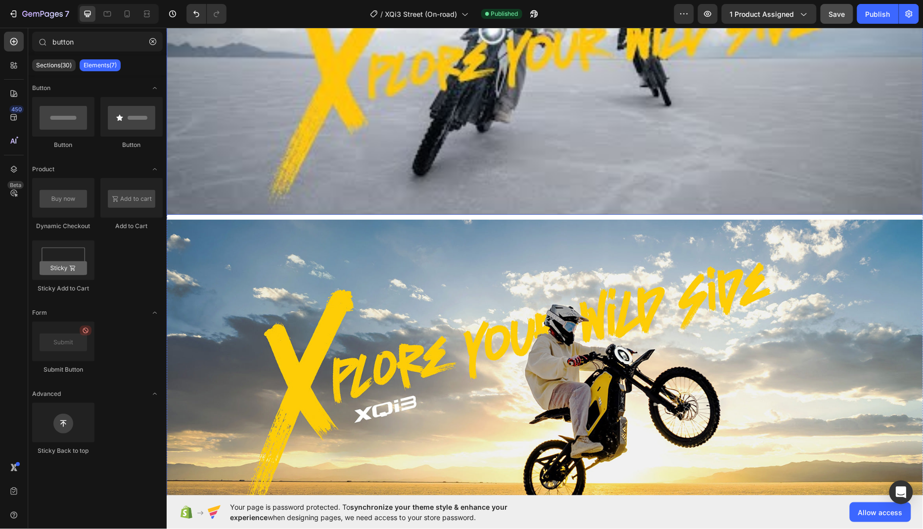
click at [363, 186] on article at bounding box center [544, 2] width 756 height 426
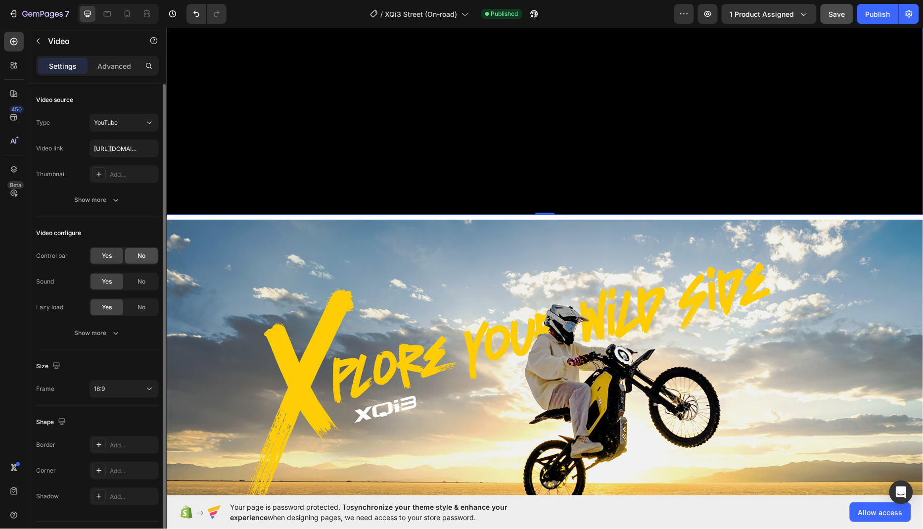
click at [141, 257] on span "No" at bounding box center [141, 255] width 8 height 9
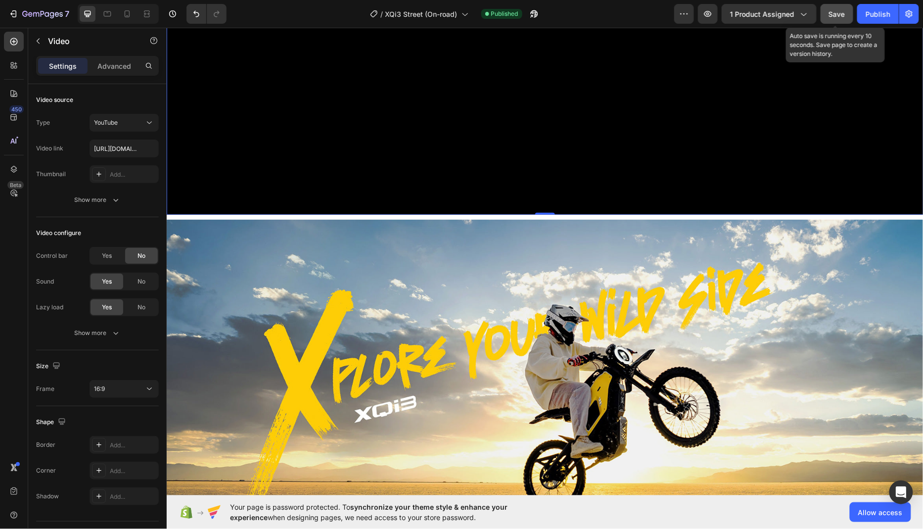
click at [840, 15] on span "Save" at bounding box center [837, 14] width 16 height 8
click at [870, 15] on div "Publish" at bounding box center [877, 14] width 25 height 10
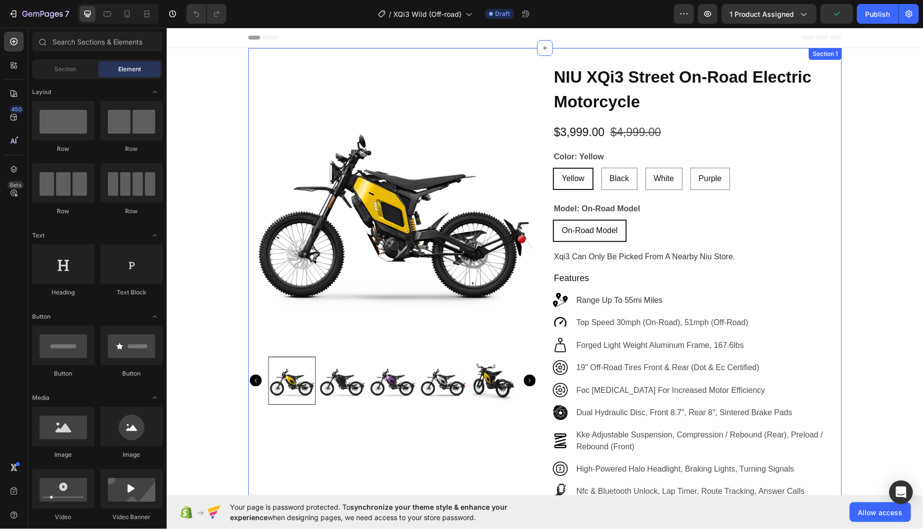
click at [530, 57] on div "Product Images NIU XQi3 Street On-Road Electric Motorcycle Product Title $3,999…" at bounding box center [544, 294] width 593 height 495
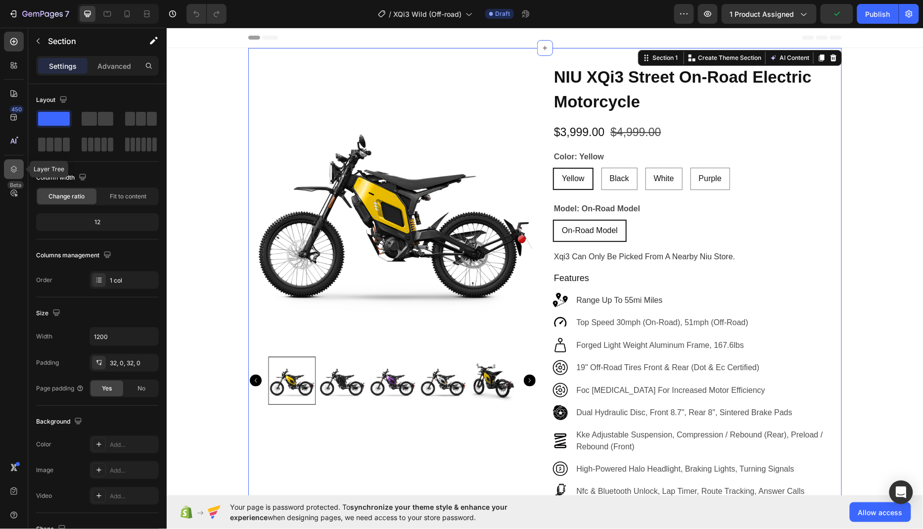
click at [11, 162] on div at bounding box center [14, 169] width 20 height 20
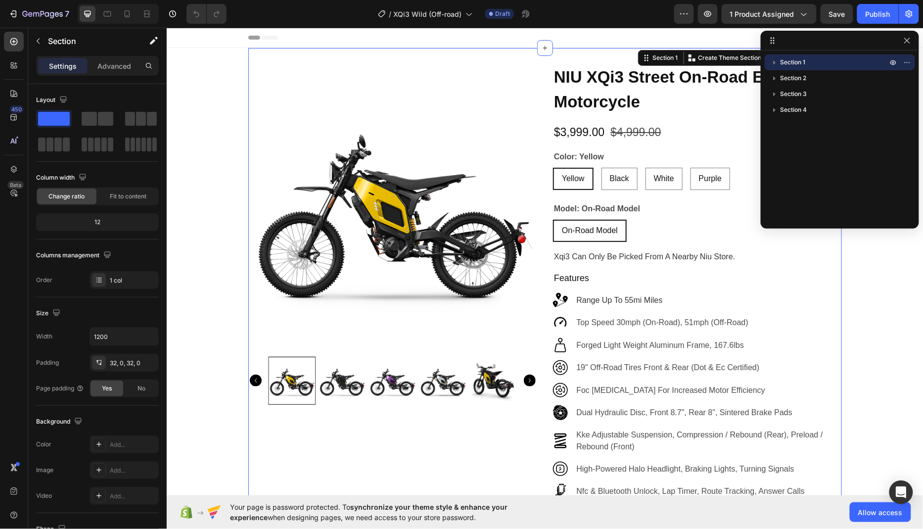
click at [781, 63] on span "Section 1" at bounding box center [792, 62] width 25 height 10
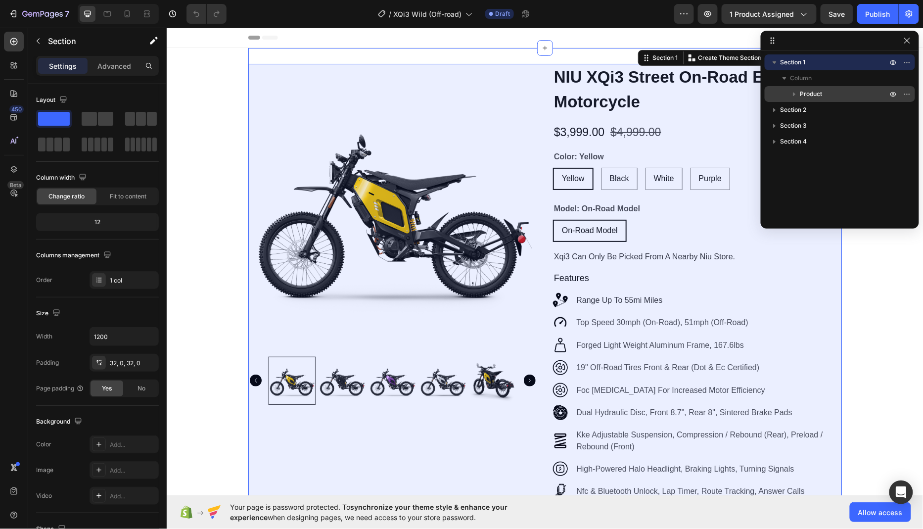
drag, startPoint x: 819, startPoint y: 93, endPoint x: 405, endPoint y: 114, distance: 414.3
click at [819, 93] on span "Product" at bounding box center [811, 94] width 22 height 10
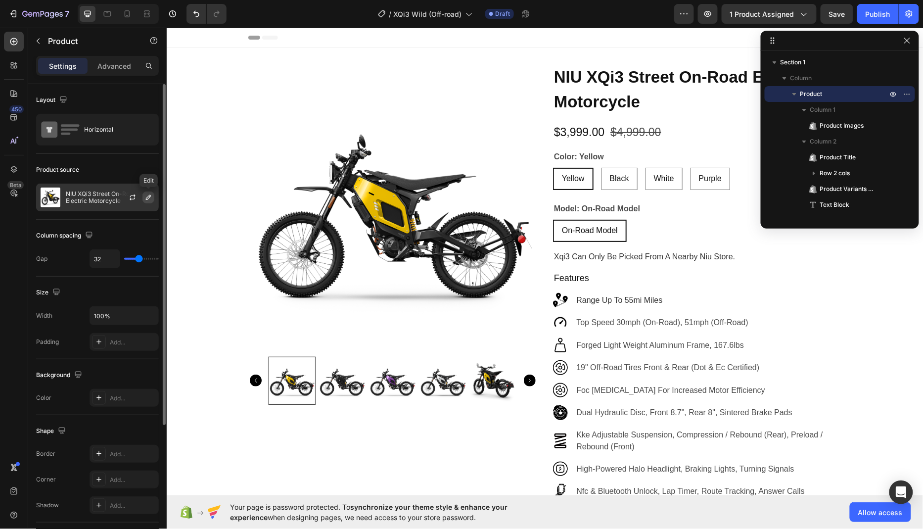
click at [145, 195] on icon "button" at bounding box center [148, 197] width 8 height 8
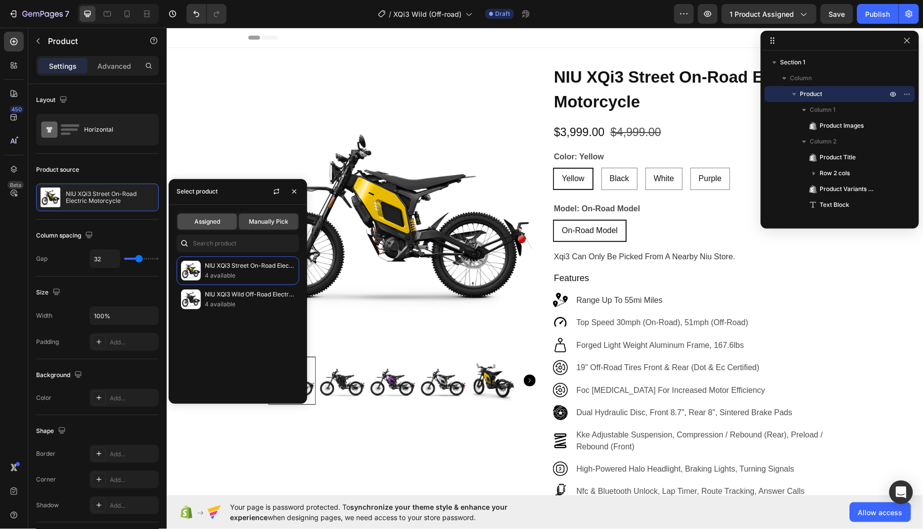
click at [203, 223] on span "Assigned" at bounding box center [207, 221] width 26 height 9
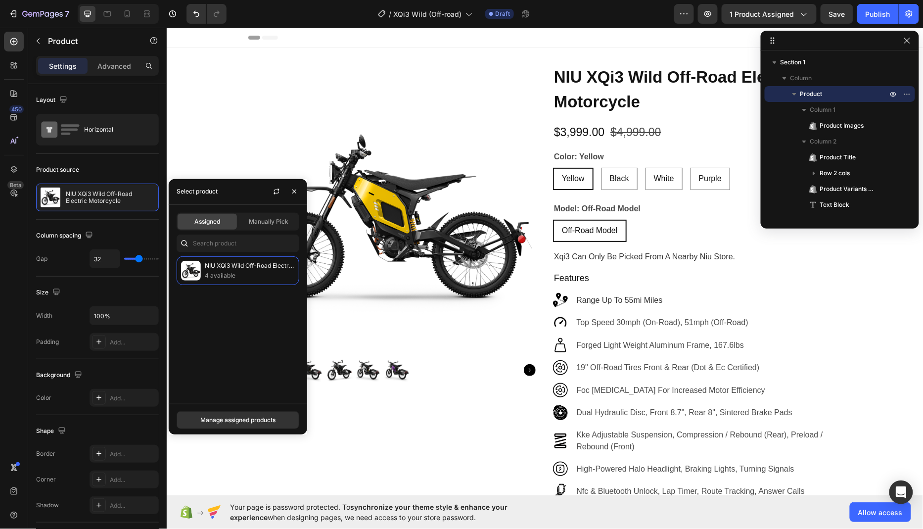
click at [0, 274] on div "450 Beta" at bounding box center [14, 278] width 28 height 501
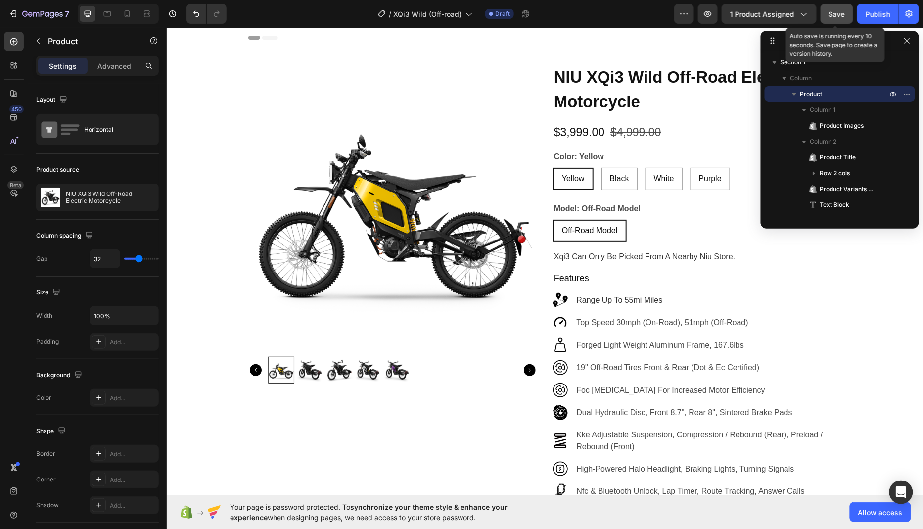
click at [838, 10] on span "Save" at bounding box center [837, 14] width 16 height 8
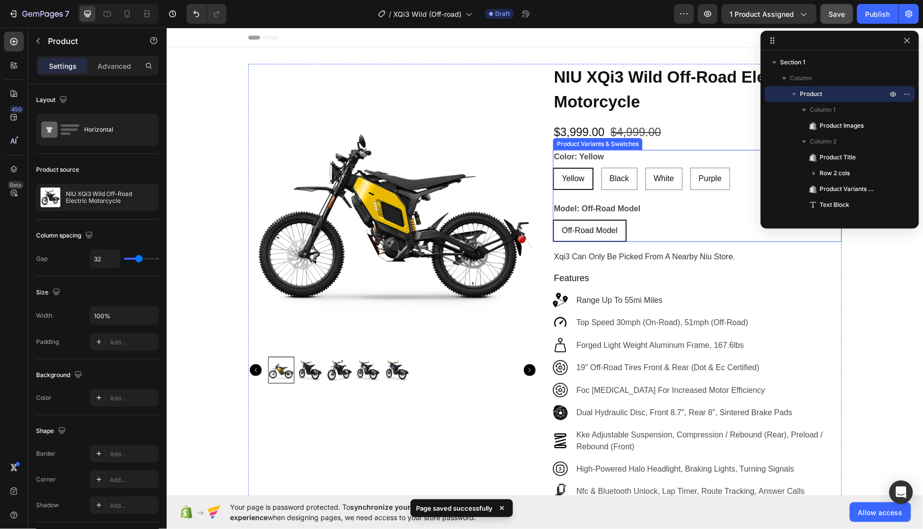
click at [587, 144] on div "Product Variants & Swatches" at bounding box center [597, 143] width 86 height 9
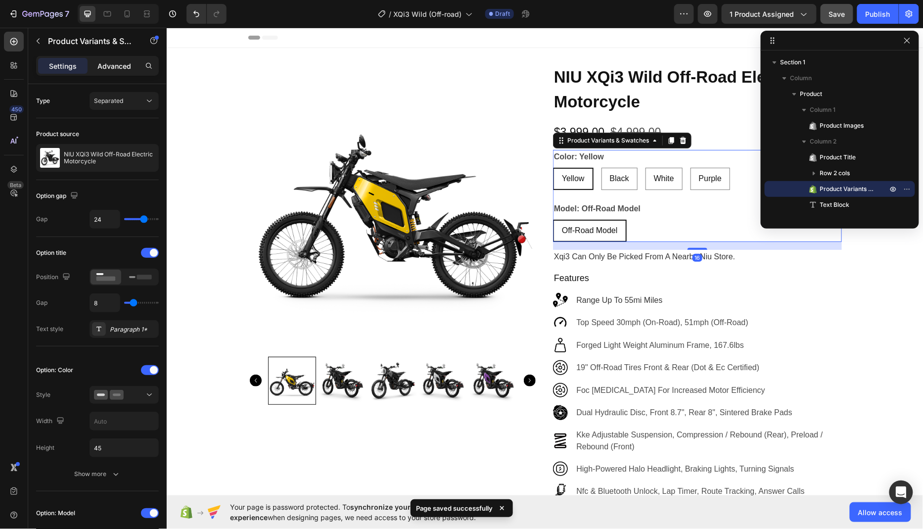
click at [113, 66] on p "Advanced" at bounding box center [114, 66] width 34 height 10
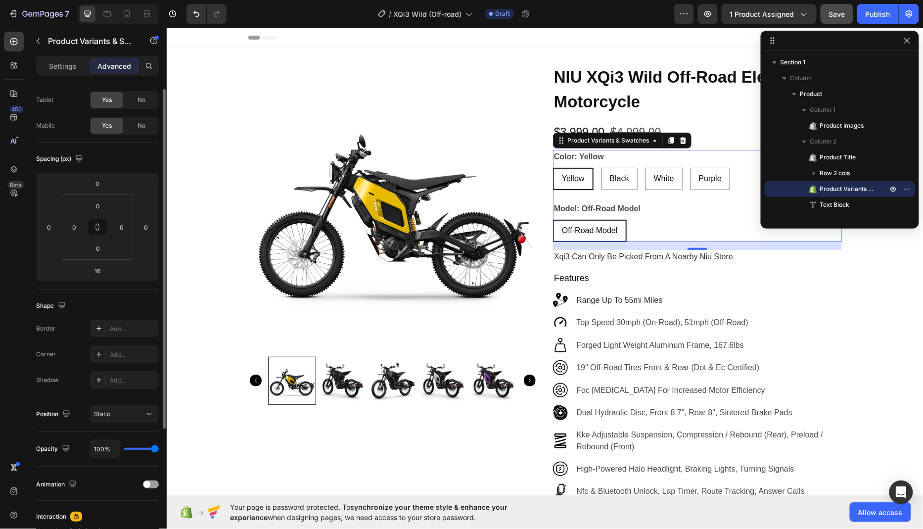
scroll to position [55, 0]
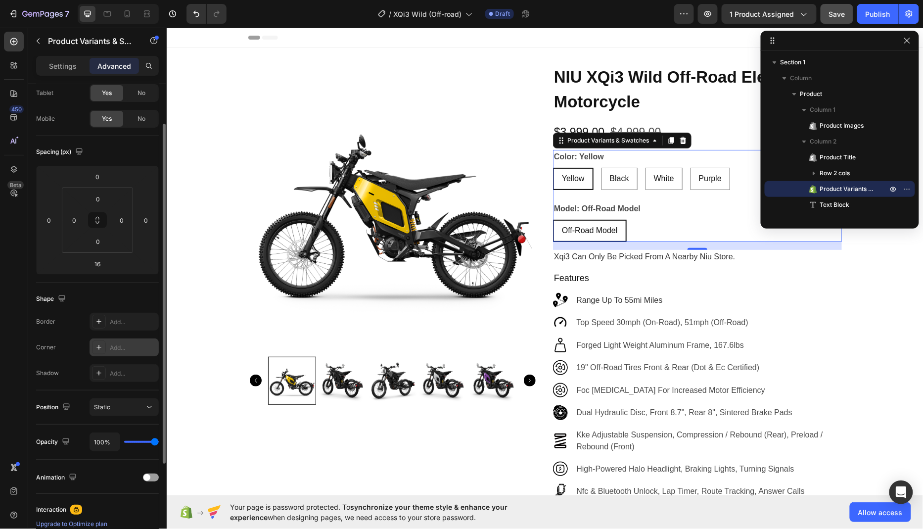
click at [124, 345] on div "Add..." at bounding box center [133, 347] width 46 height 9
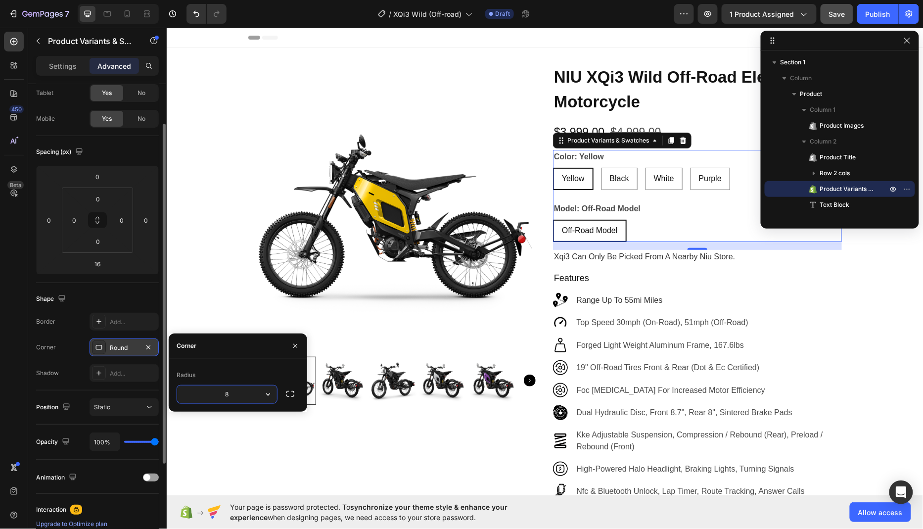
click at [239, 395] on input "8" at bounding box center [227, 394] width 100 height 18
click at [0, 283] on div "450 Beta" at bounding box center [14, 278] width 28 height 501
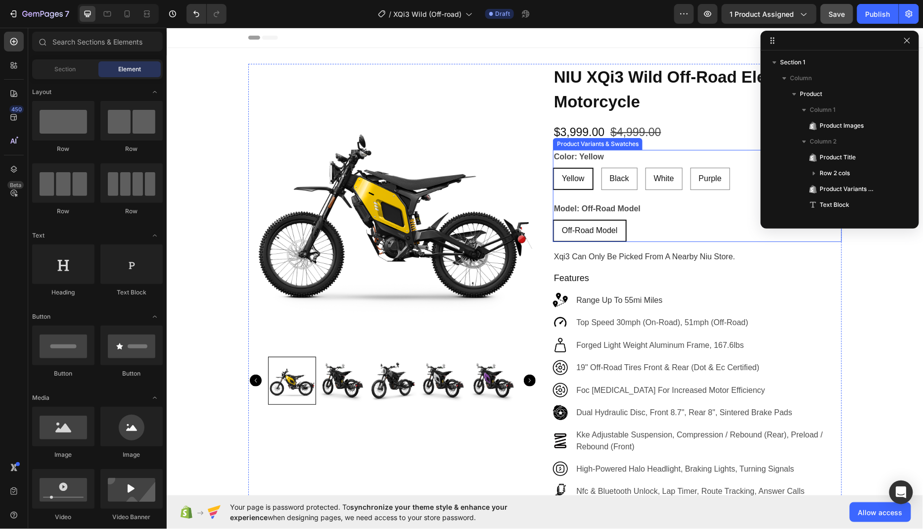
click at [571, 177] on span "Yellow" at bounding box center [572, 178] width 23 height 8
click at [552, 167] on input "Yellow Yellow Yellow" at bounding box center [552, 167] width 0 height 0
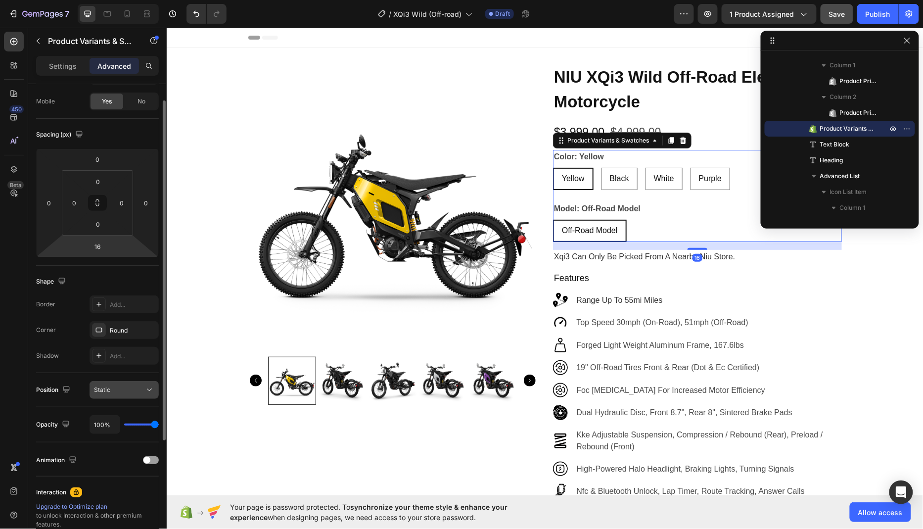
scroll to position [81, 0]
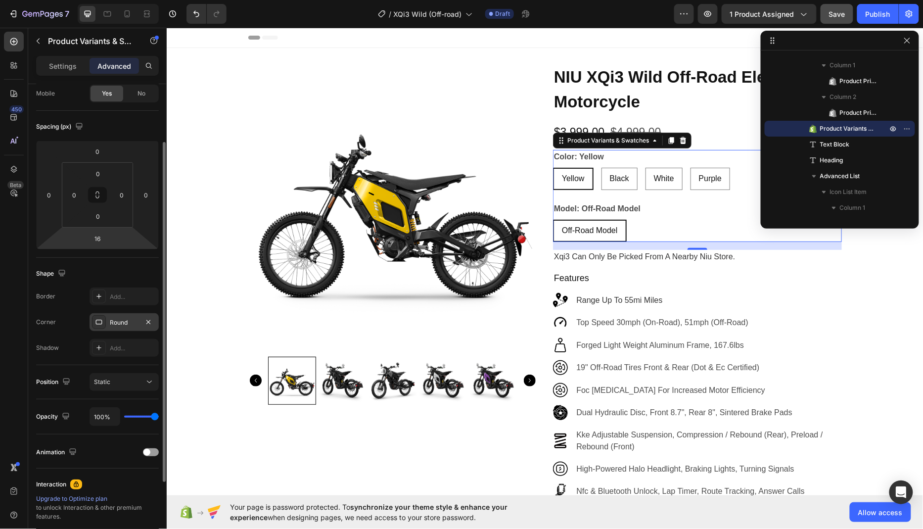
click at [124, 322] on div "Round" at bounding box center [124, 322] width 29 height 9
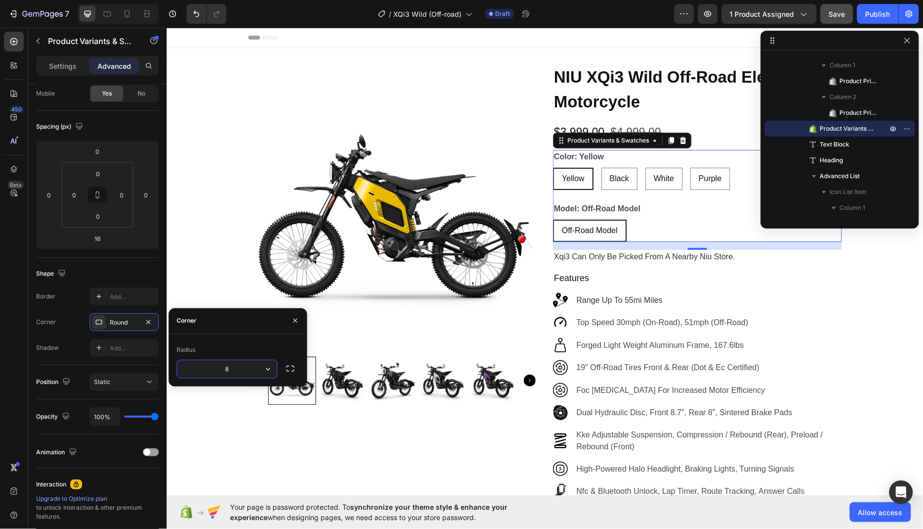
click at [235, 367] on input "8" at bounding box center [227, 369] width 100 height 18
type input "10"
click at [0, 342] on div "450 Beta" at bounding box center [14, 278] width 28 height 501
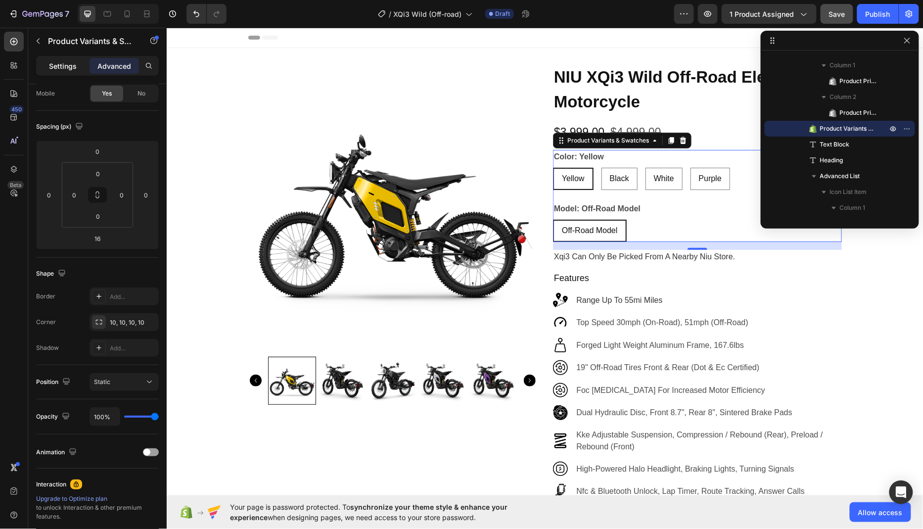
click at [53, 63] on p "Settings" at bounding box center [63, 66] width 28 height 10
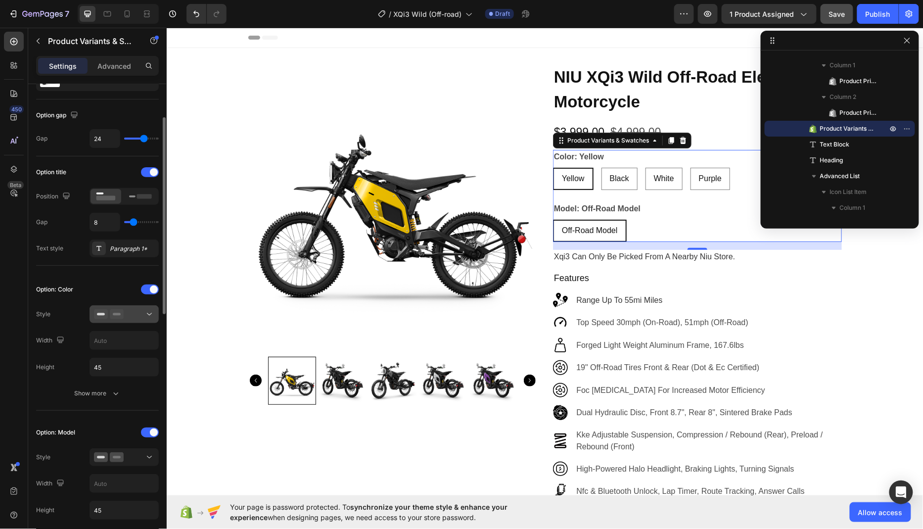
click at [137, 310] on div at bounding box center [124, 314] width 60 height 10
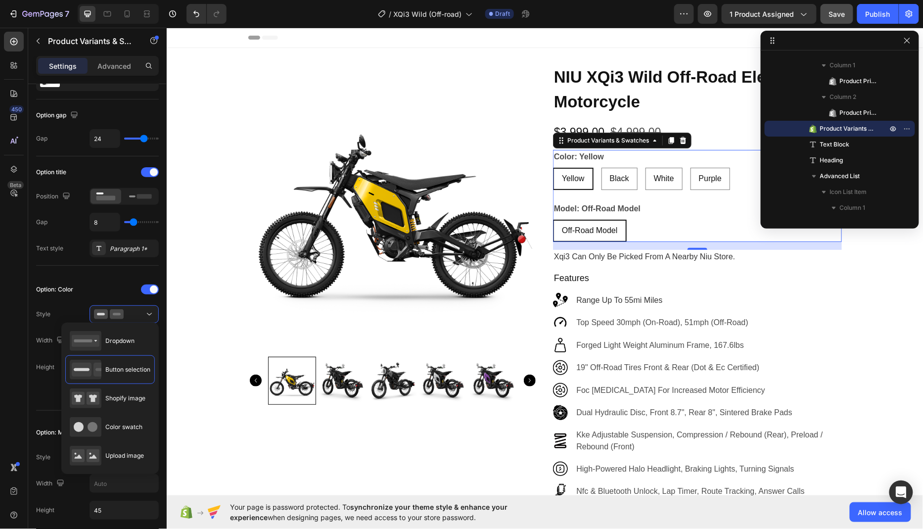
click at [0, 325] on div "450 Beta" at bounding box center [14, 278] width 28 height 501
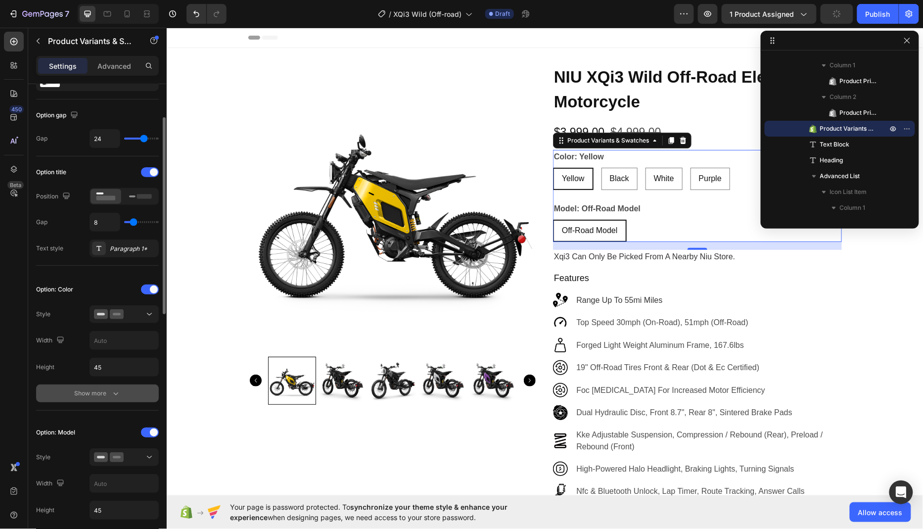
click at [108, 396] on button "Show more" at bounding box center [97, 393] width 123 height 18
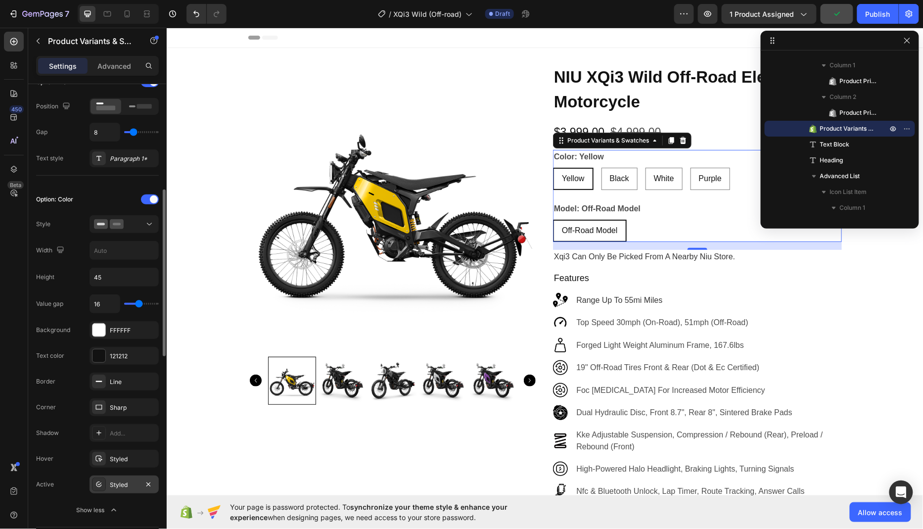
scroll to position [204, 0]
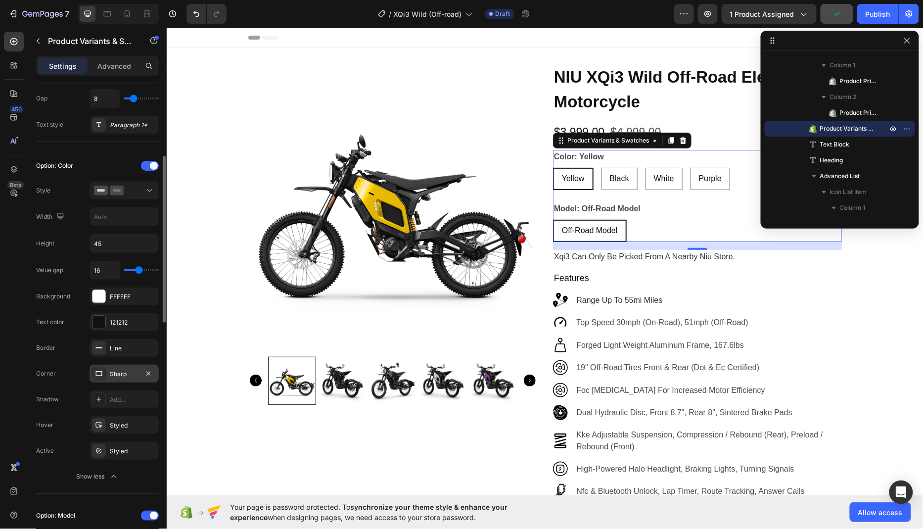
click at [126, 369] on div "Sharp" at bounding box center [124, 373] width 29 height 9
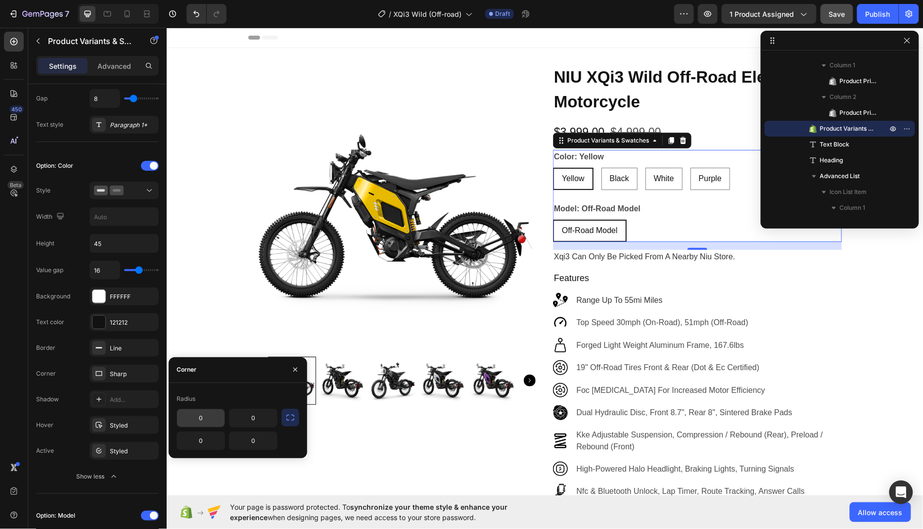
click at [214, 421] on input "0" at bounding box center [200, 418] width 47 height 18
type input "5"
click at [290, 419] on icon "button" at bounding box center [290, 417] width 10 height 10
click at [0, 354] on div "450 Beta" at bounding box center [14, 278] width 28 height 501
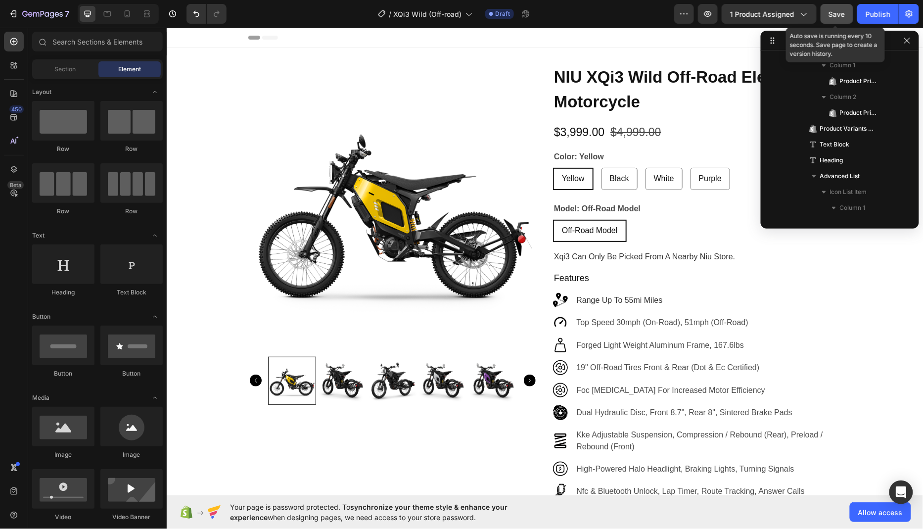
click at [837, 20] on button "Save" at bounding box center [836, 14] width 33 height 20
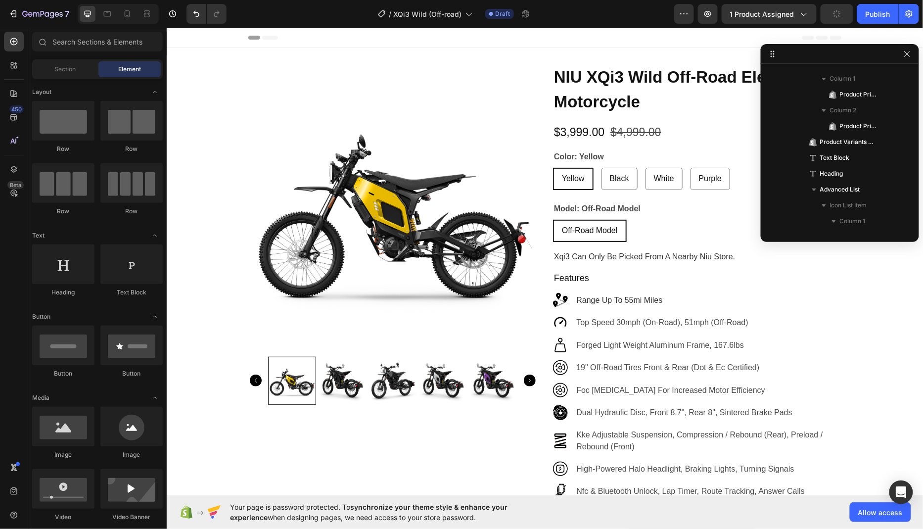
drag, startPoint x: 870, startPoint y: 43, endPoint x: 870, endPoint y: 163, distance: 120.1
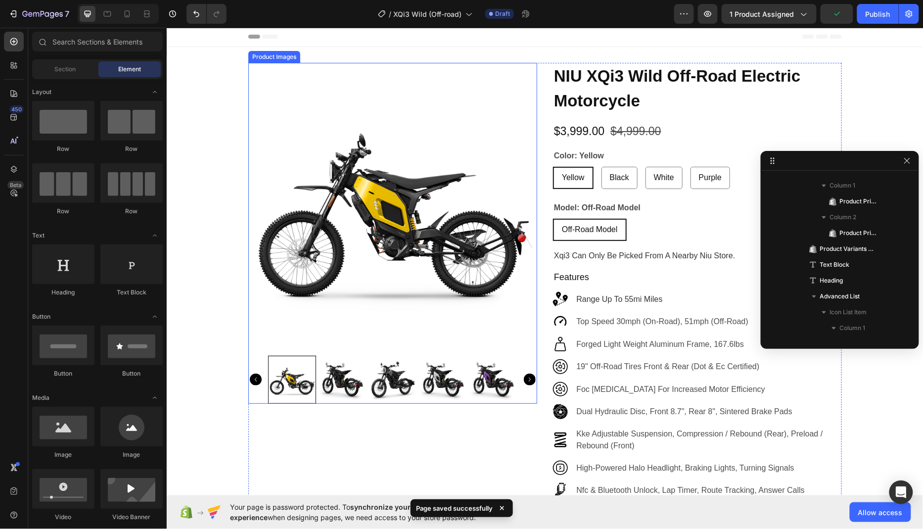
scroll to position [0, 0]
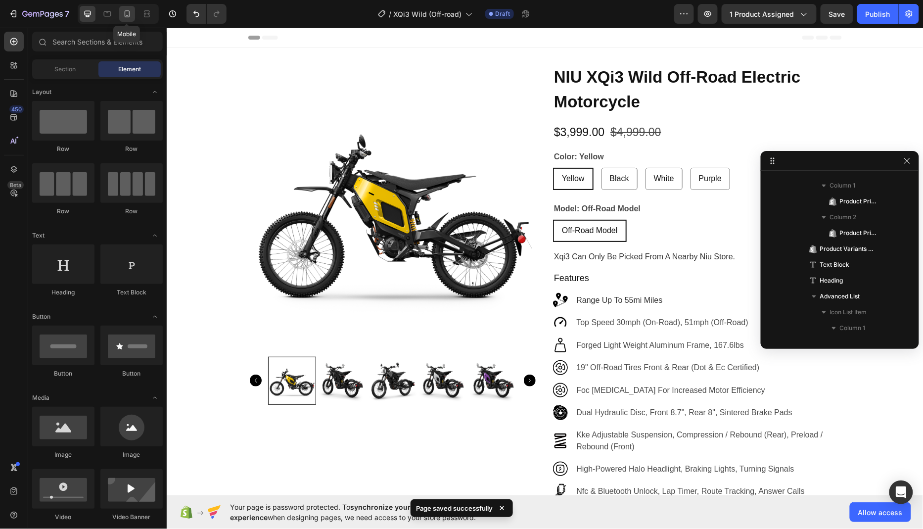
click at [122, 15] on icon at bounding box center [127, 14] width 10 height 10
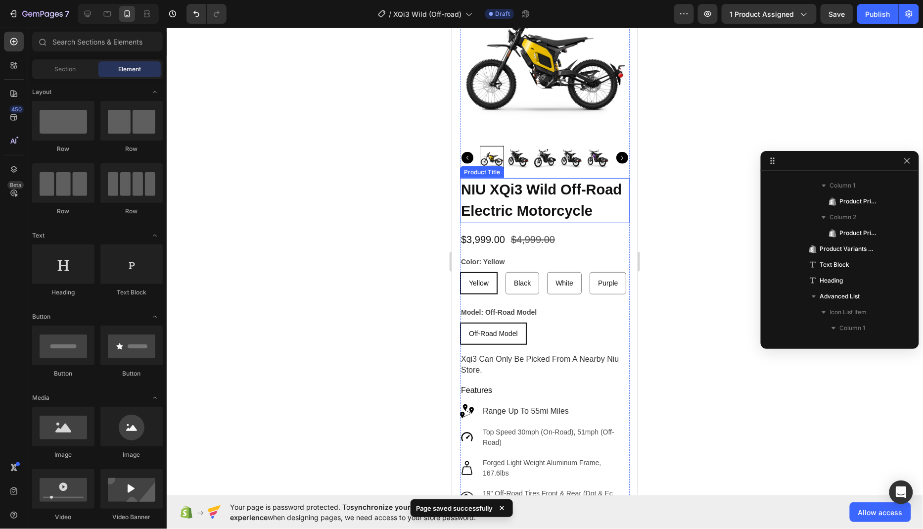
scroll to position [113, 0]
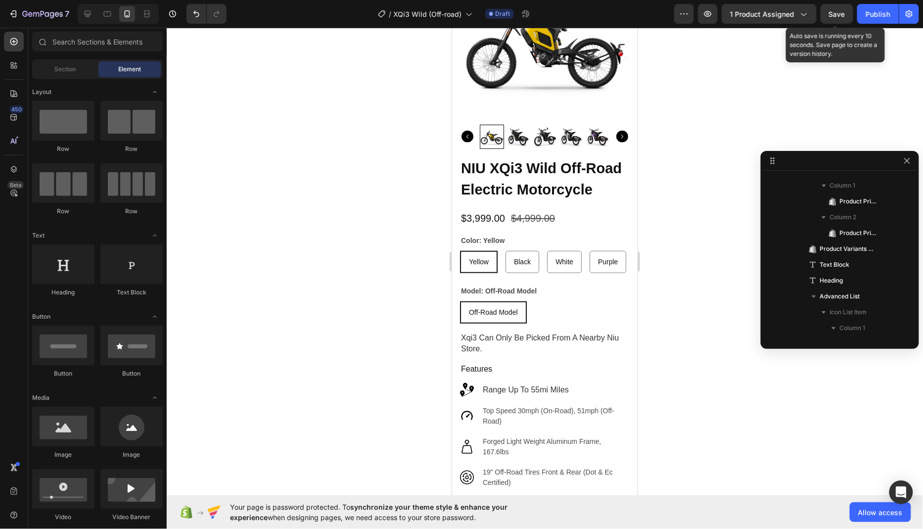
click at [844, 13] on span "Save" at bounding box center [837, 14] width 16 height 8
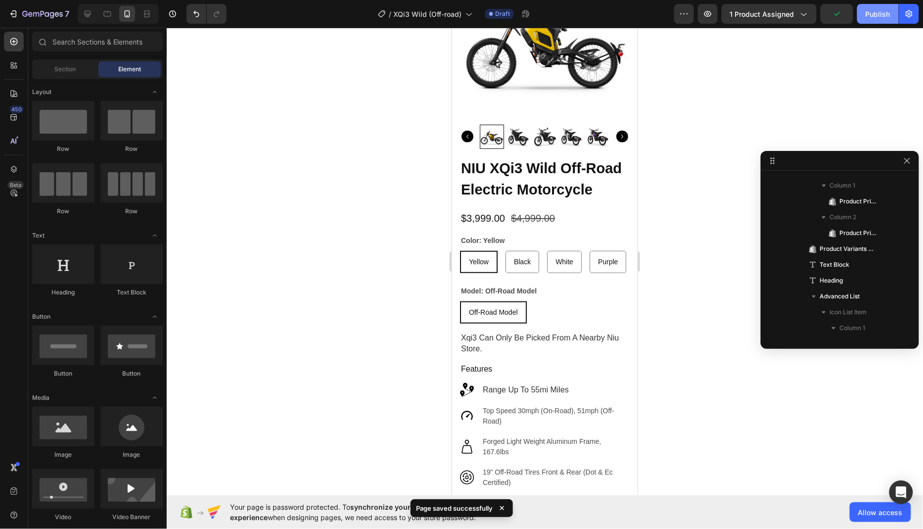
click at [873, 18] on div "Publish" at bounding box center [877, 14] width 25 height 10
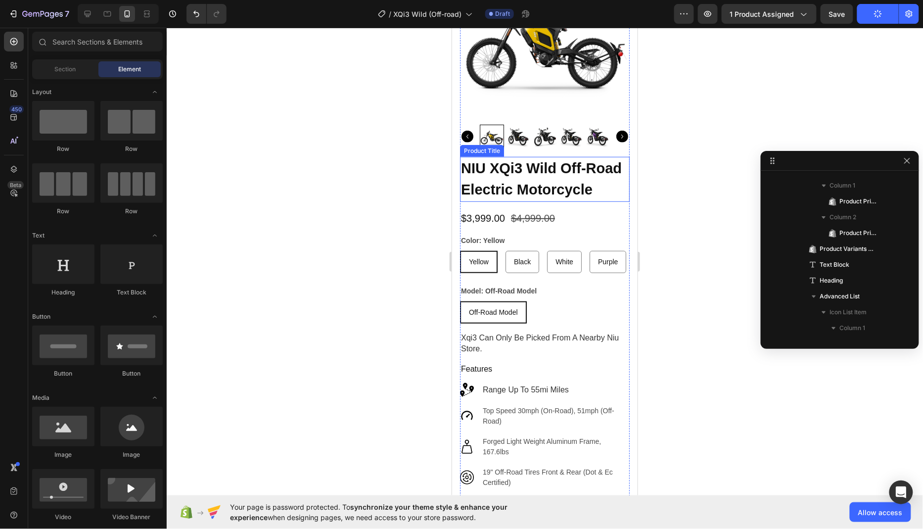
scroll to position [0, 0]
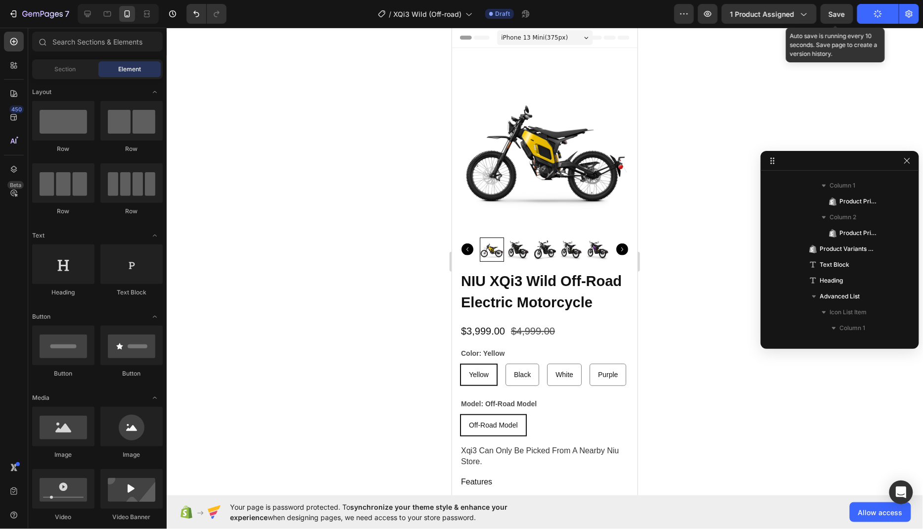
click at [837, 16] on span "Save" at bounding box center [837, 14] width 16 height 8
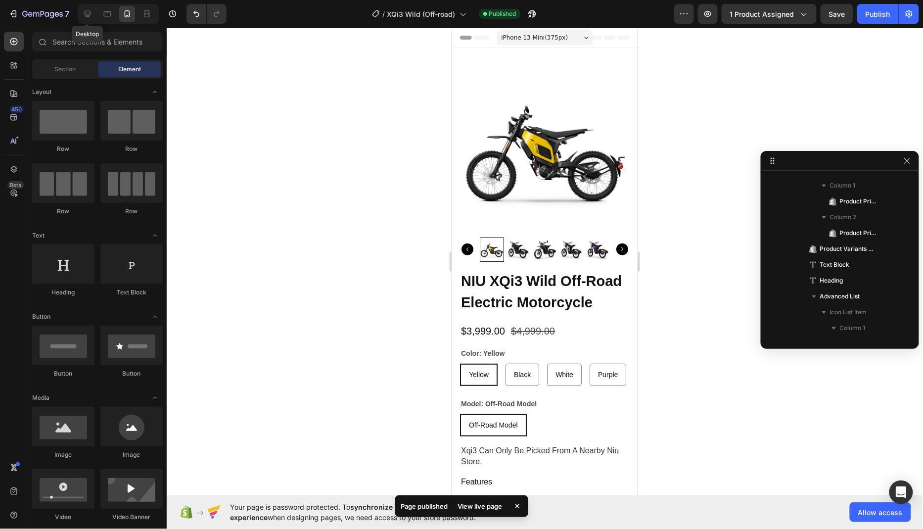
click at [88, 10] on icon at bounding box center [88, 14] width 10 height 10
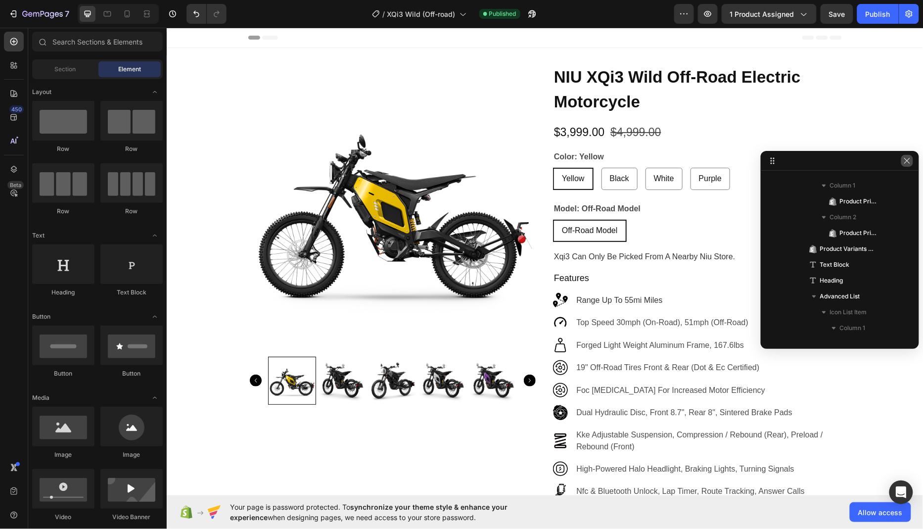
click at [908, 165] on button "button" at bounding box center [907, 161] width 12 height 12
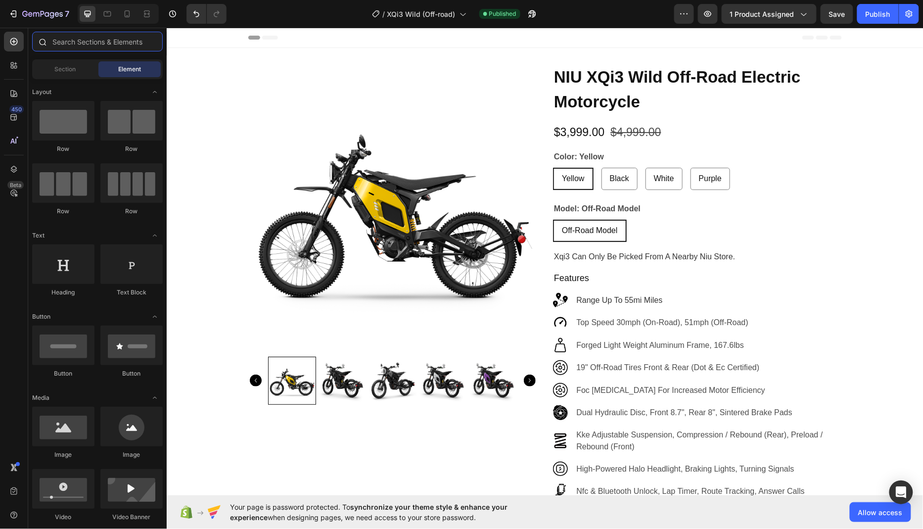
click at [88, 42] on input "text" at bounding box center [97, 42] width 131 height 20
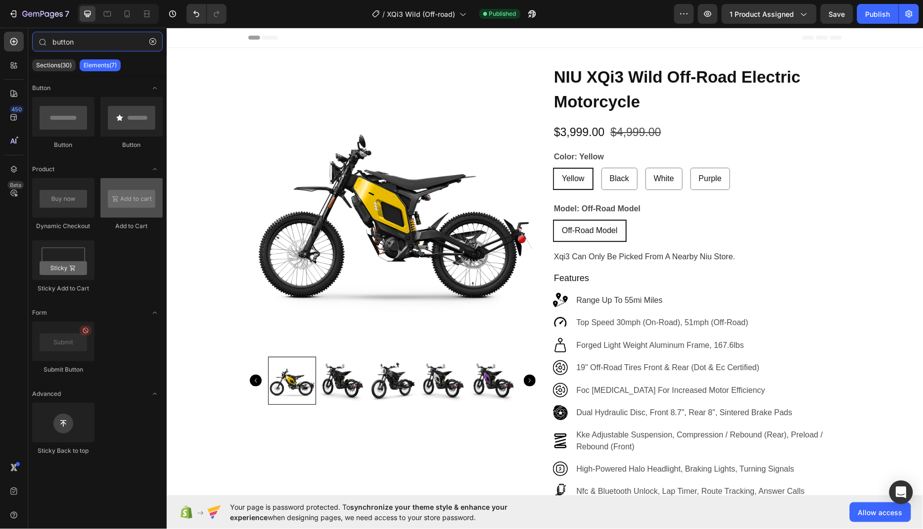
type input "button"
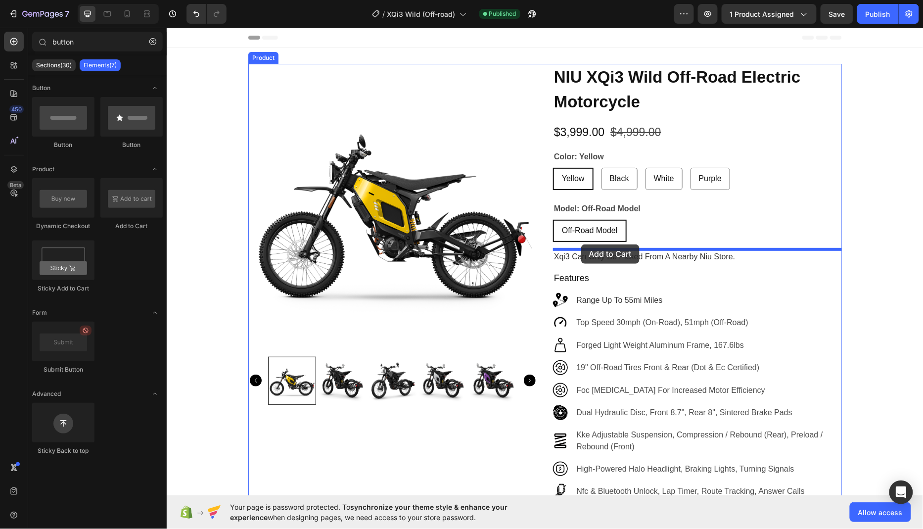
drag, startPoint x: 287, startPoint y: 235, endPoint x: 580, endPoint y: 244, distance: 293.3
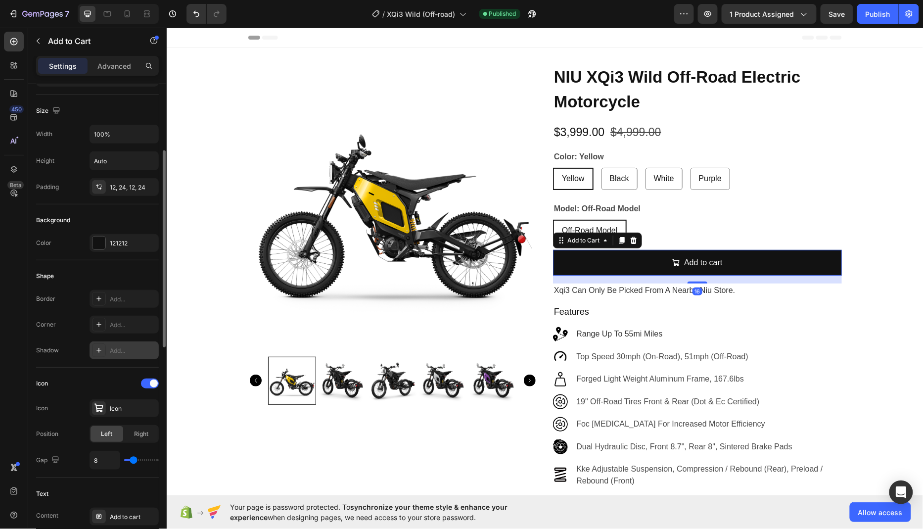
scroll to position [133, 0]
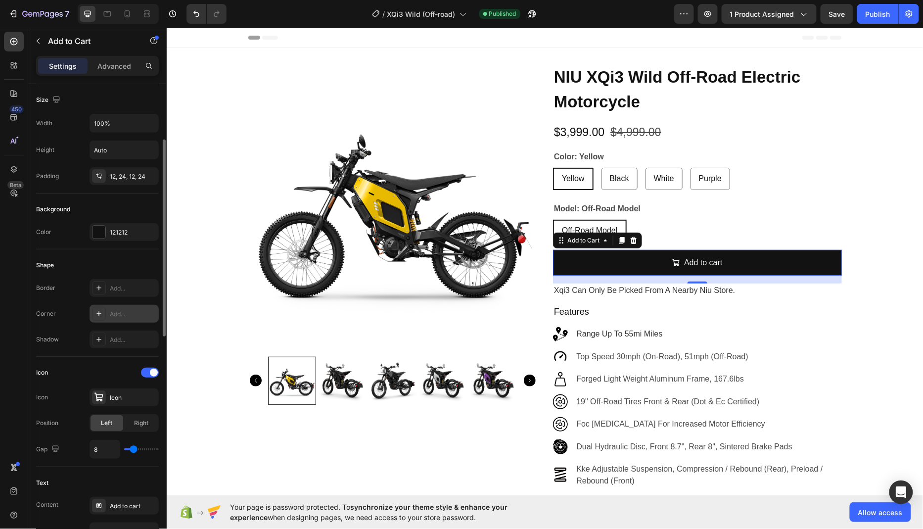
click at [123, 310] on div "Add..." at bounding box center [133, 313] width 46 height 9
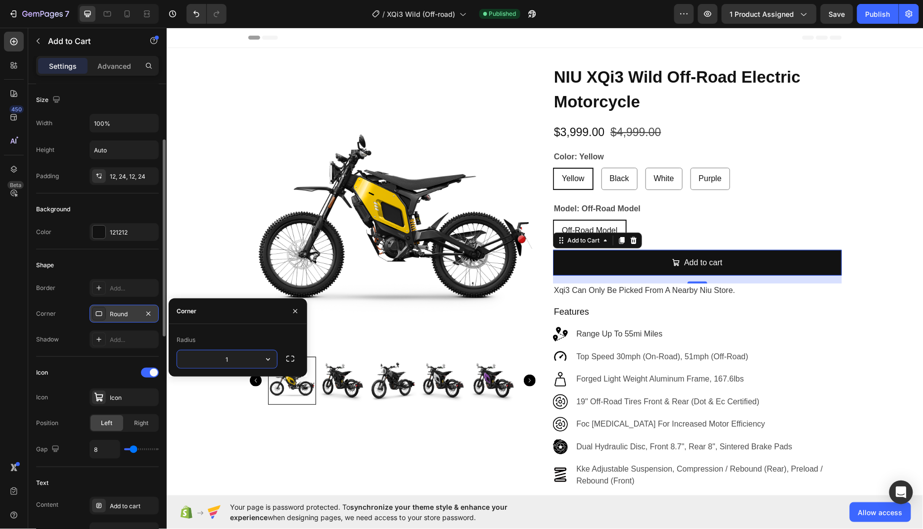
type input "10"
click at [39, 41] on icon "button" at bounding box center [38, 41] width 8 height 8
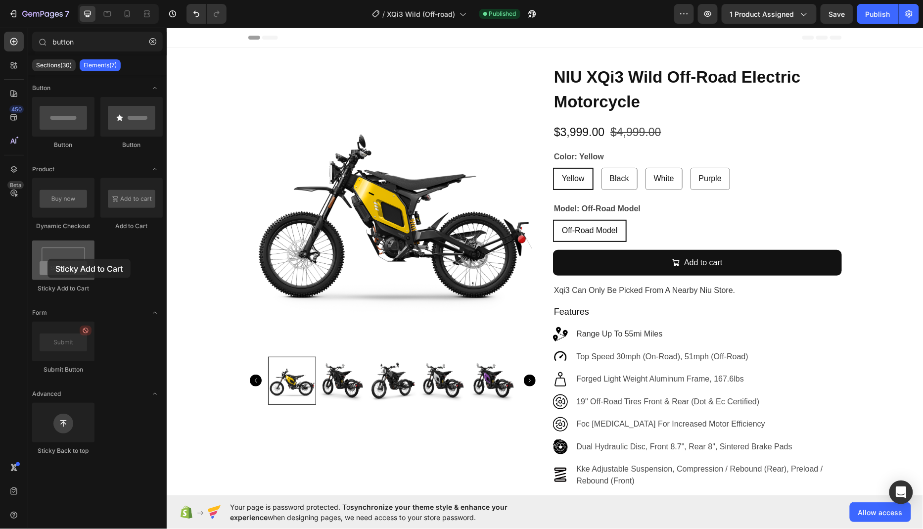
drag, startPoint x: 50, startPoint y: 267, endPoint x: 39, endPoint y: 260, distance: 14.0
click at [39, 260] on div at bounding box center [63, 260] width 62 height 40
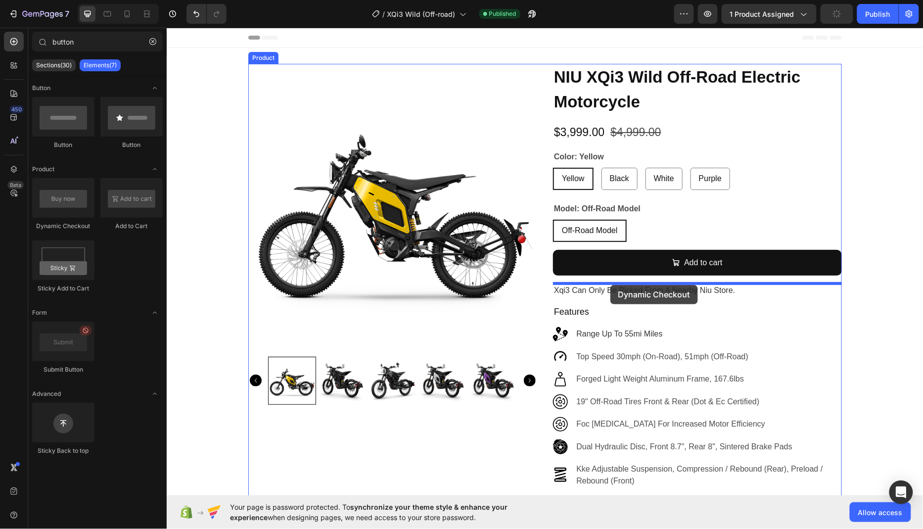
drag, startPoint x: 213, startPoint y: 224, endPoint x: 610, endPoint y: 284, distance: 401.1
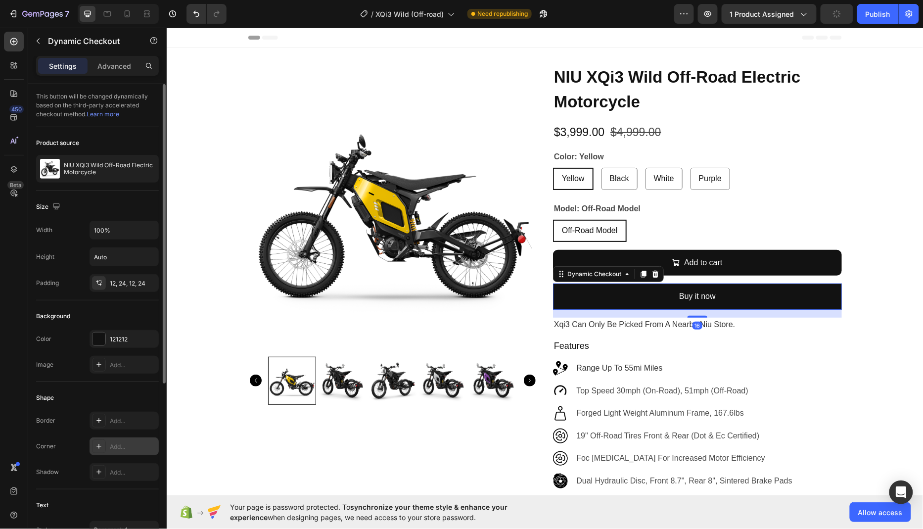
click at [118, 445] on div "Add..." at bounding box center [133, 446] width 46 height 9
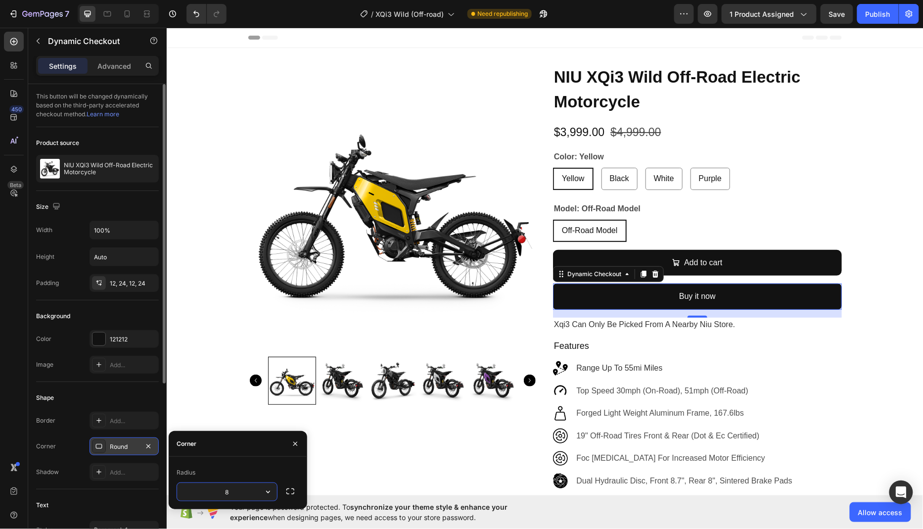
click at [239, 486] on input "8" at bounding box center [227, 492] width 100 height 18
type input "10"
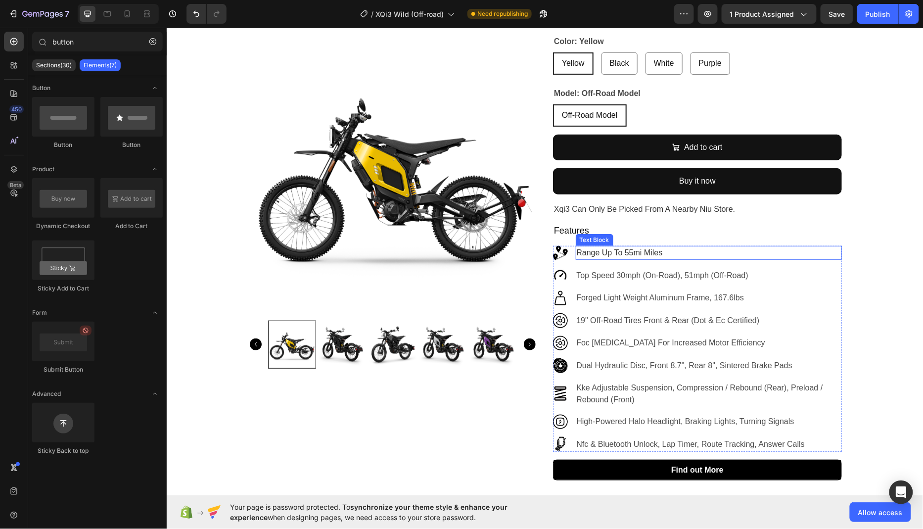
scroll to position [267, 0]
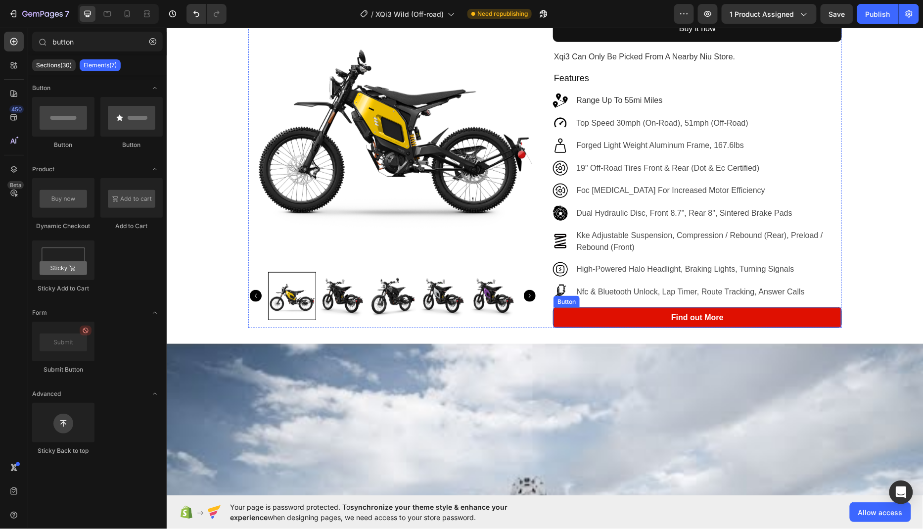
click at [642, 317] on link "Find out More" at bounding box center [697, 317] width 288 height 20
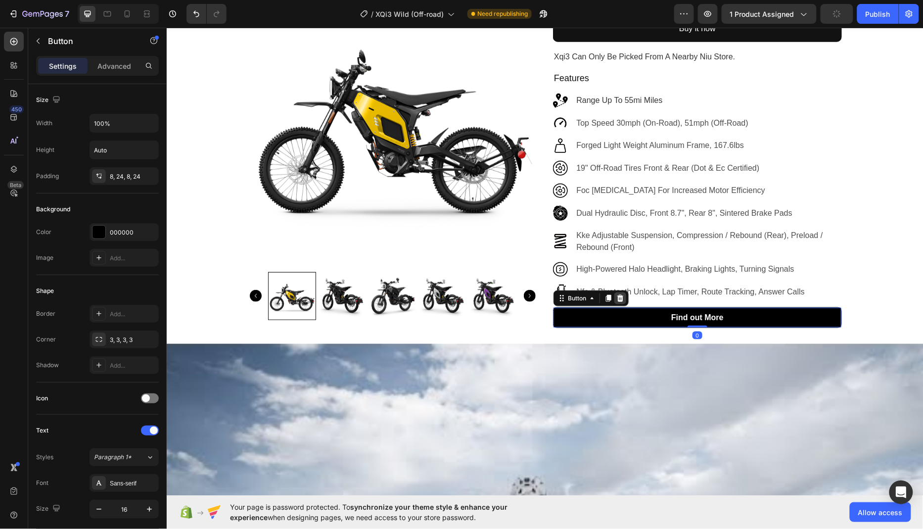
click at [619, 295] on icon at bounding box center [620, 297] width 6 height 7
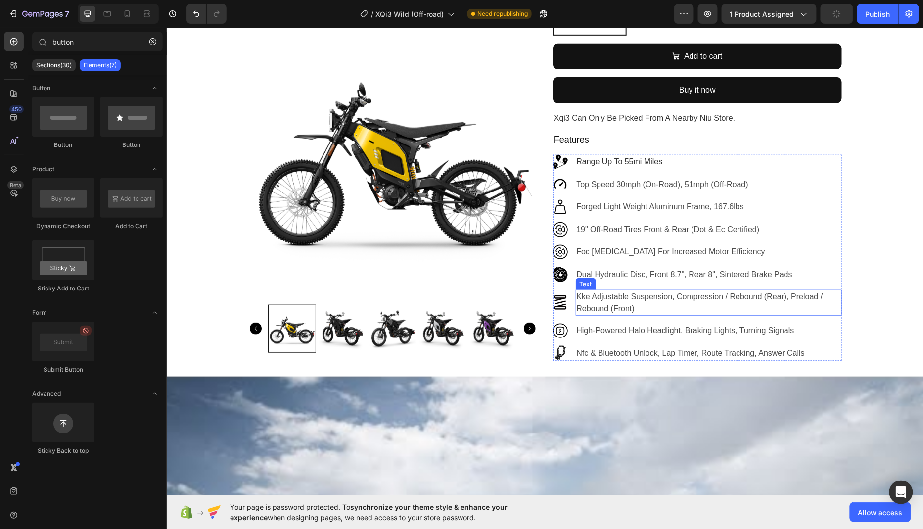
scroll to position [66, 0]
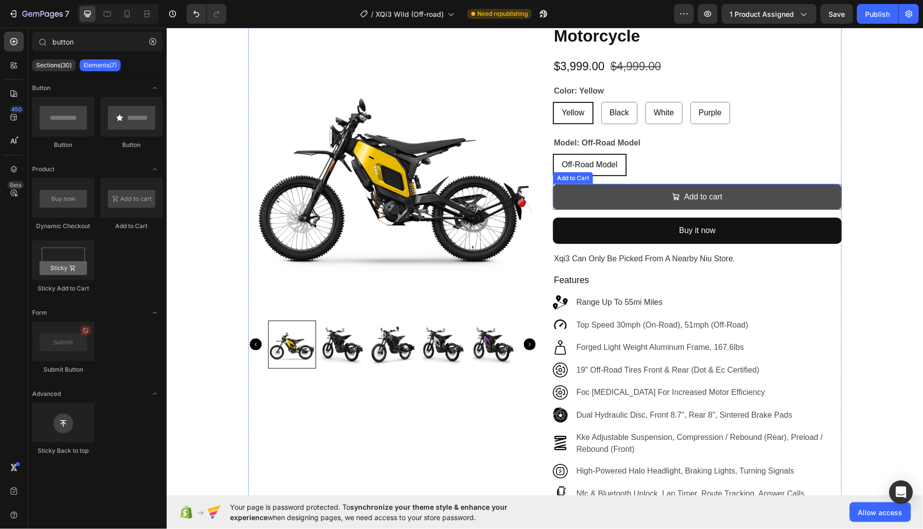
click at [651, 194] on button "Add to cart" at bounding box center [696, 196] width 289 height 26
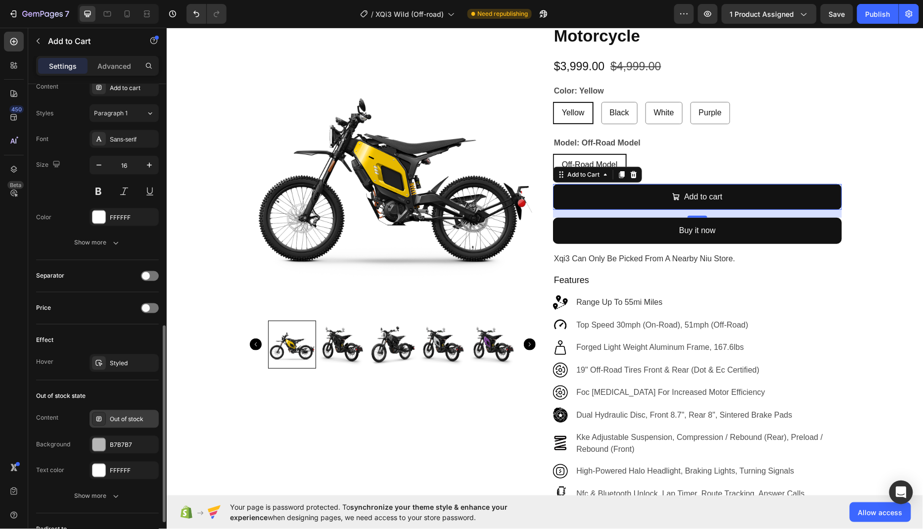
scroll to position [559, 0]
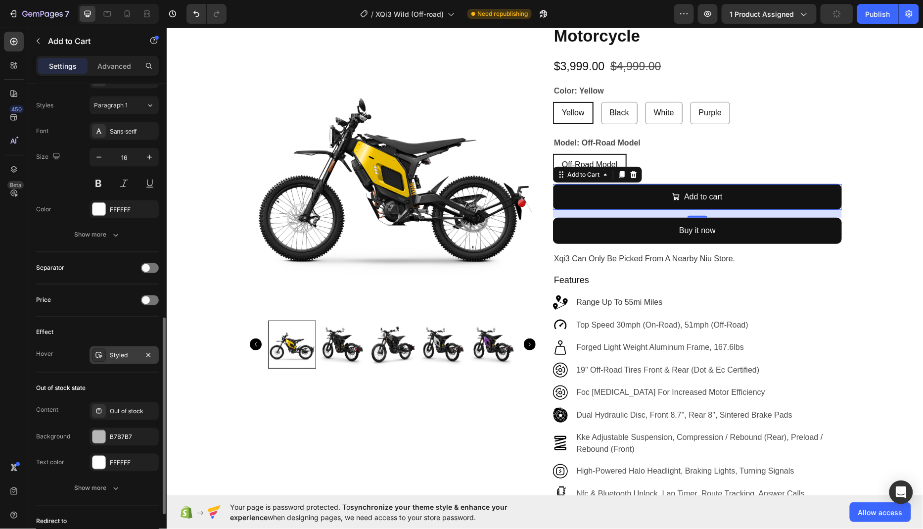
click at [121, 358] on div "Styled" at bounding box center [123, 355] width 69 height 18
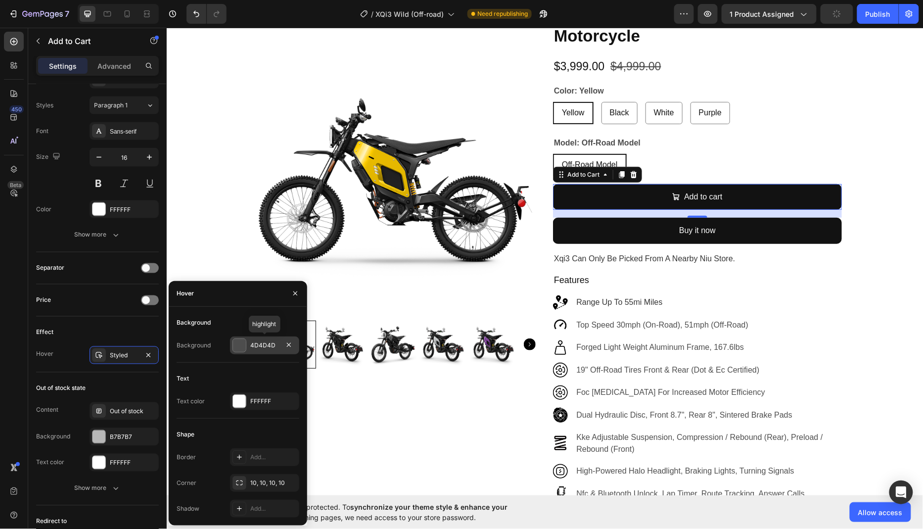
click at [265, 347] on div "4D4D4D" at bounding box center [264, 345] width 29 height 9
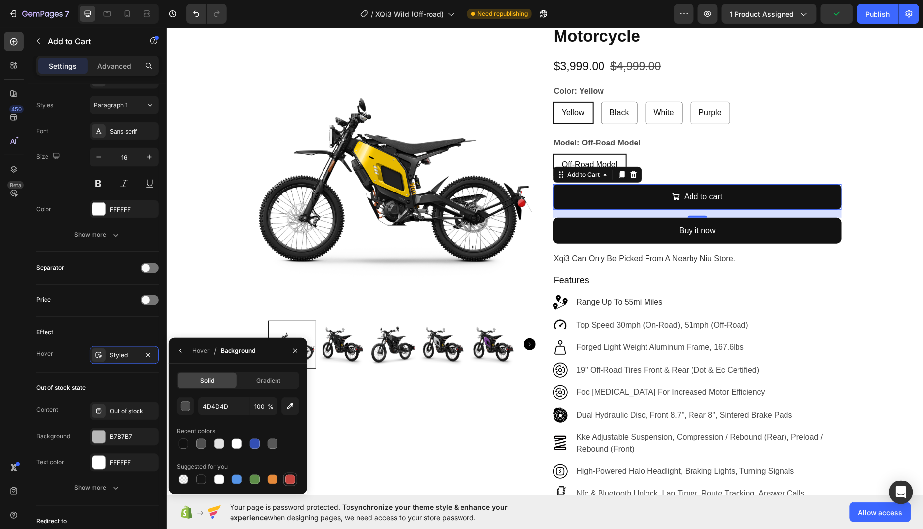
click at [288, 480] on div at bounding box center [290, 479] width 10 height 10
click at [214, 406] on input "C5453F" at bounding box center [223, 406] width 51 height 18
type input "DF001F"
click at [0, 334] on div "450 Beta" at bounding box center [14, 278] width 28 height 501
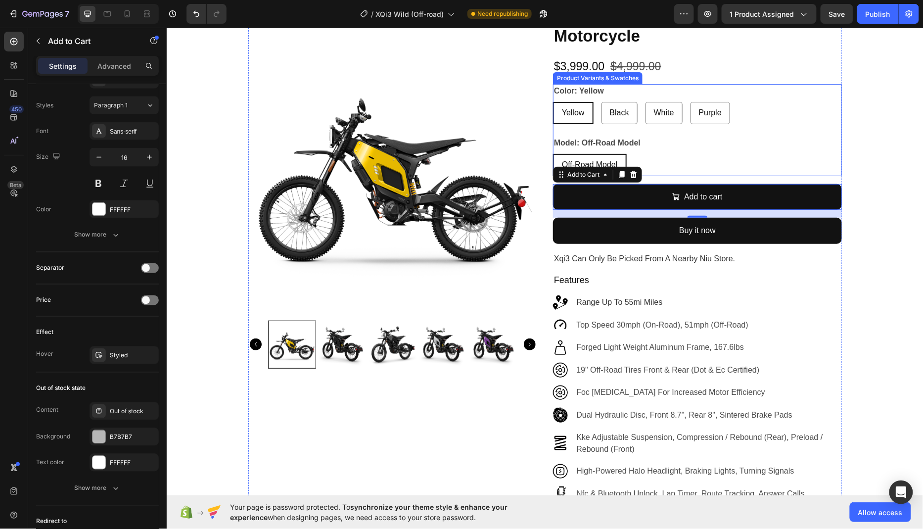
click at [579, 118] on div "Yellow" at bounding box center [572, 112] width 39 height 20
click at [552, 101] on input "Yellow Yellow Yellow" at bounding box center [552, 101] width 0 height 0
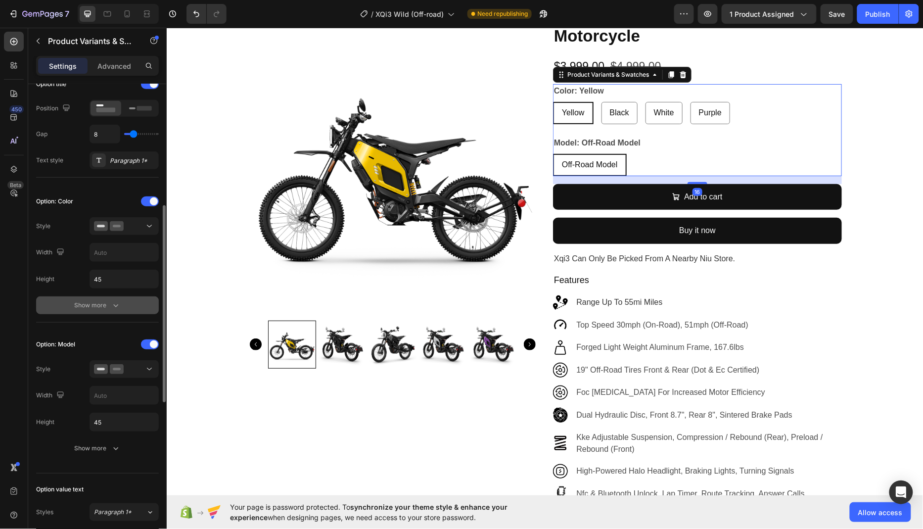
scroll to position [205, 0]
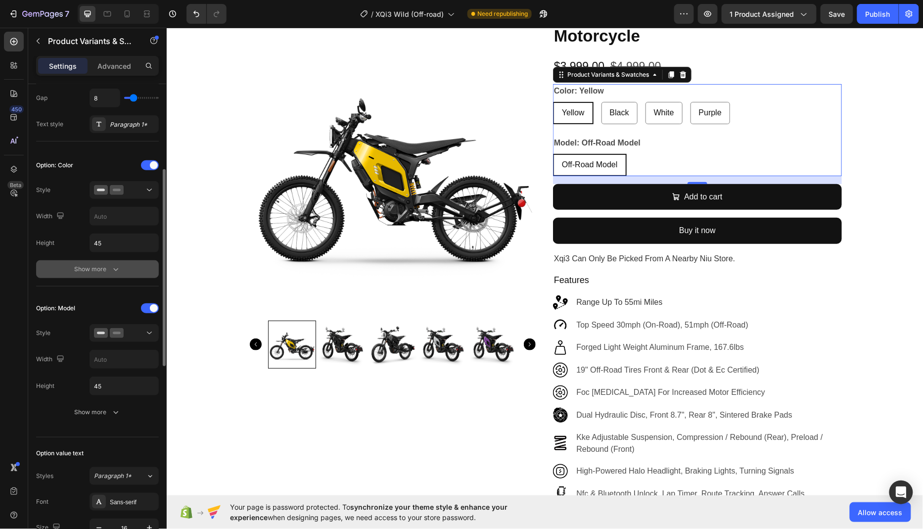
click at [102, 269] on div "Show more" at bounding box center [98, 269] width 46 height 10
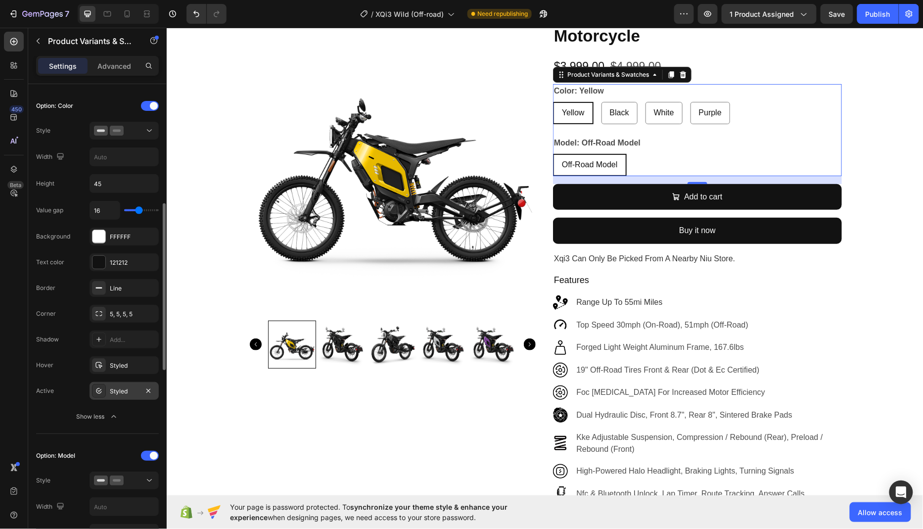
scroll to position [283, 0]
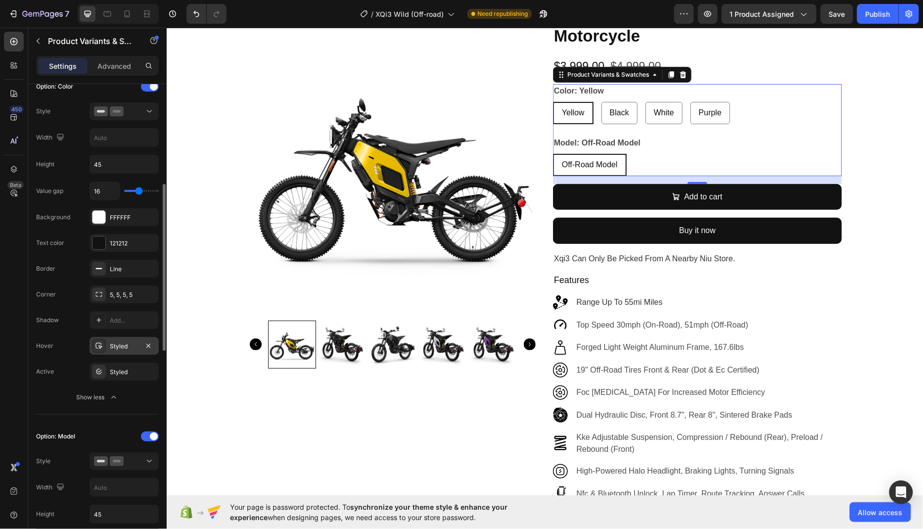
click at [126, 344] on div "Styled" at bounding box center [124, 346] width 29 height 9
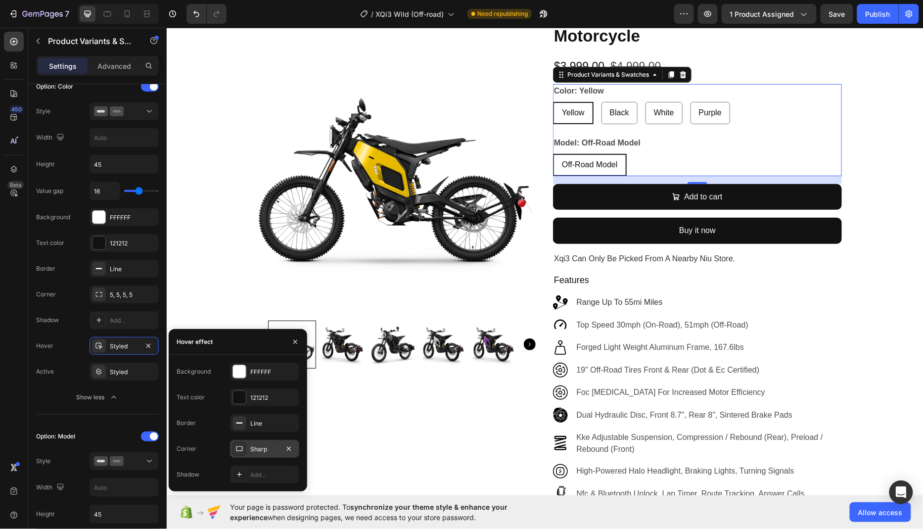
click at [260, 450] on div "Sharp" at bounding box center [264, 448] width 29 height 9
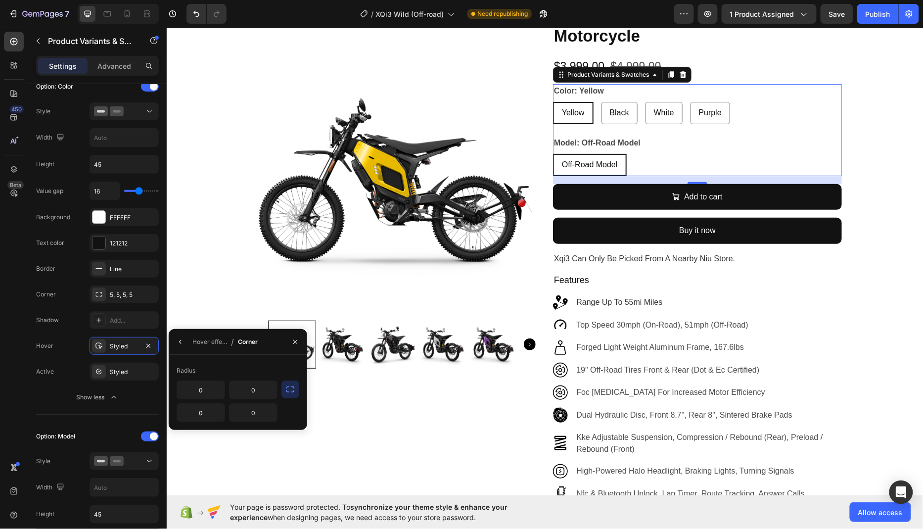
click at [285, 387] on icon "button" at bounding box center [290, 389] width 10 height 10
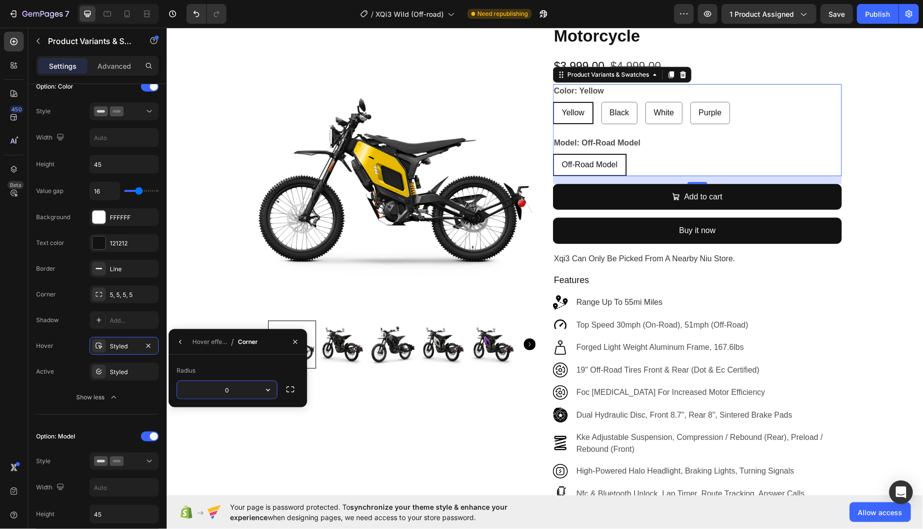
click at [235, 388] on input "0" at bounding box center [227, 390] width 100 height 18
type input "5"
click at [128, 367] on div "Styled" at bounding box center [124, 371] width 29 height 9
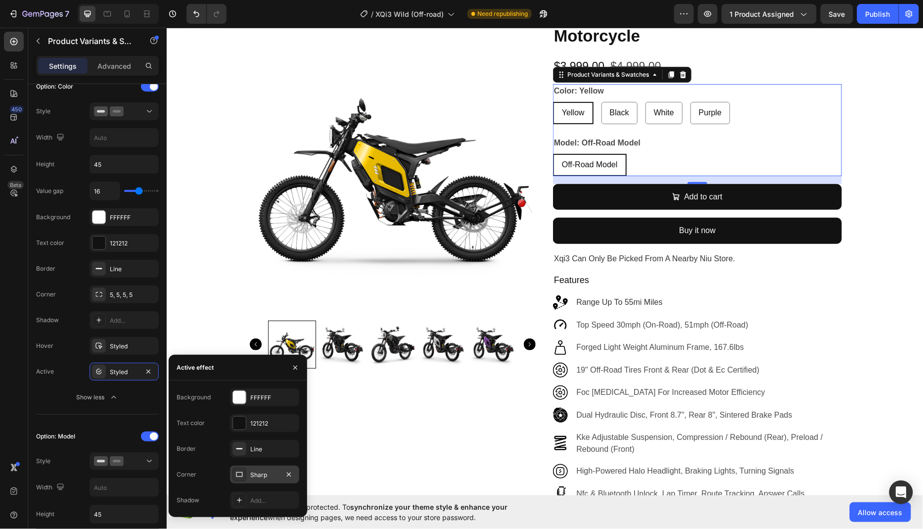
click at [269, 474] on div "Sharp" at bounding box center [264, 474] width 29 height 9
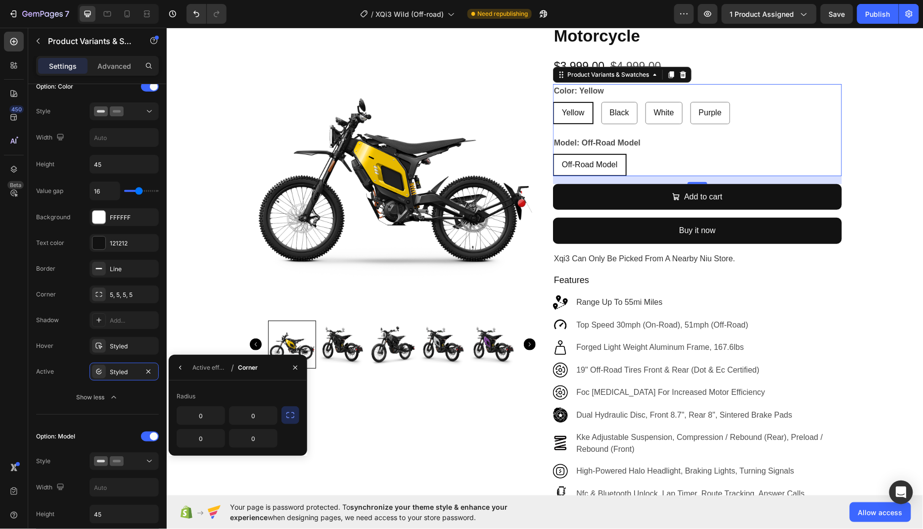
click at [291, 415] on icon "button" at bounding box center [290, 415] width 10 height 10
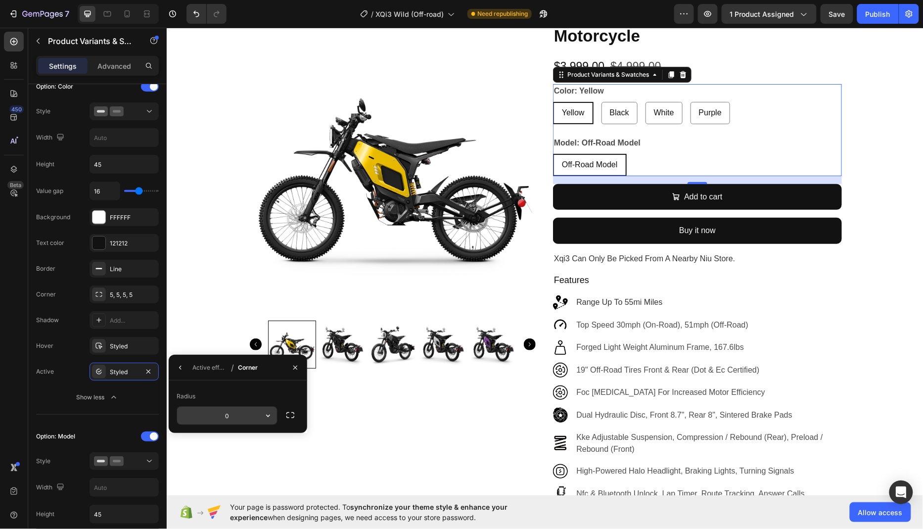
click at [0, 0] on input "0" at bounding box center [0, 0] width 0 height 0
type input "5"
click at [26, 397] on div "450 Beta" at bounding box center [14, 278] width 28 height 501
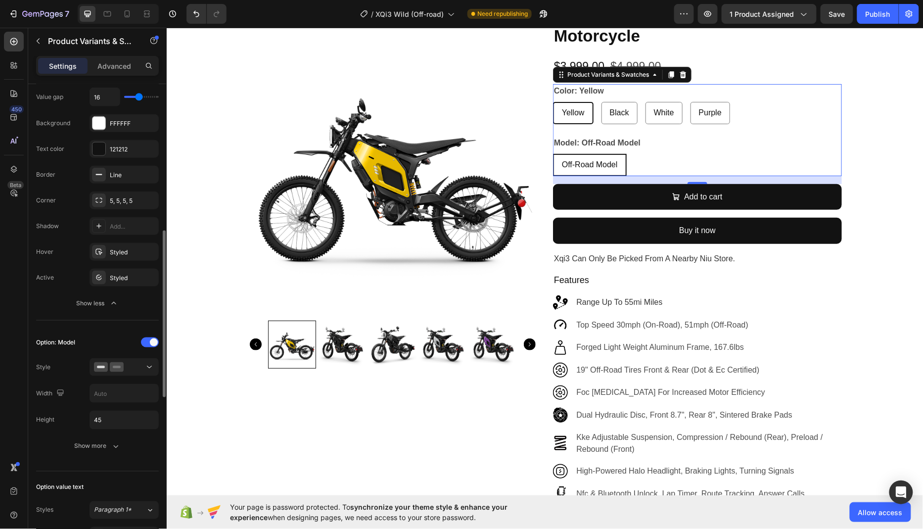
scroll to position [397, 0]
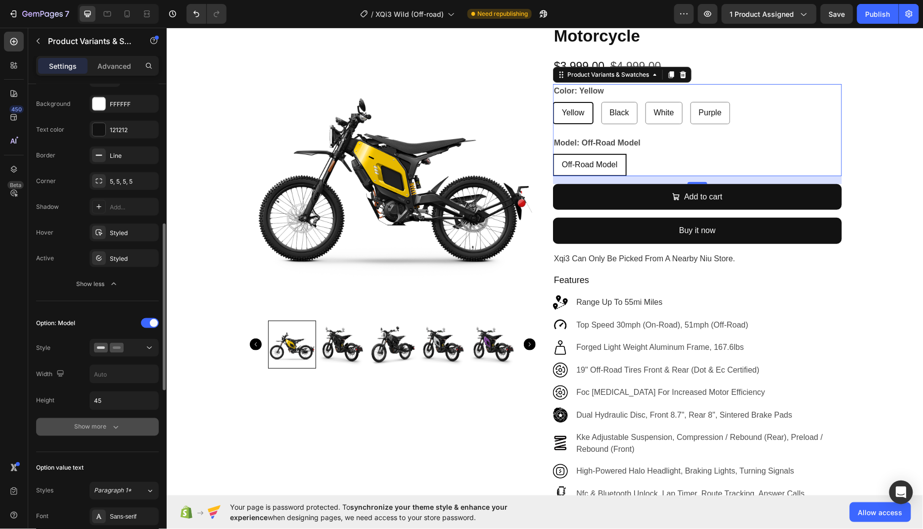
click at [104, 423] on div "Show more" at bounding box center [98, 427] width 46 height 10
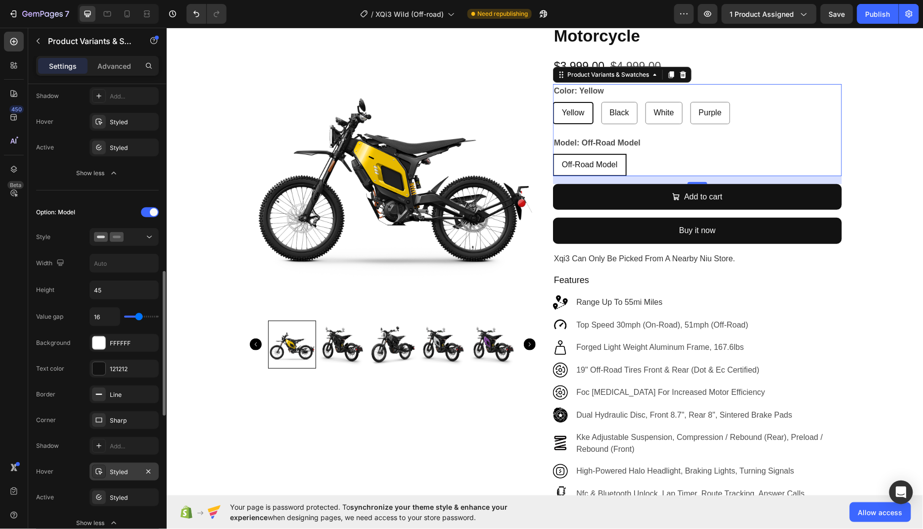
scroll to position [532, 0]
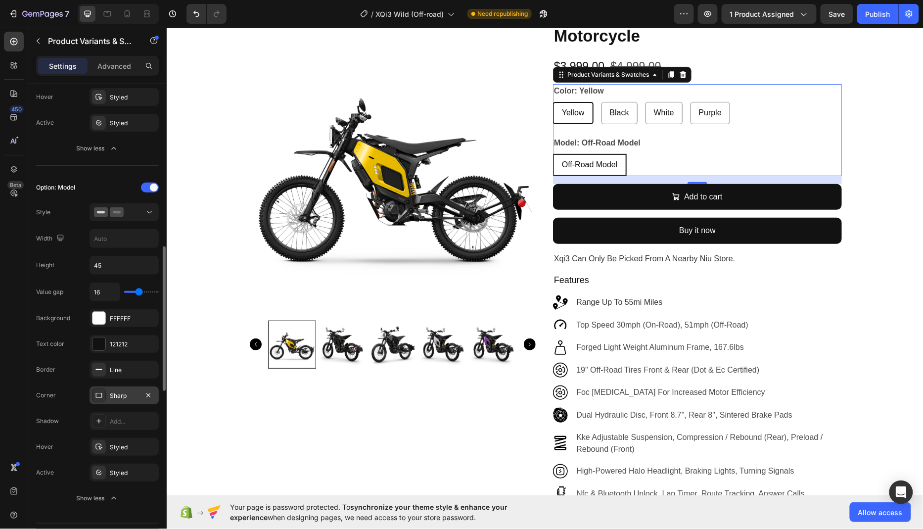
click at [122, 391] on div "Sharp" at bounding box center [124, 395] width 29 height 9
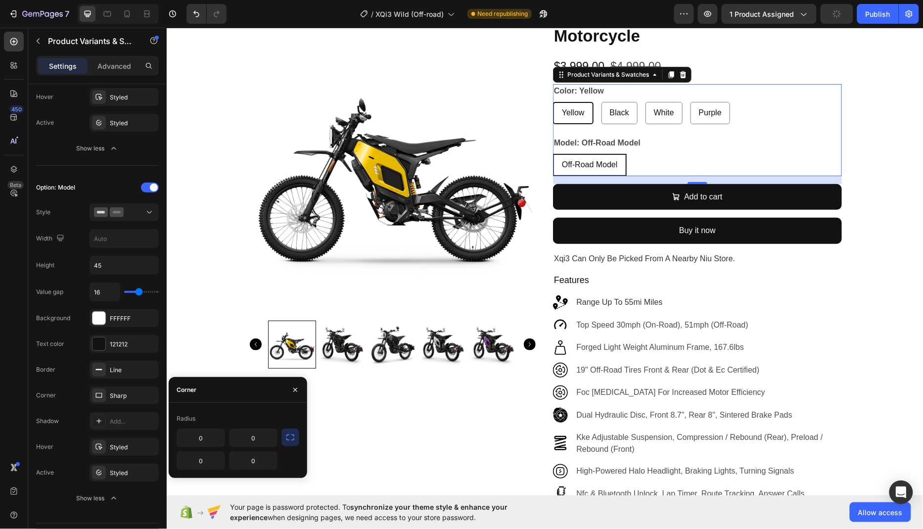
click at [285, 438] on icon "button" at bounding box center [290, 437] width 10 height 10
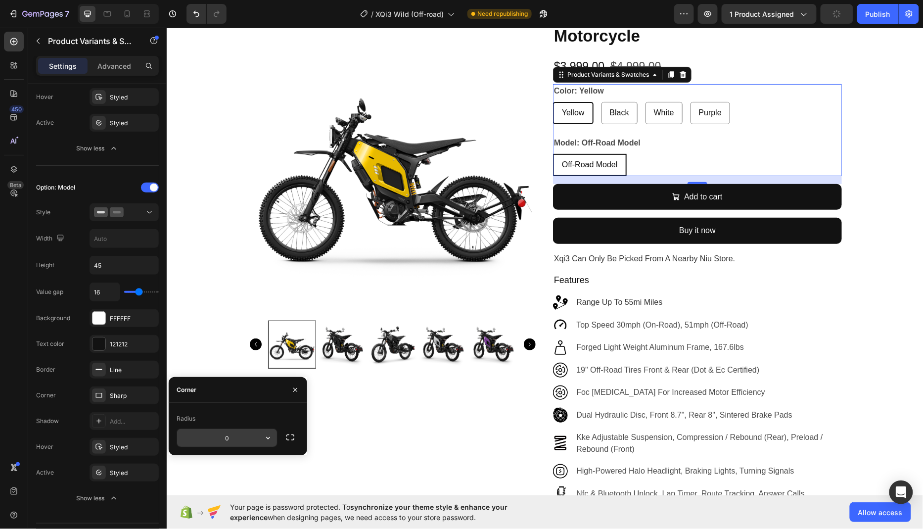
click at [0, 0] on input "0" at bounding box center [0, 0] width 0 height 0
type input "5"
click at [125, 442] on div "Styled" at bounding box center [124, 446] width 29 height 9
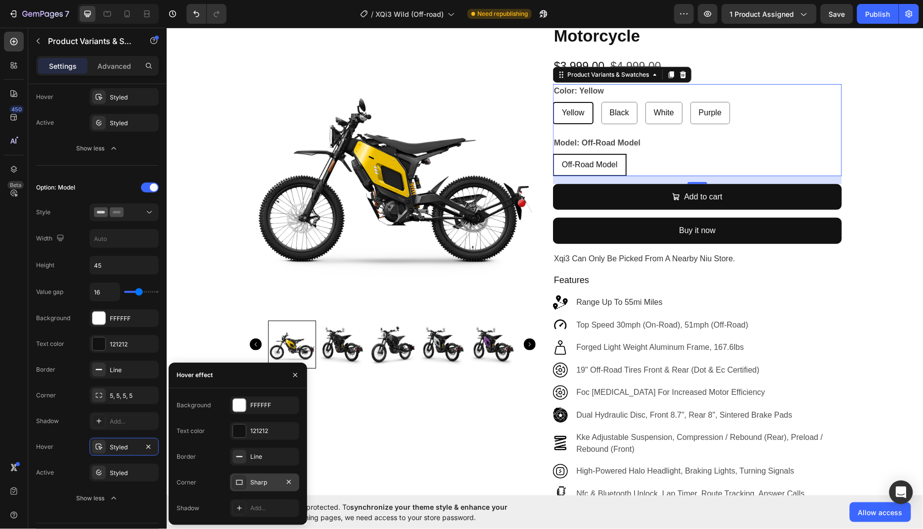
click at [275, 480] on div "Sharp" at bounding box center [264, 482] width 29 height 9
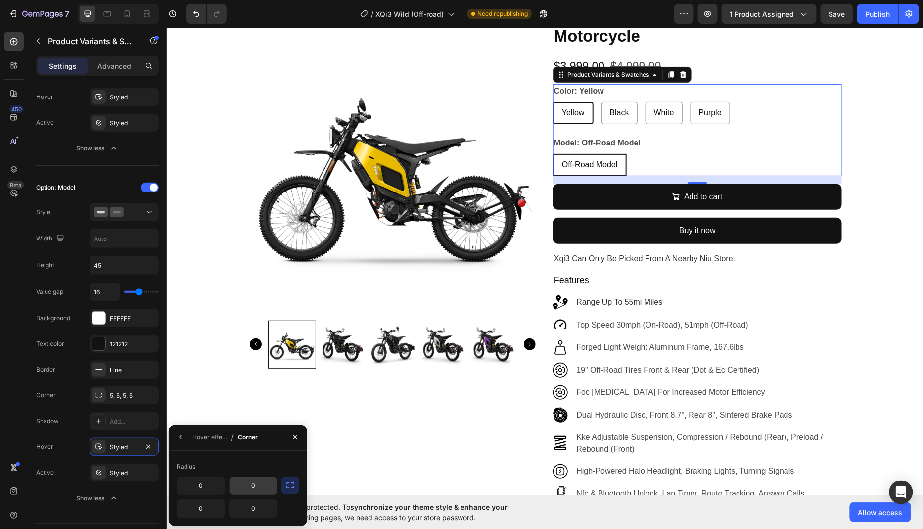
click at [260, 486] on input "0" at bounding box center [252, 486] width 47 height 18
click at [284, 487] on button "button" at bounding box center [290, 485] width 18 height 18
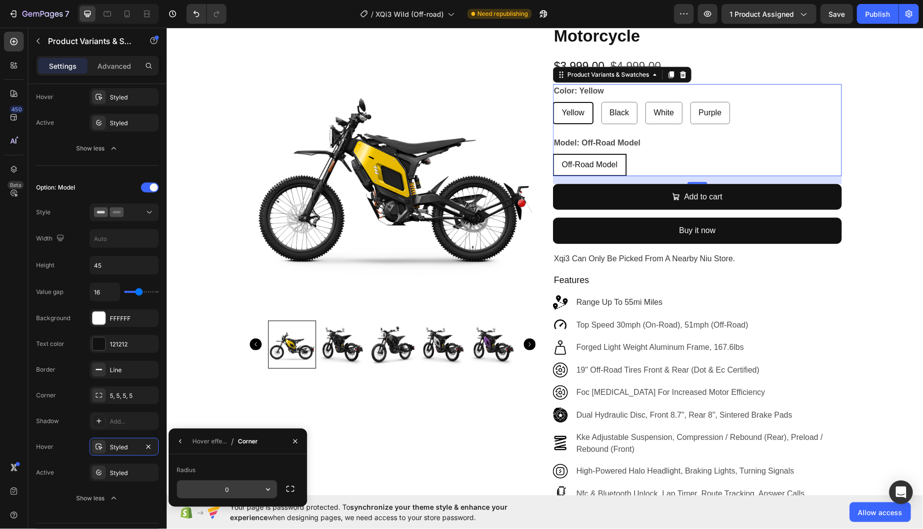
click at [0, 0] on input "0" at bounding box center [0, 0] width 0 height 0
type input "5"
click at [129, 468] on div "Styled" at bounding box center [124, 472] width 29 height 9
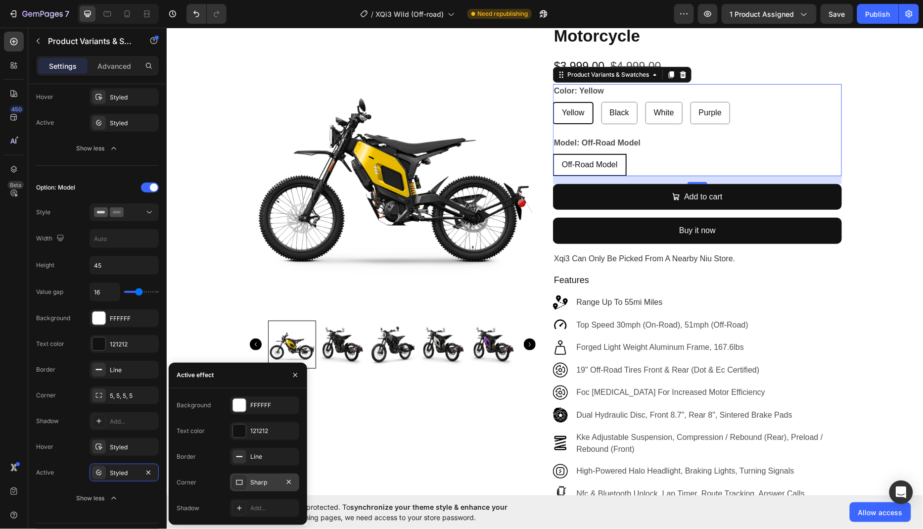
click at [273, 480] on div "Sharp" at bounding box center [264, 482] width 29 height 9
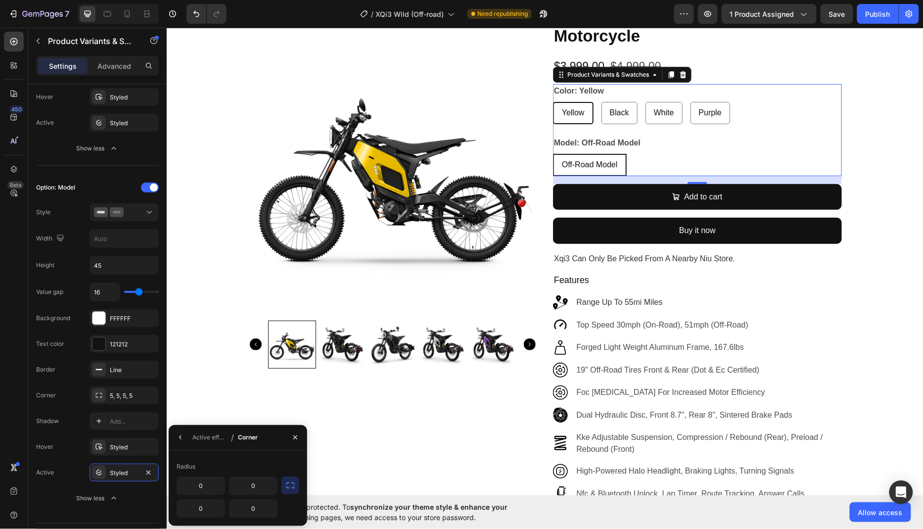
click at [291, 485] on icon "button" at bounding box center [290, 485] width 10 height 10
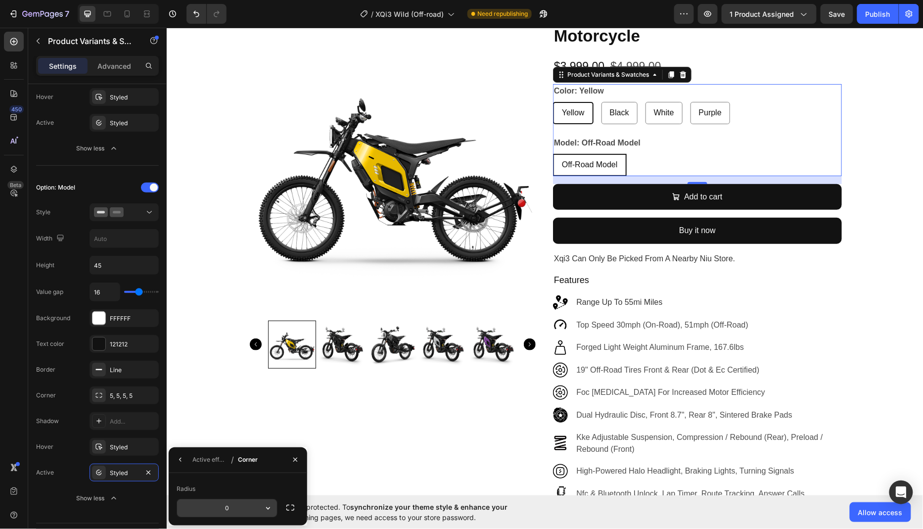
click at [0, 0] on input "0" at bounding box center [0, 0] width 0 height 0
type input "5"
click at [0, 378] on div "450 Beta" at bounding box center [14, 278] width 28 height 501
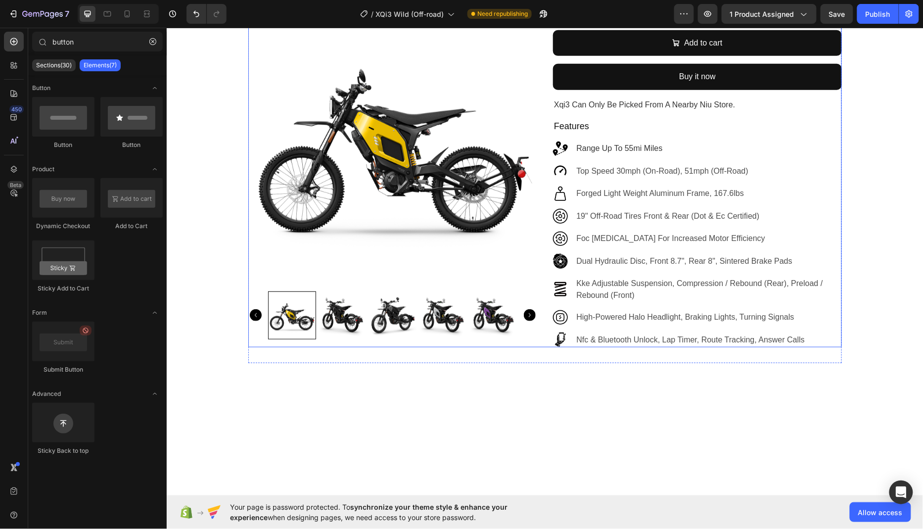
scroll to position [0, 0]
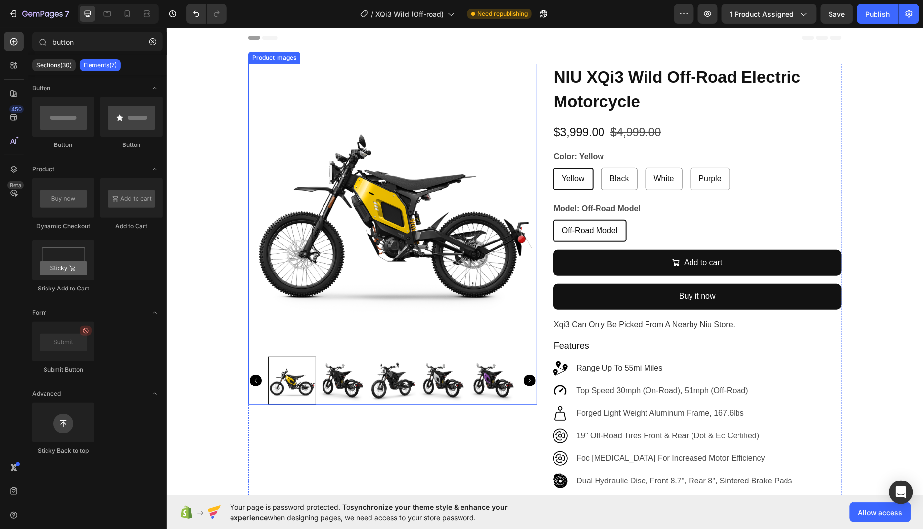
click at [370, 215] on img at bounding box center [392, 207] width 289 height 289
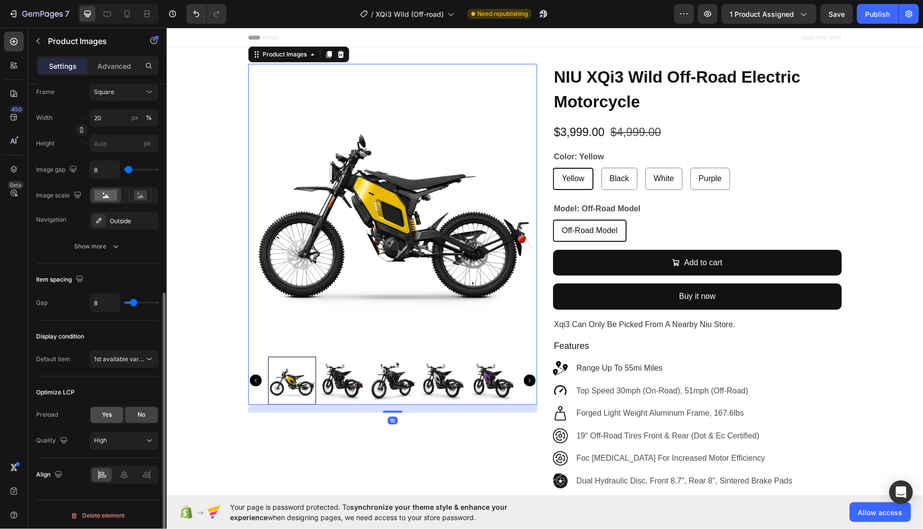
click at [109, 414] on span "Yes" at bounding box center [107, 414] width 10 height 9
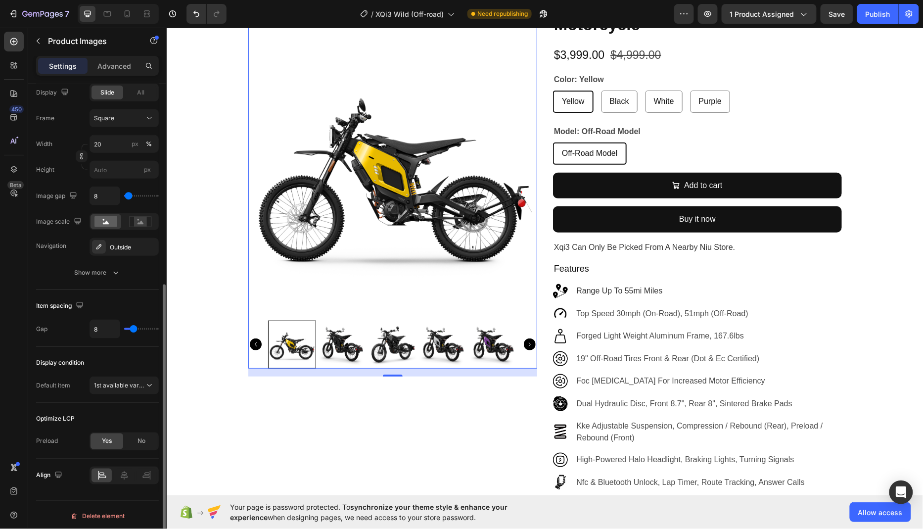
scroll to position [94, 0]
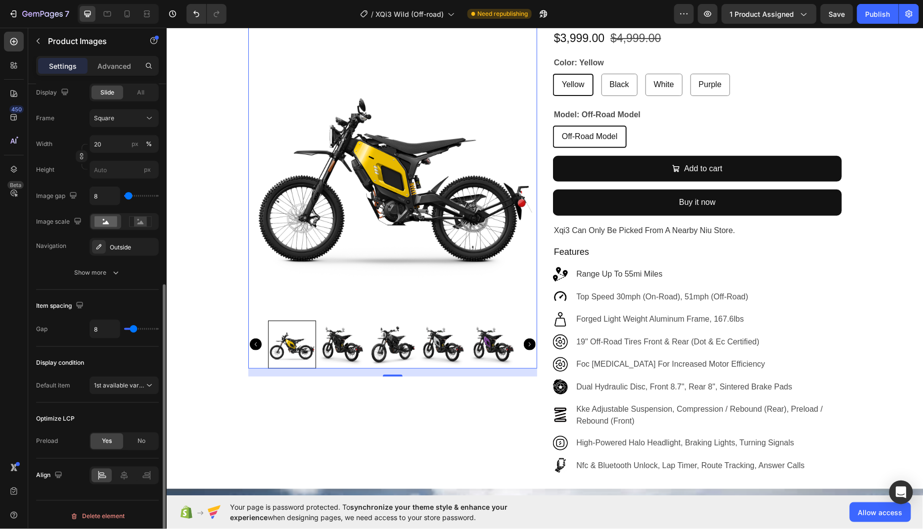
click at [339, 343] on img at bounding box center [342, 344] width 48 height 48
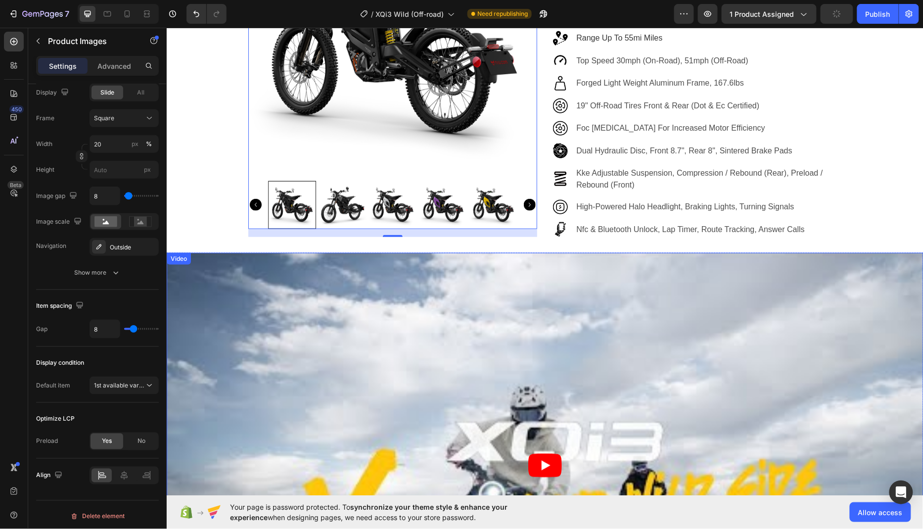
scroll to position [595, 0]
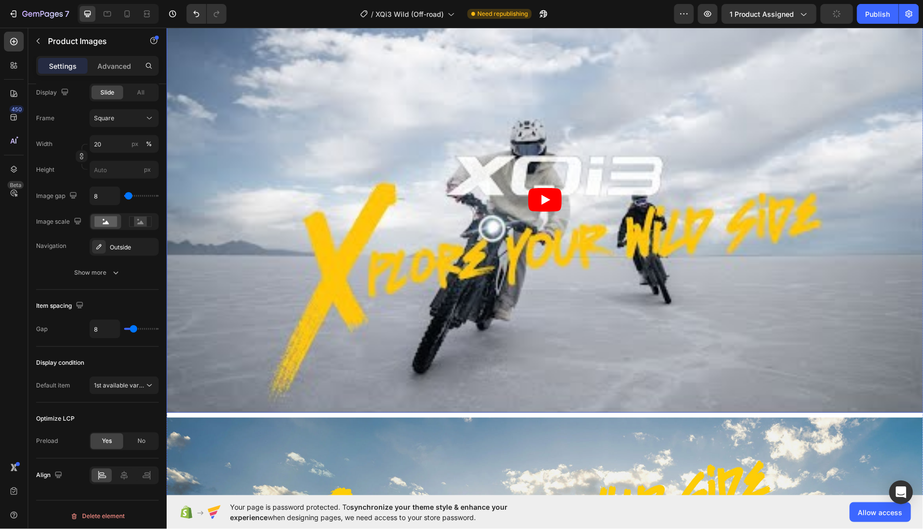
click at [377, 265] on article at bounding box center [544, 199] width 756 height 426
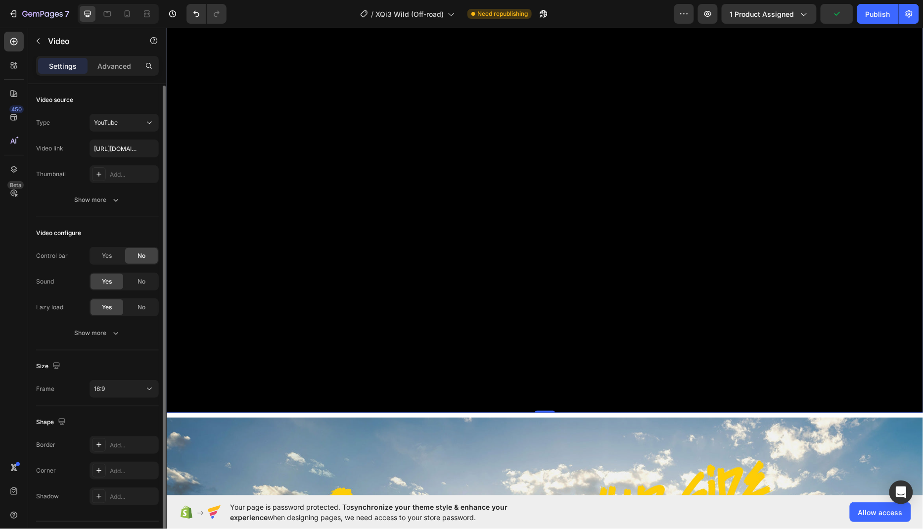
scroll to position [23, 0]
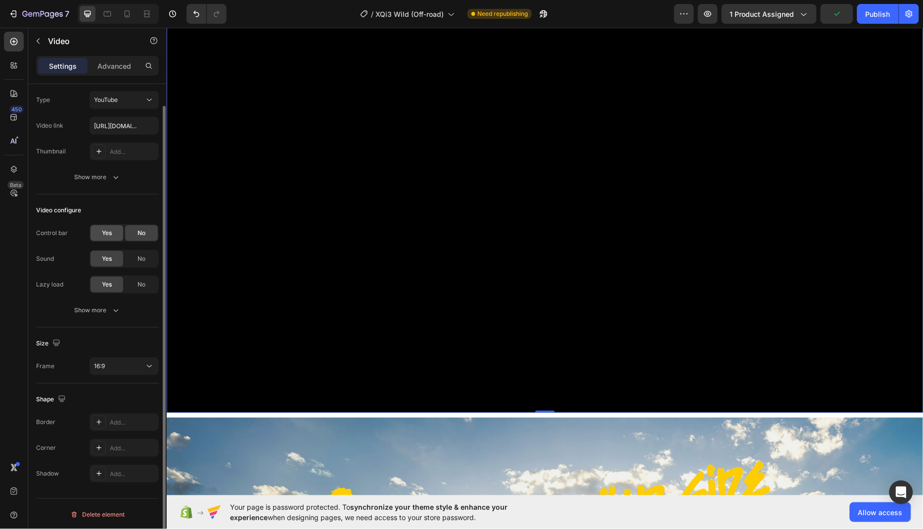
click at [107, 232] on span "Yes" at bounding box center [107, 232] width 10 height 9
click at [138, 235] on span "No" at bounding box center [141, 232] width 8 height 9
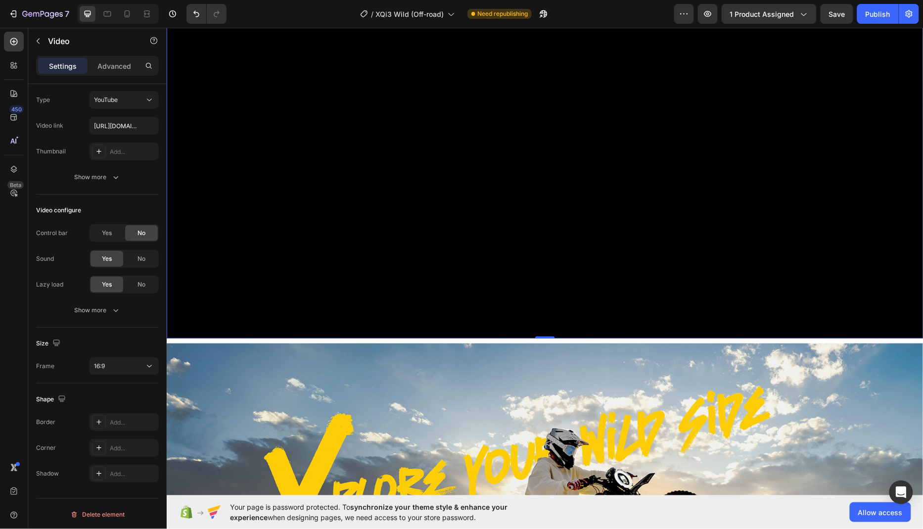
scroll to position [819, 0]
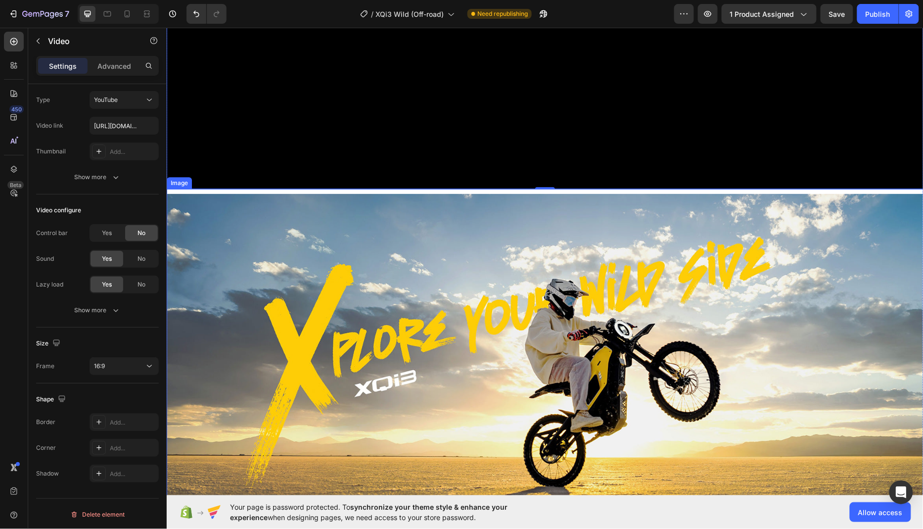
click at [459, 315] on img at bounding box center [544, 370] width 756 height 354
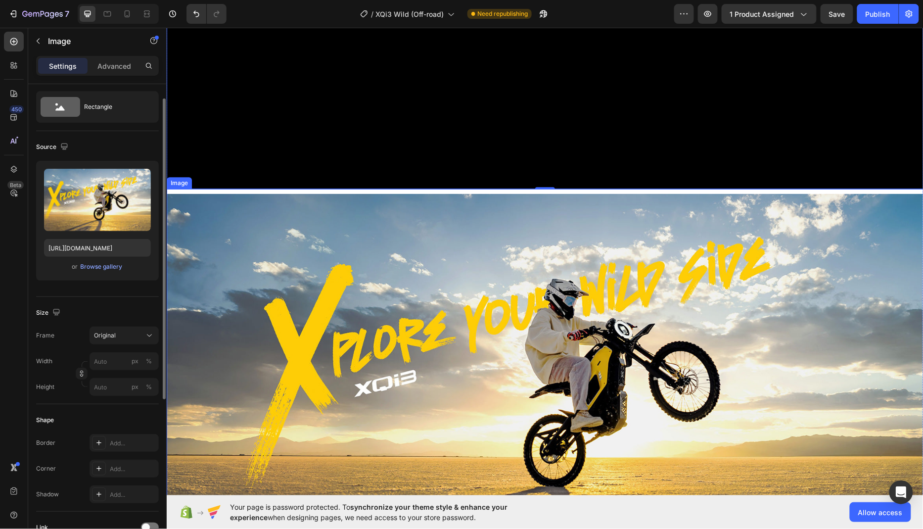
scroll to position [0, 0]
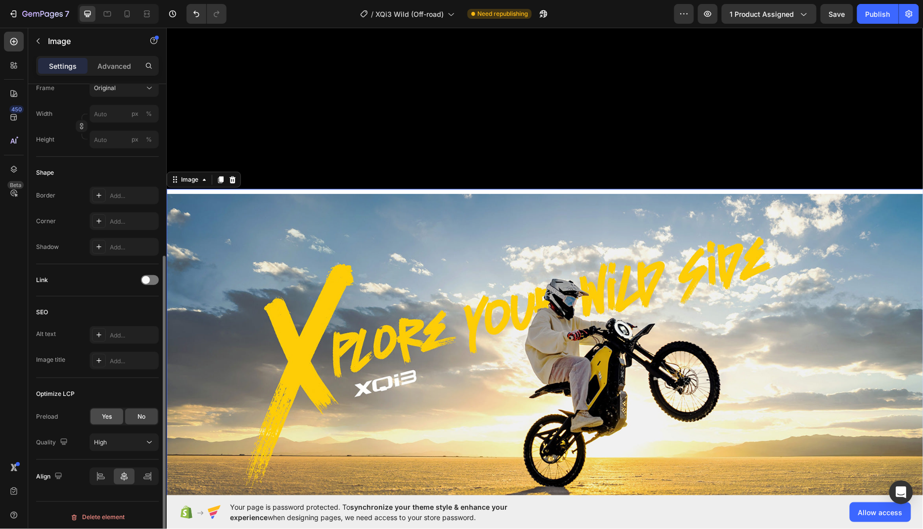
click at [109, 413] on span "Yes" at bounding box center [107, 416] width 10 height 9
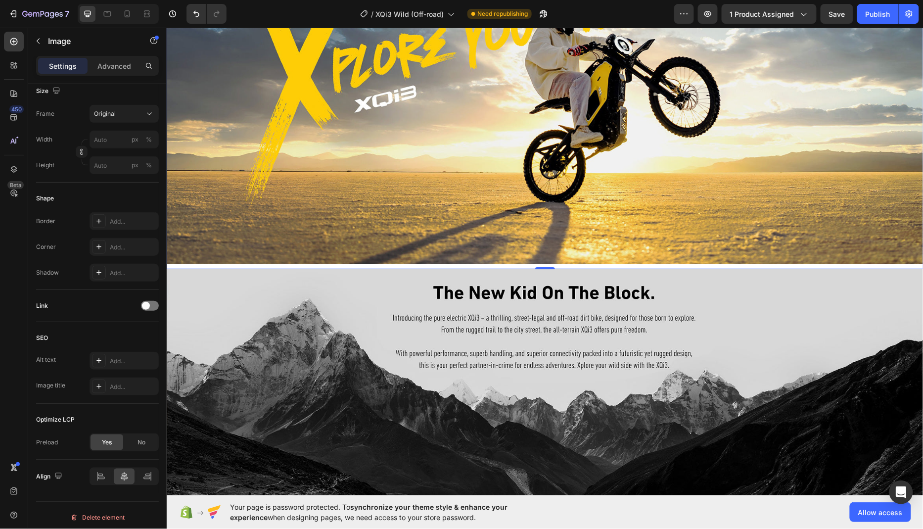
scroll to position [1130, 0]
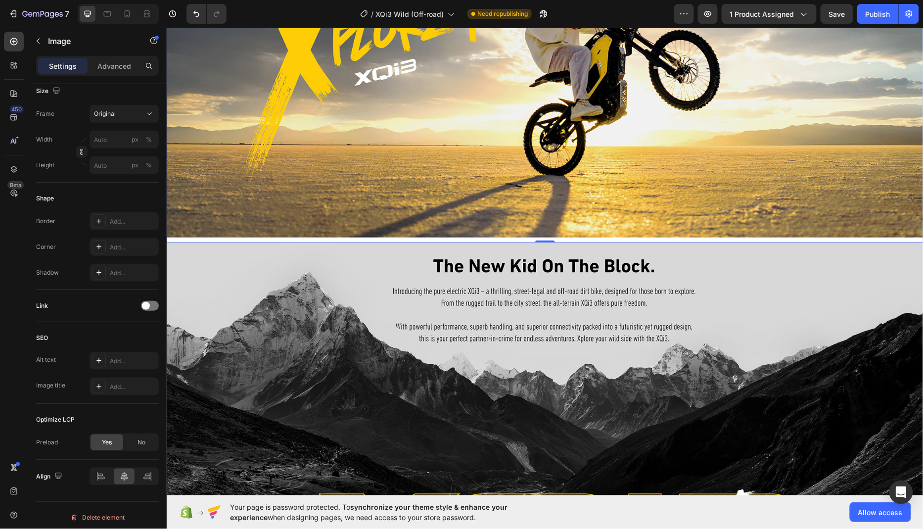
click at [384, 172] on img at bounding box center [544, 59] width 756 height 354
click at [339, 384] on img at bounding box center [544, 419] width 756 height 354
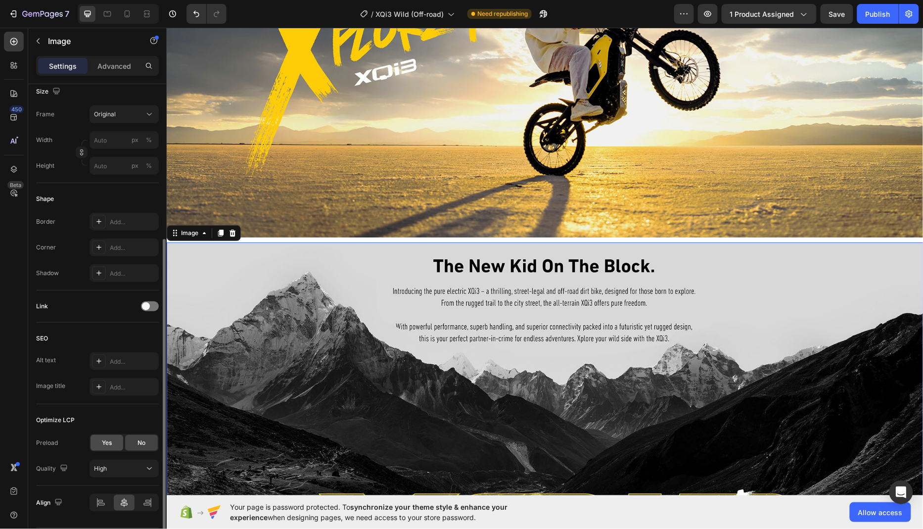
click at [109, 438] on span "Yes" at bounding box center [107, 442] width 10 height 9
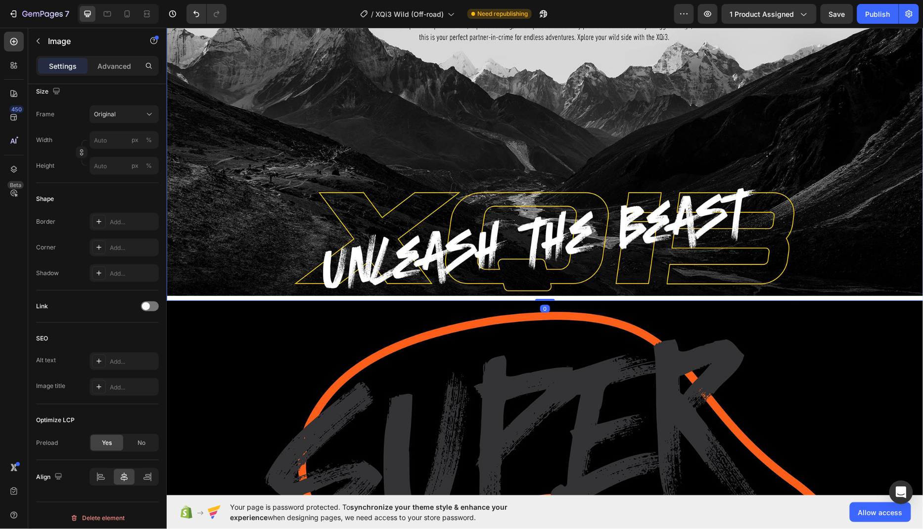
scroll to position [1491, 0]
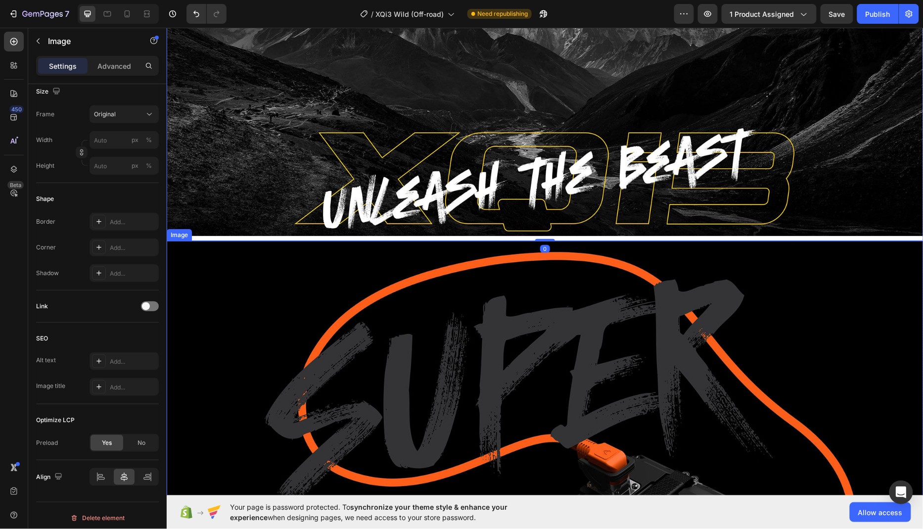
click at [424, 294] on img at bounding box center [544, 417] width 756 height 354
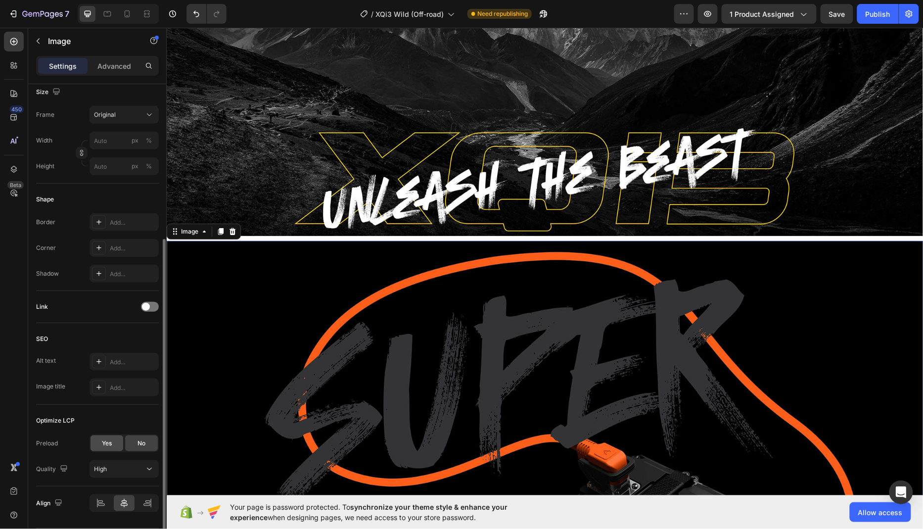
click at [103, 439] on span "Yes" at bounding box center [107, 443] width 10 height 9
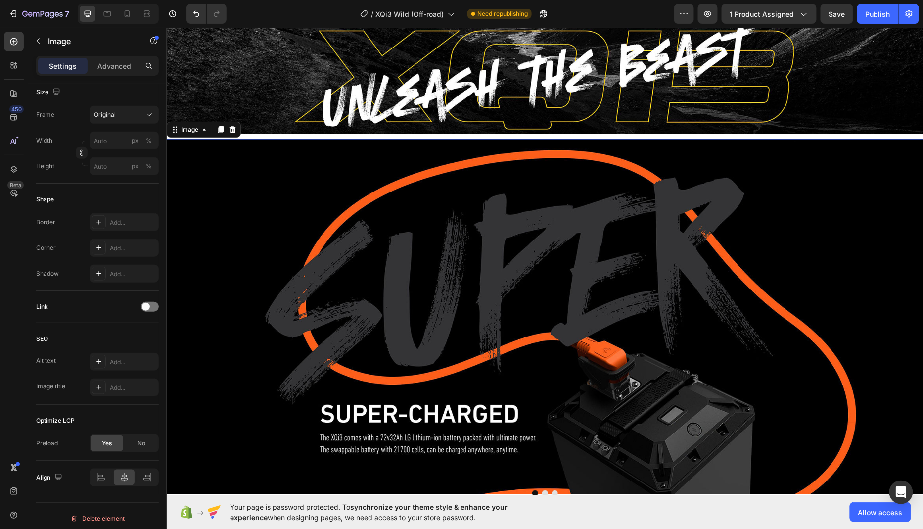
scroll to position [1813, 0]
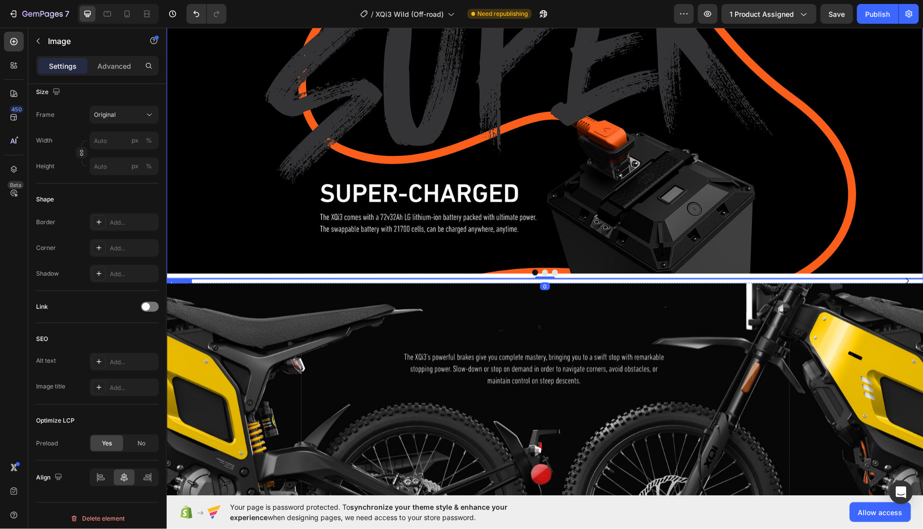
click at [423, 278] on img at bounding box center [544, 278] width 756 height 0
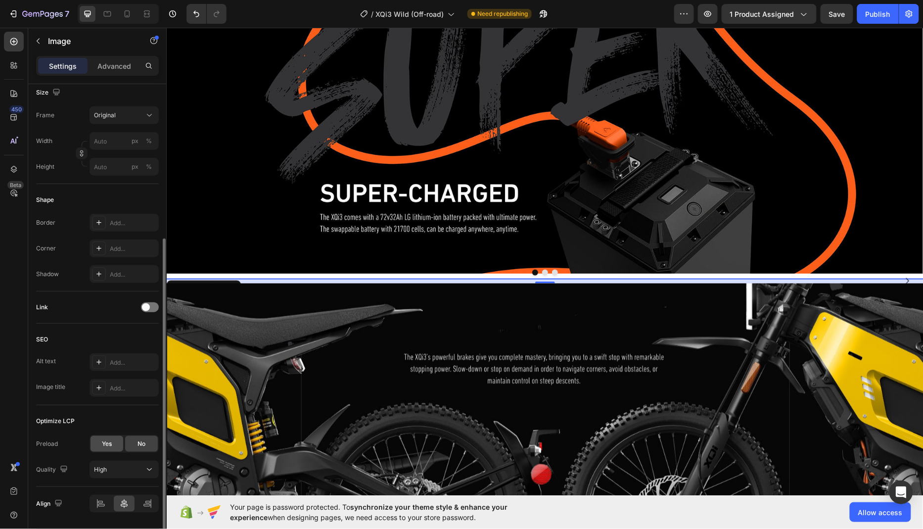
click at [104, 441] on span "Yes" at bounding box center [107, 443] width 10 height 9
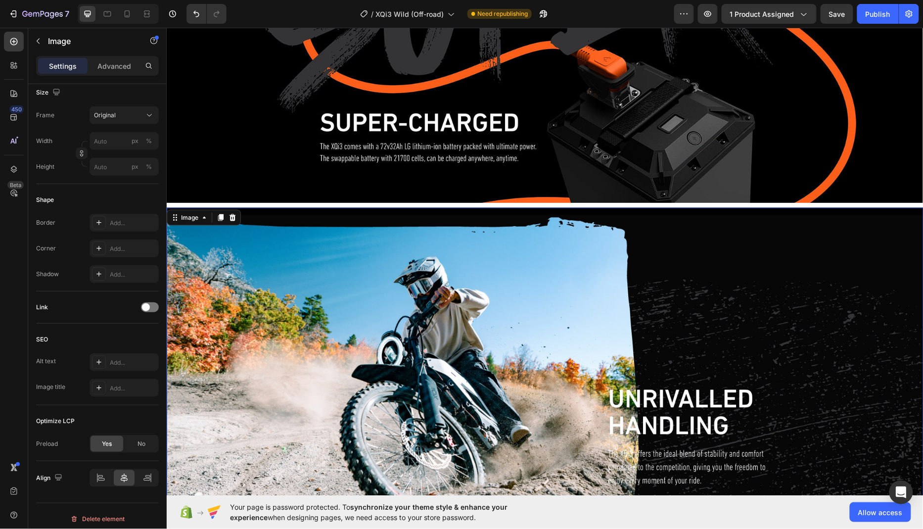
scroll to position [2079, 0]
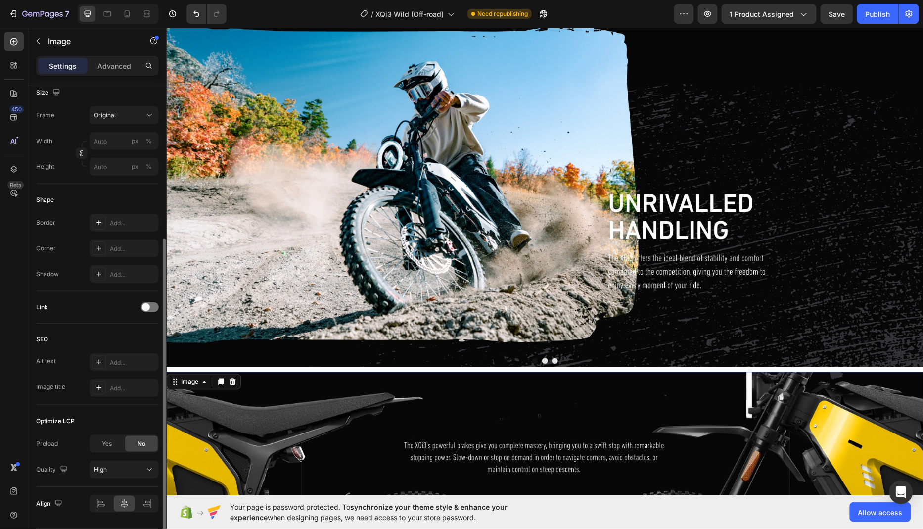
scroll to position [243, 0]
click at [110, 442] on span "Yes" at bounding box center [107, 443] width 10 height 9
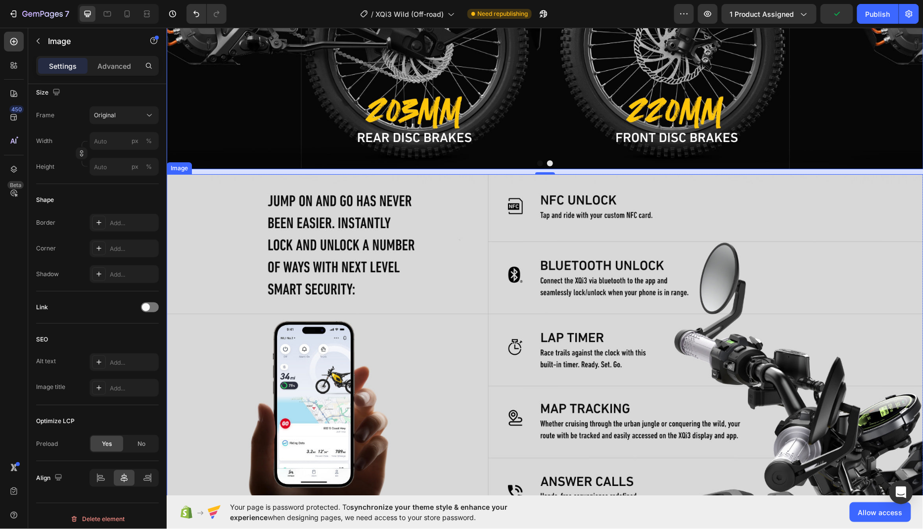
scroll to position [2676, 0]
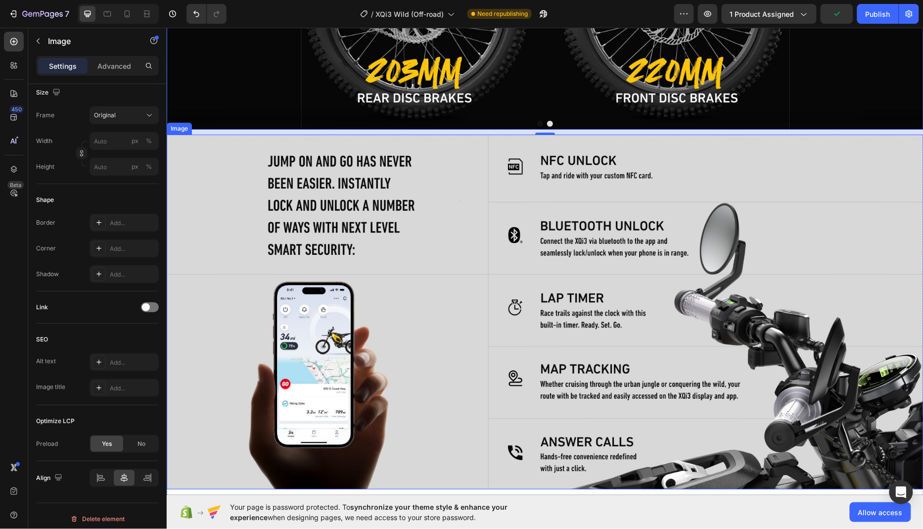
click at [388, 289] on img at bounding box center [544, 311] width 756 height 354
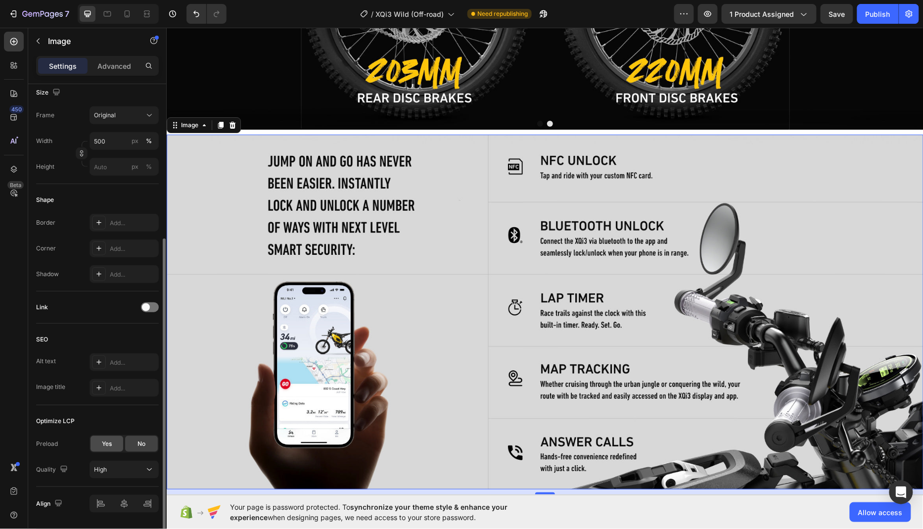
click at [110, 436] on div "Yes" at bounding box center [106, 444] width 33 height 16
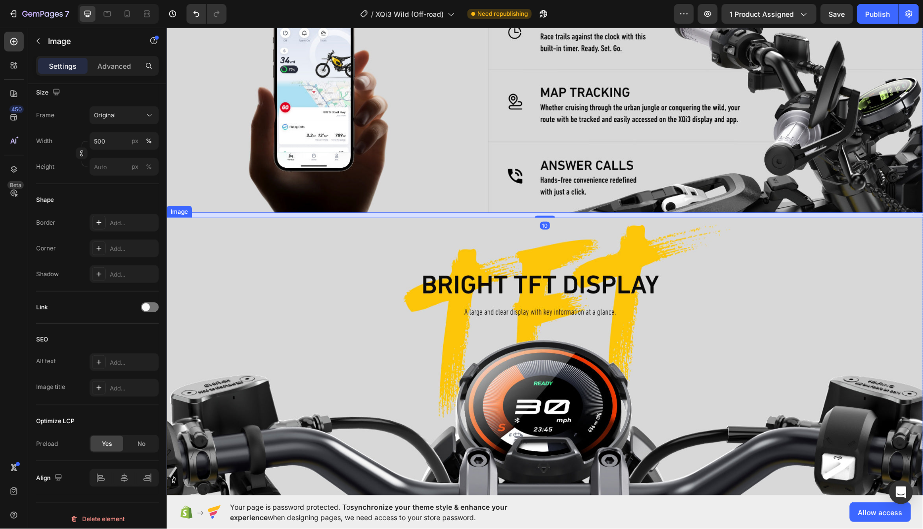
scroll to position [3029, 0]
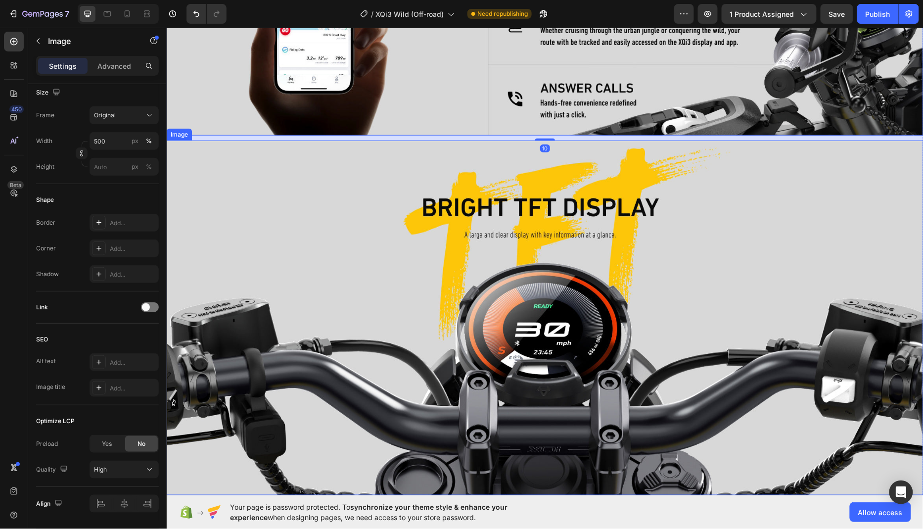
click at [441, 330] on img at bounding box center [544, 317] width 756 height 354
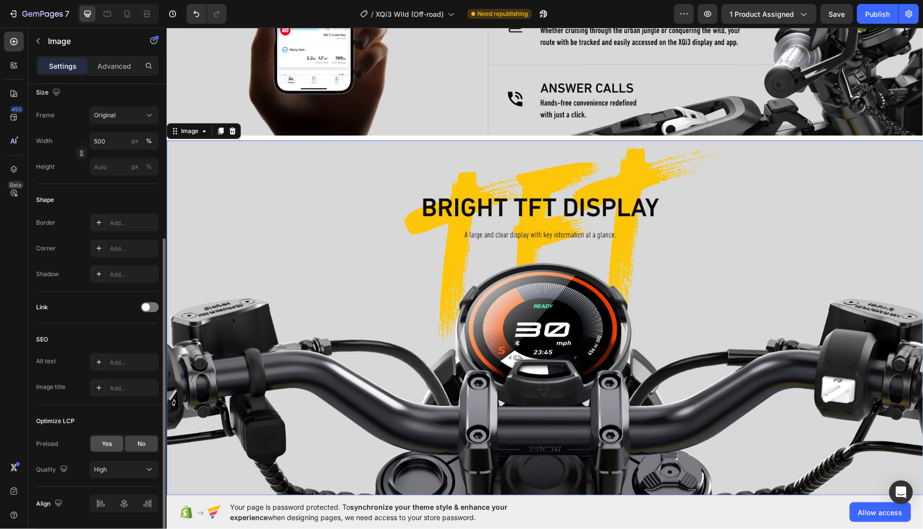
click at [101, 438] on div "Yes" at bounding box center [106, 444] width 33 height 16
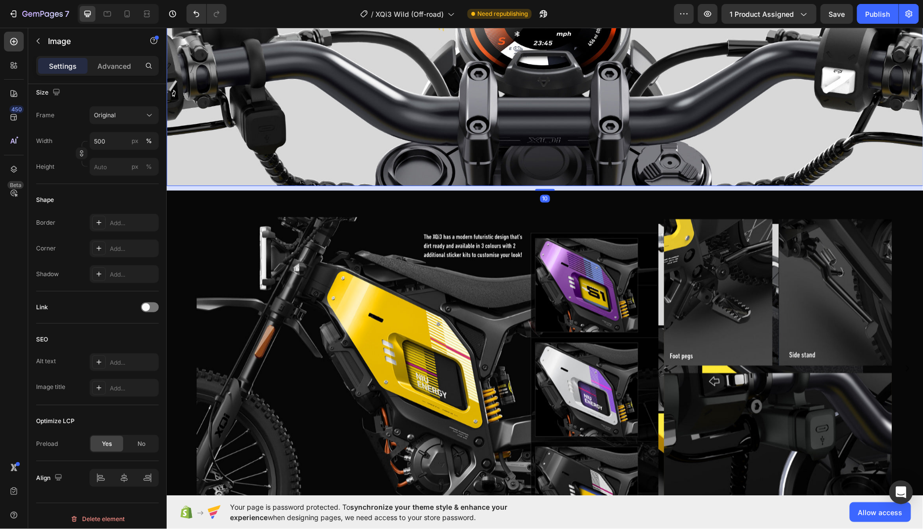
scroll to position [3365, 0]
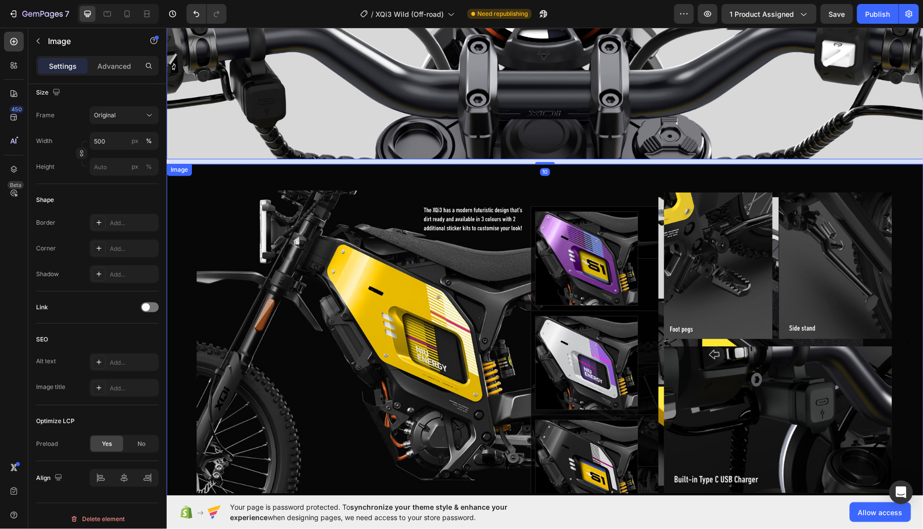
click at [434, 352] on img at bounding box center [544, 341] width 756 height 354
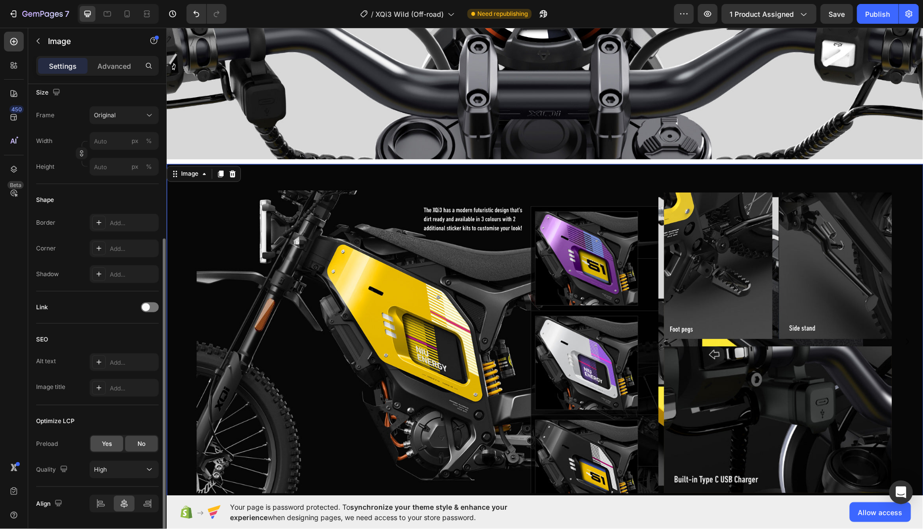
click at [109, 441] on span "Yes" at bounding box center [107, 443] width 10 height 9
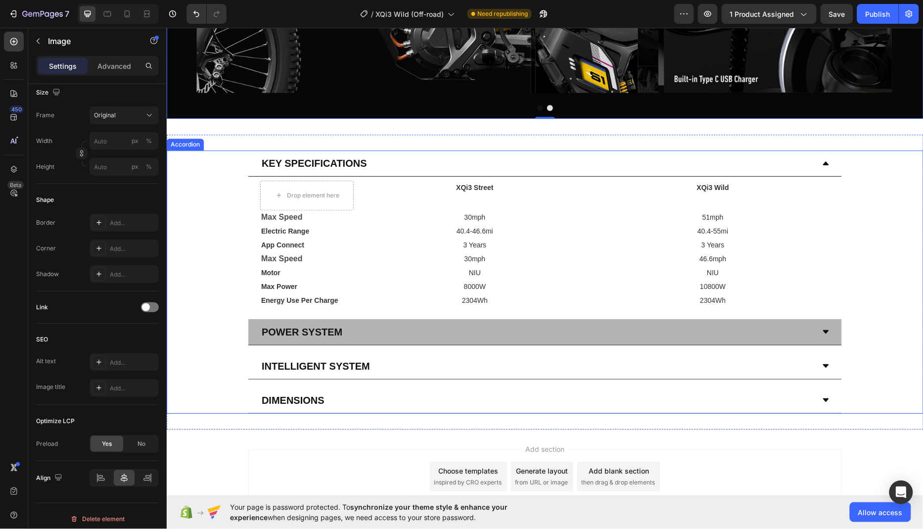
scroll to position [3818, 0]
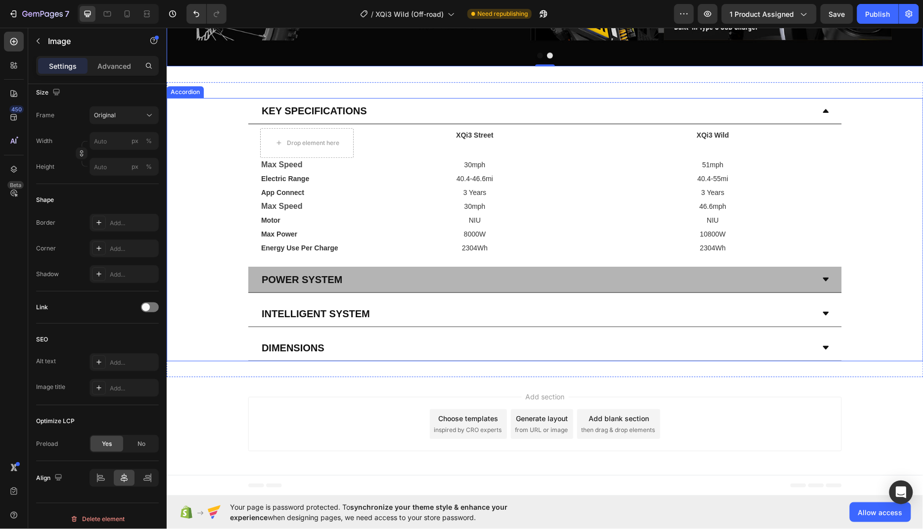
click at [821, 282] on icon at bounding box center [825, 279] width 8 height 8
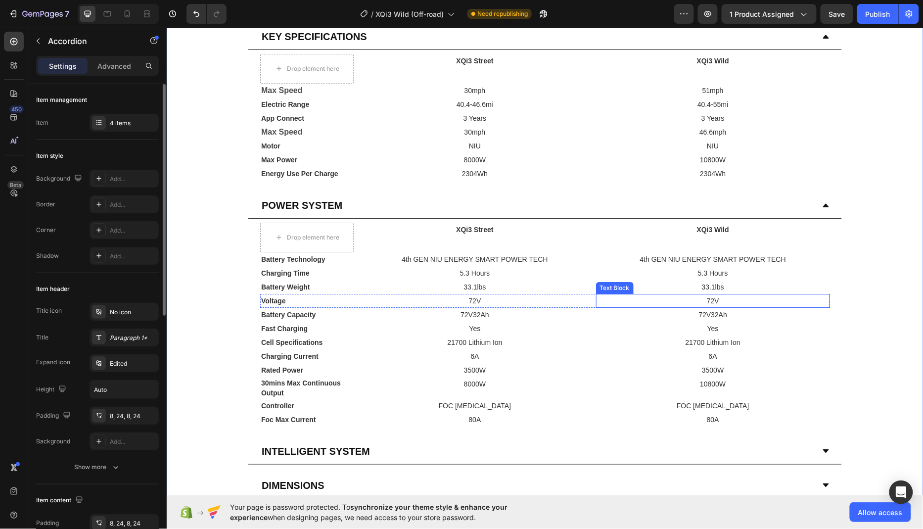
scroll to position [4035, 0]
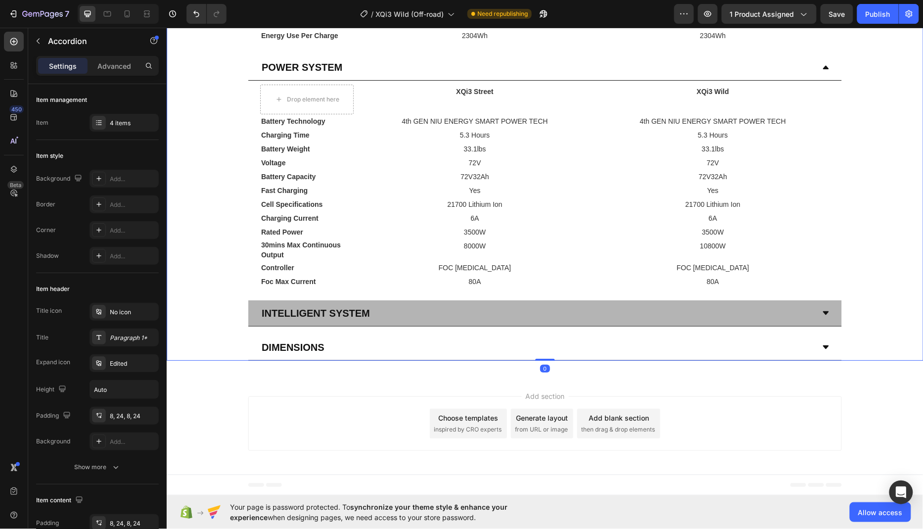
click at [826, 308] on div "Intelligent System" at bounding box center [544, 313] width 593 height 26
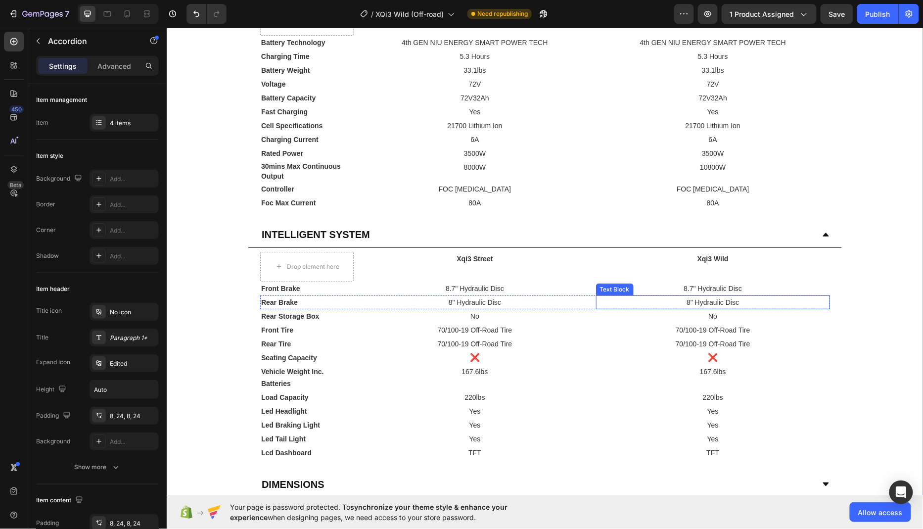
scroll to position [4258, 0]
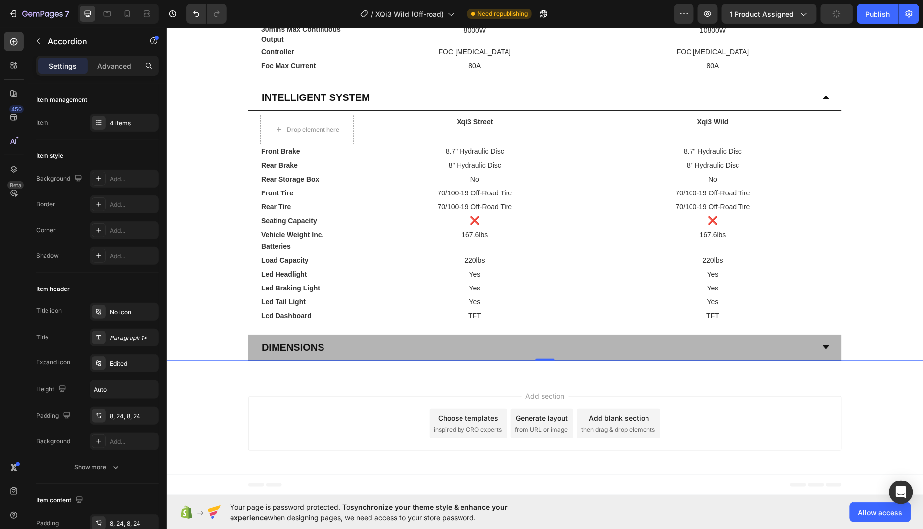
click at [825, 348] on icon at bounding box center [825, 346] width 6 height 3
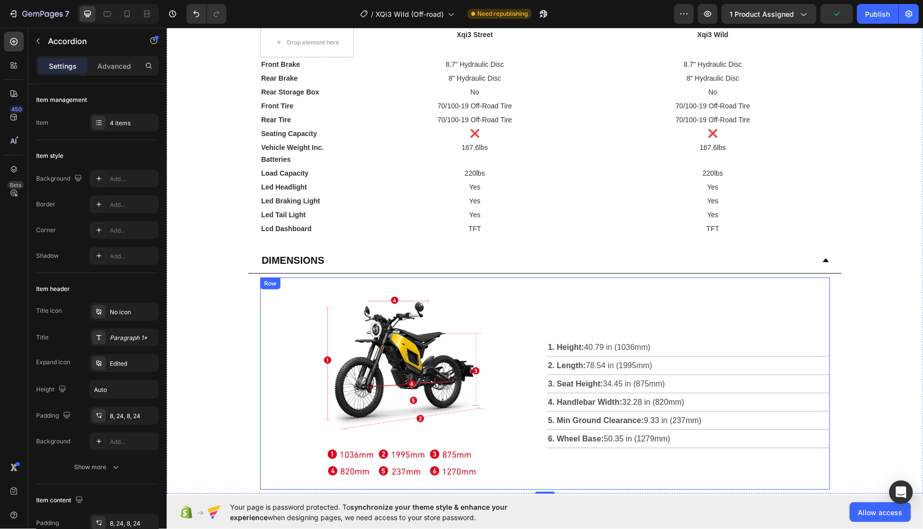
scroll to position [4478, 0]
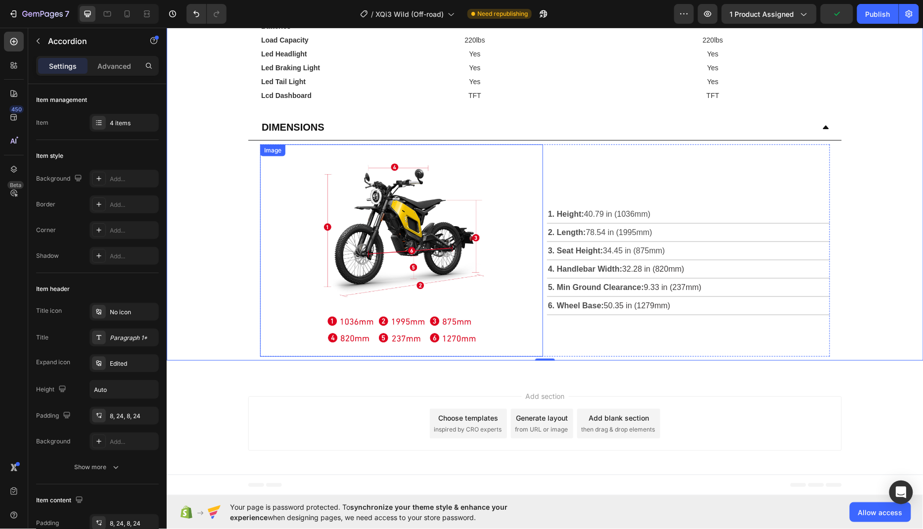
click at [386, 250] on img at bounding box center [401, 250] width 170 height 212
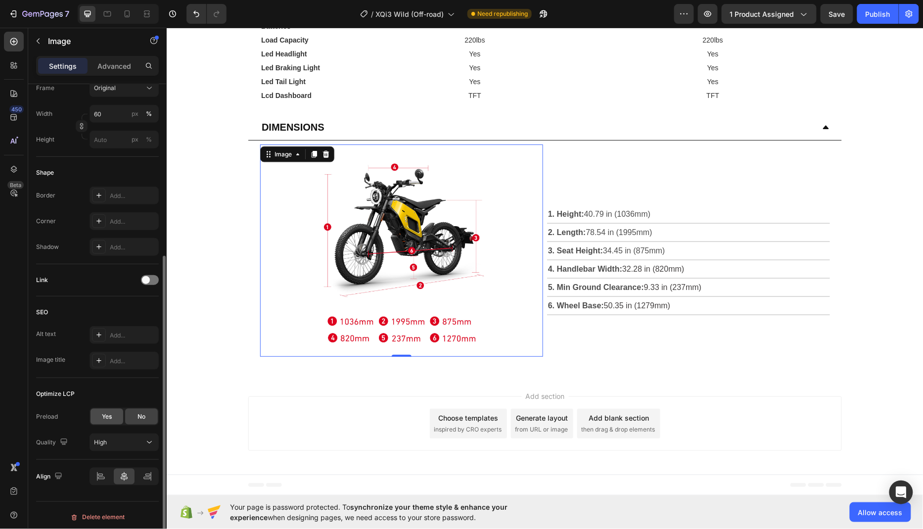
click at [107, 412] on span "Yes" at bounding box center [107, 416] width 10 height 9
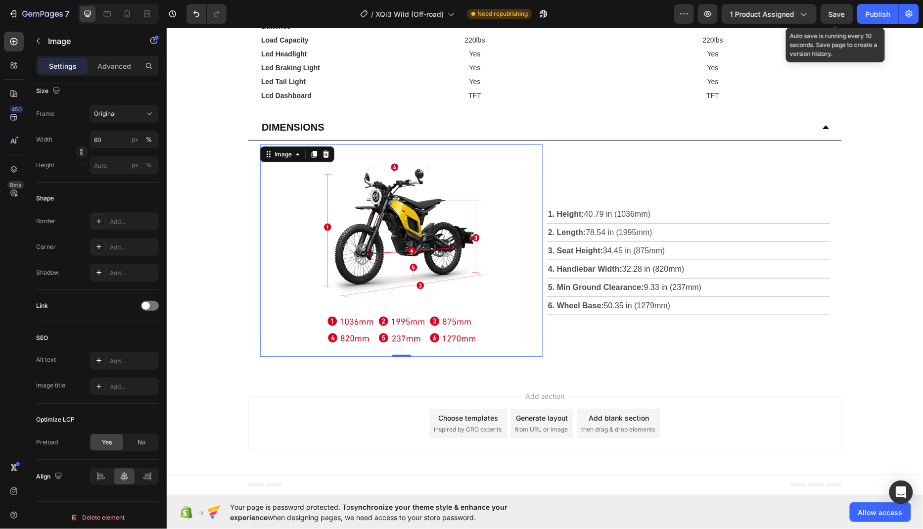
click at [840, 9] on div "Save" at bounding box center [837, 14] width 16 height 10
click at [843, 17] on span "Save" at bounding box center [837, 14] width 16 height 8
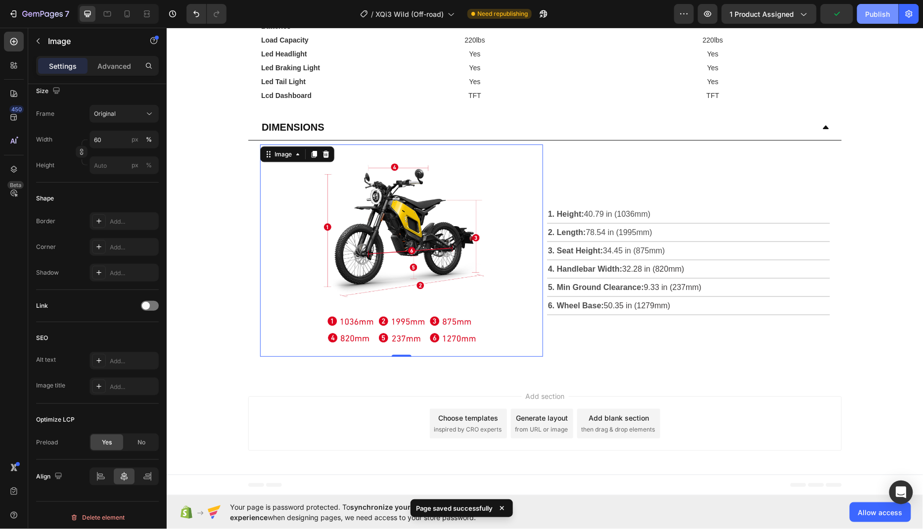
click at [878, 16] on div "Publish" at bounding box center [877, 14] width 25 height 10
